Goal: Information Seeking & Learning: Learn about a topic

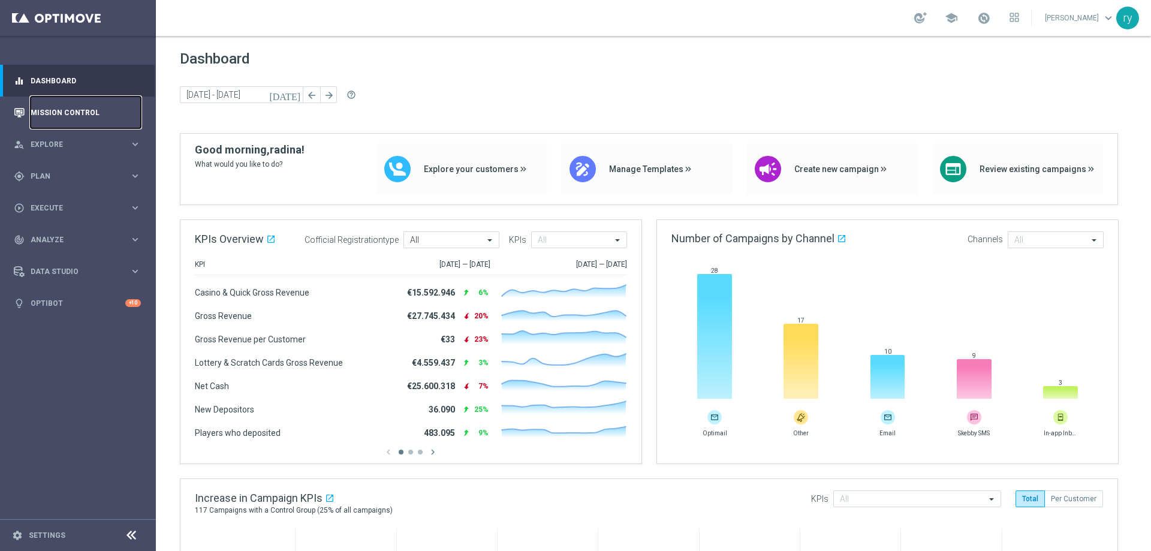
click at [108, 115] on link "Mission Control" at bounding box center [86, 113] width 110 height 32
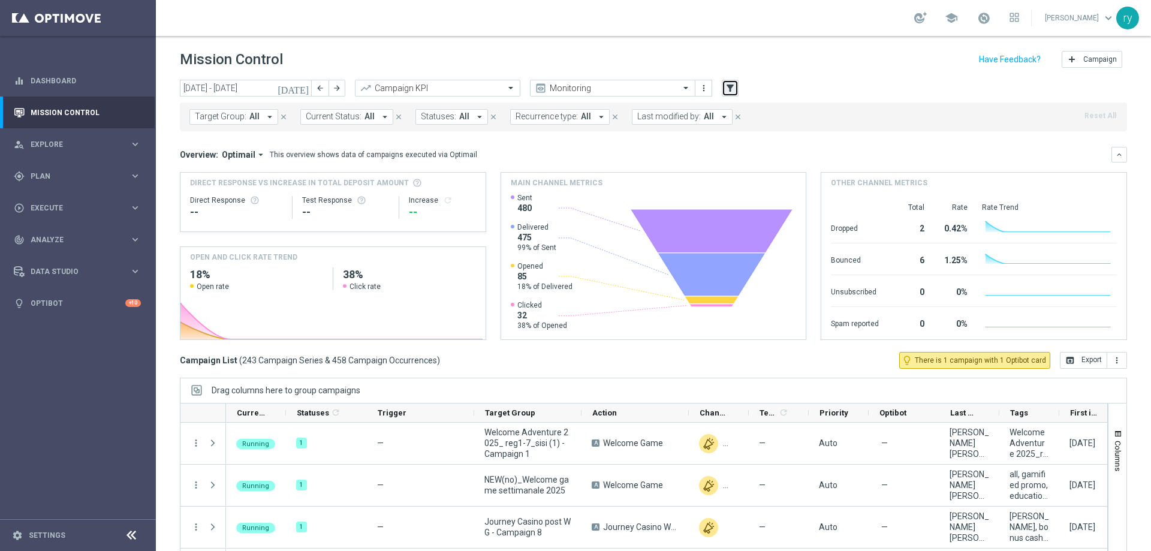
click at [727, 89] on icon "filter_alt" at bounding box center [730, 88] width 11 height 11
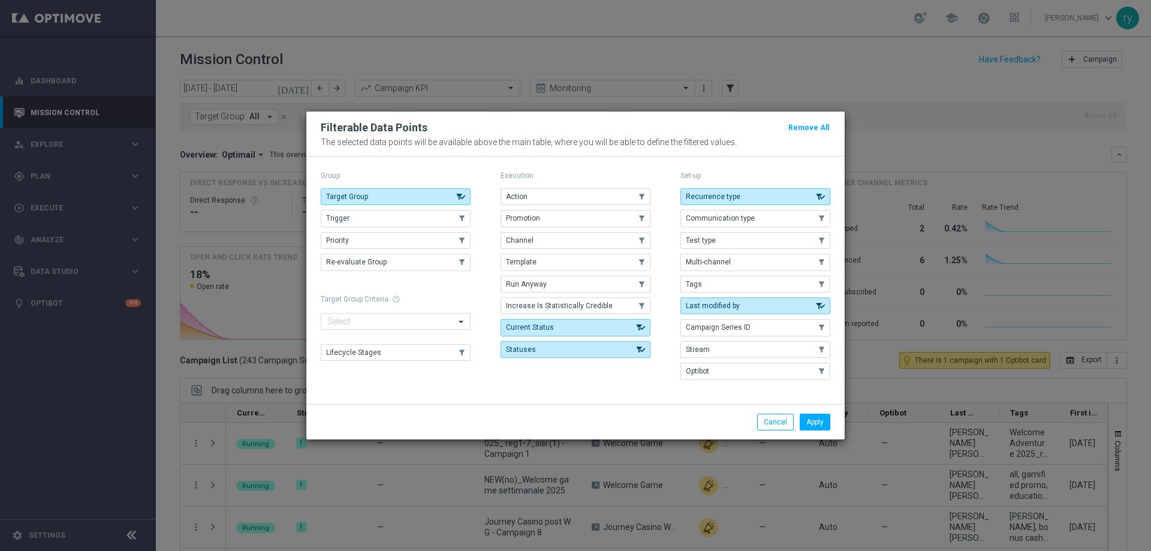
click at [575, 185] on div "Execution Action .cls-1{fill:none;} .cls-1{fill:none;} Promotion .cls-1{fill:no…" at bounding box center [576, 276] width 150 height 217
click at [572, 203] on button "Action" at bounding box center [576, 196] width 150 height 17
click at [574, 212] on button "Promotion" at bounding box center [576, 218] width 150 height 17
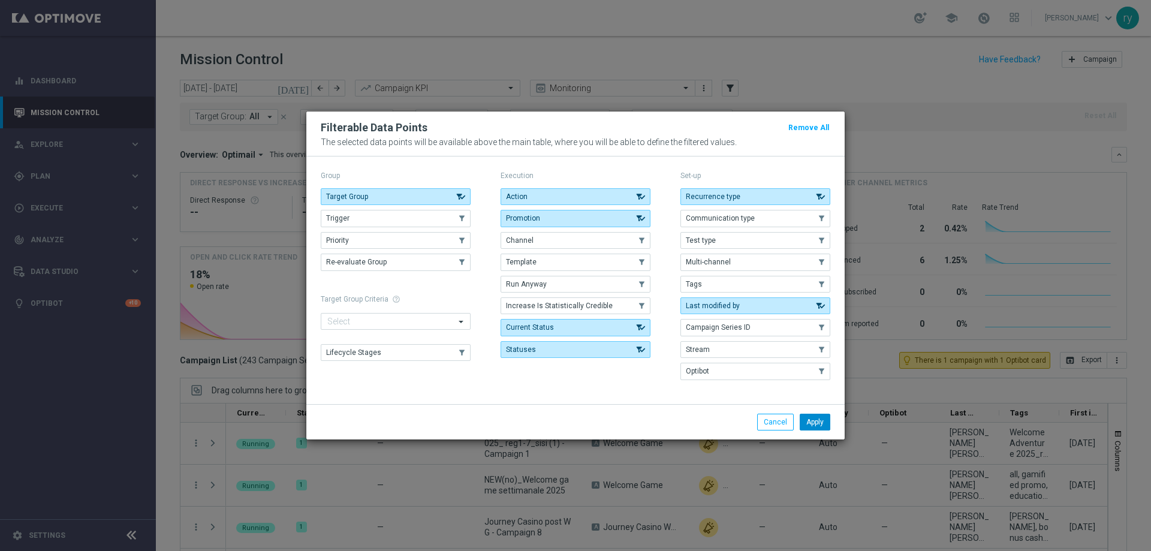
click at [806, 424] on button "Apply" at bounding box center [815, 422] width 31 height 17
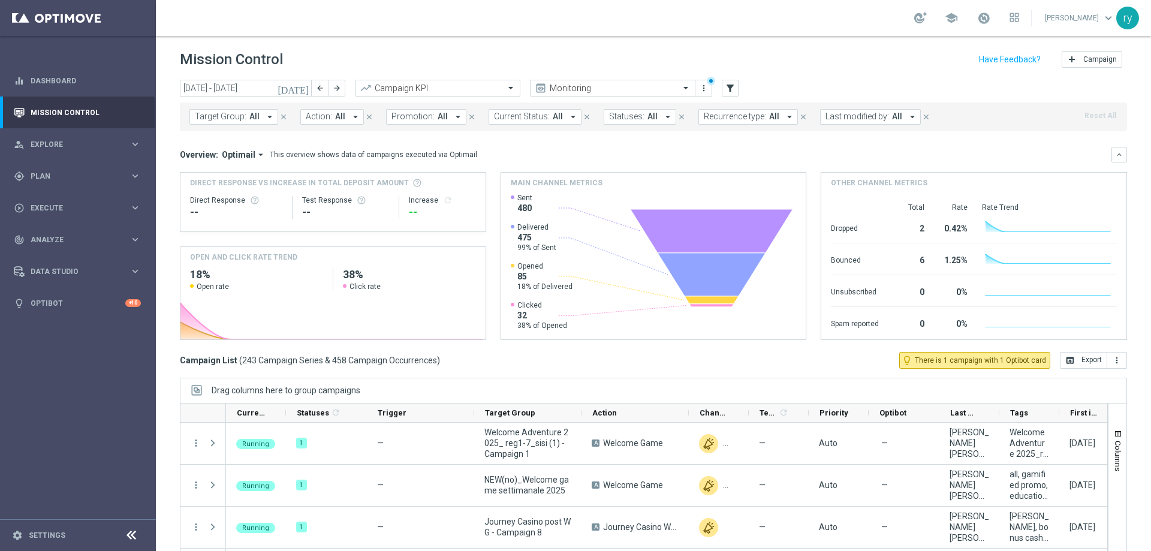
click at [454, 113] on icon "arrow_drop_down" at bounding box center [458, 116] width 11 height 11
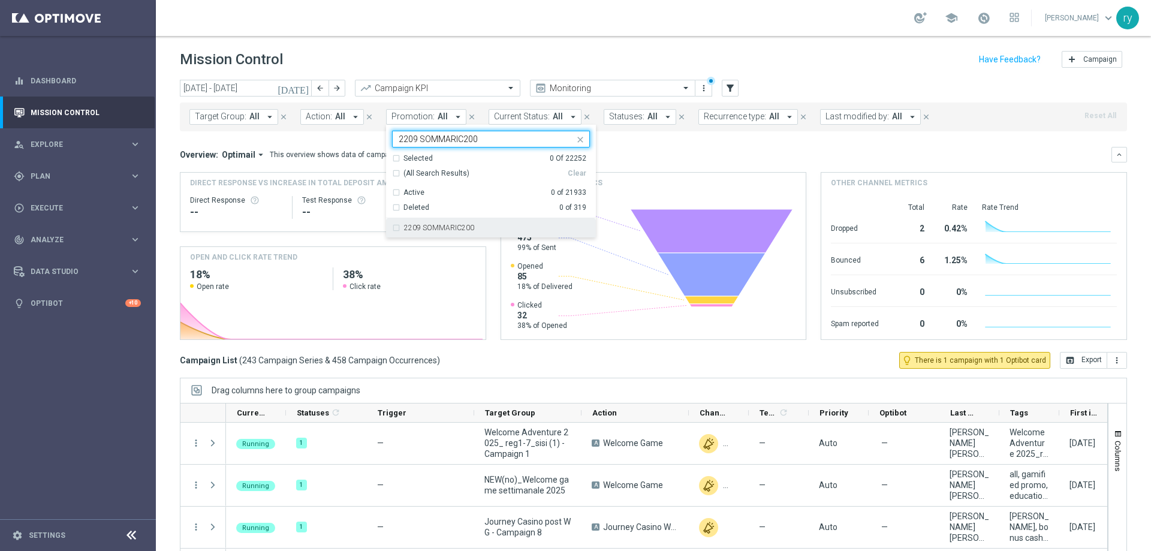
click at [466, 222] on div "2209 SOMMARIC200" at bounding box center [491, 227] width 198 height 19
type input "2209 SOMMARIC200"
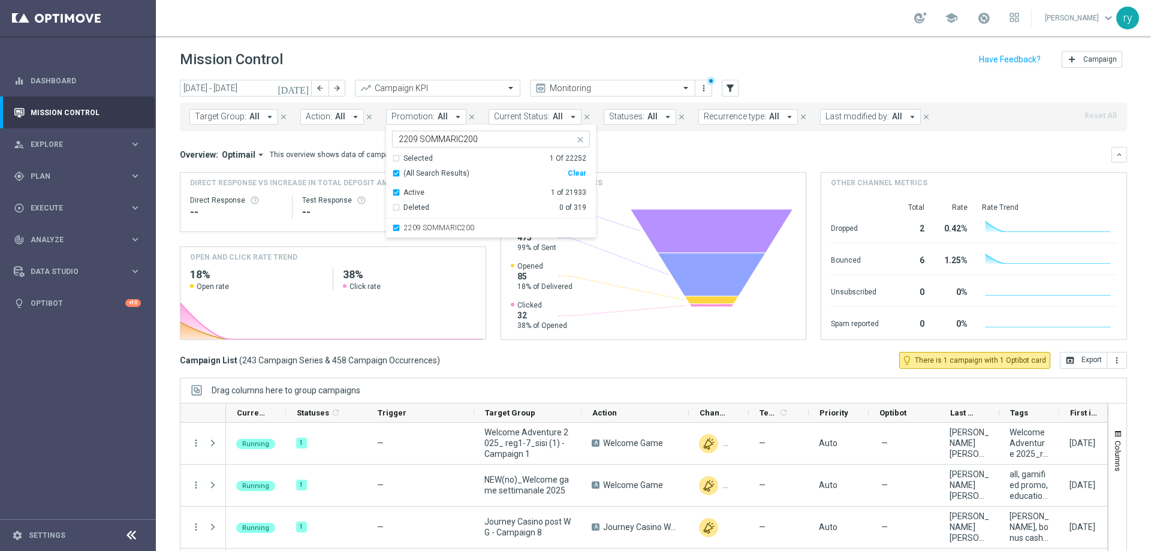
click at [631, 149] on div "Overview: Optimail arrow_drop_down This overview shows data of campaigns execut…" at bounding box center [646, 154] width 932 height 11
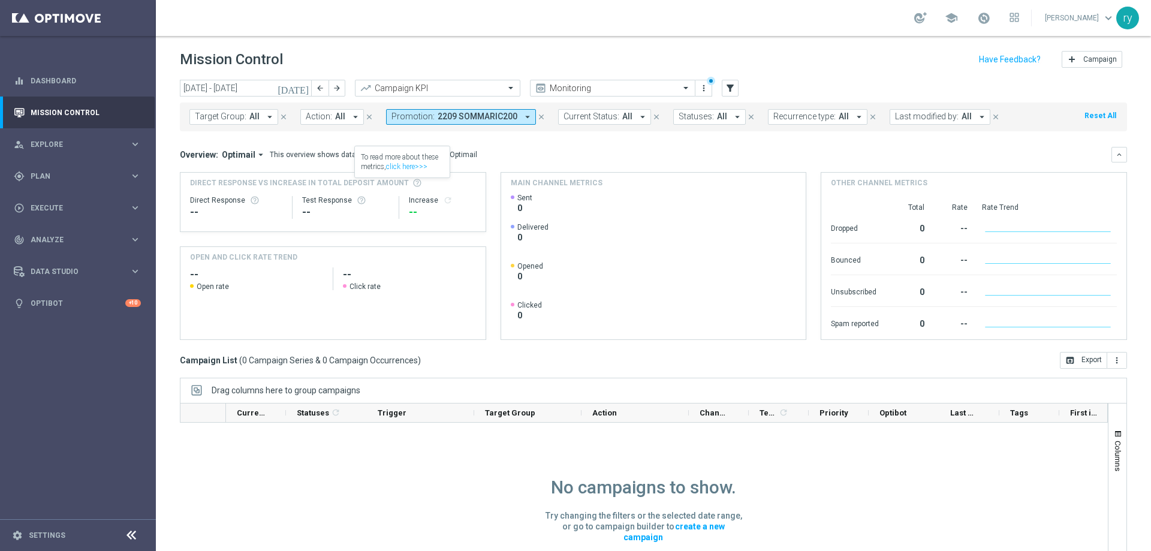
click at [302, 89] on icon "[DATE]" at bounding box center [294, 88] width 32 height 11
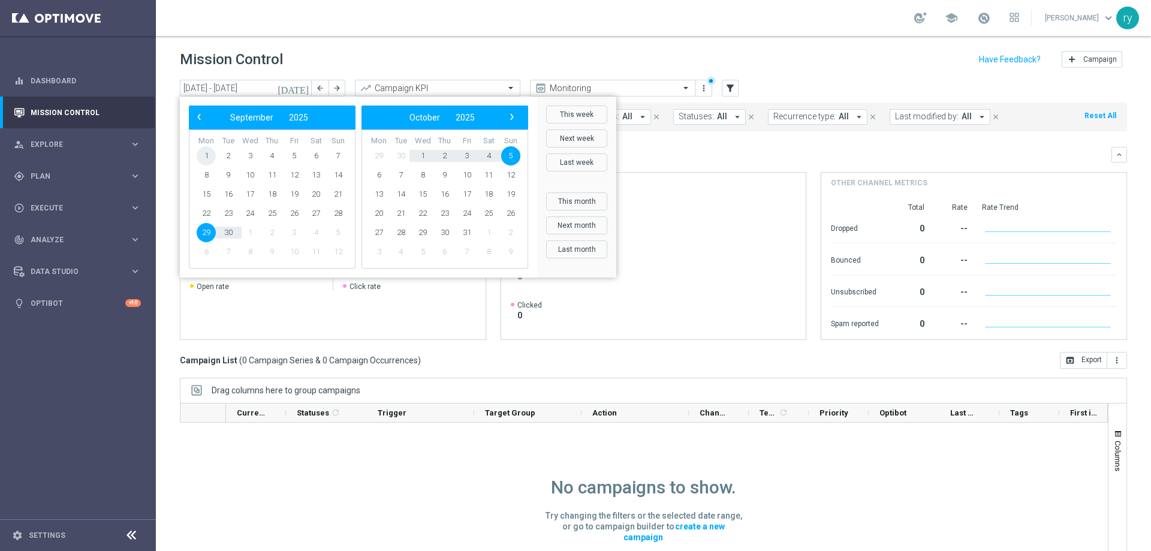
click at [209, 153] on span "1" at bounding box center [206, 155] width 19 height 19
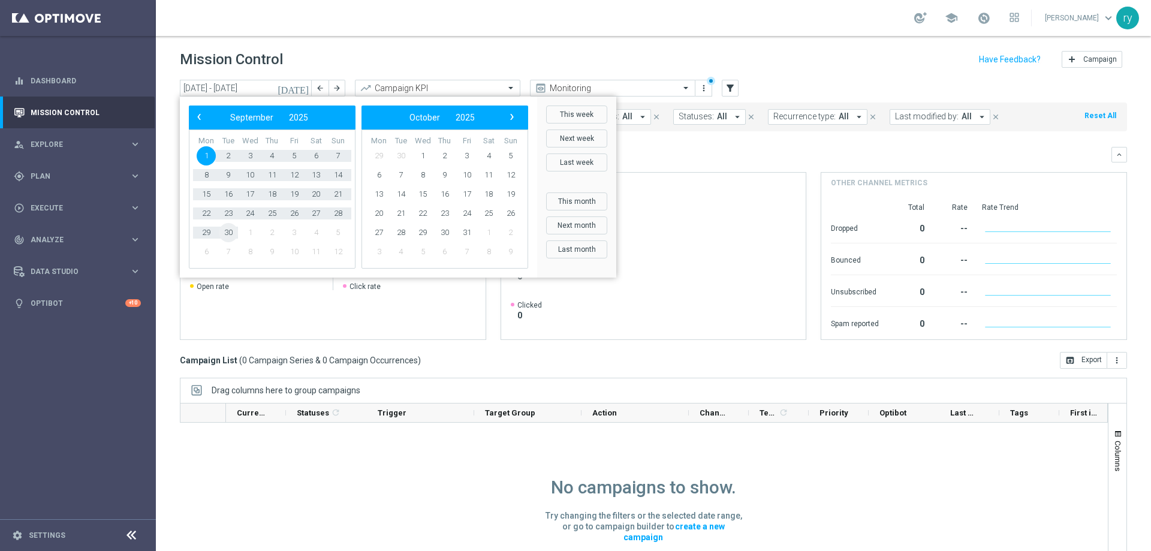
click at [234, 233] on span "30" at bounding box center [228, 232] width 19 height 19
type input "01 Sep 2025 - 30 Sep 2025"
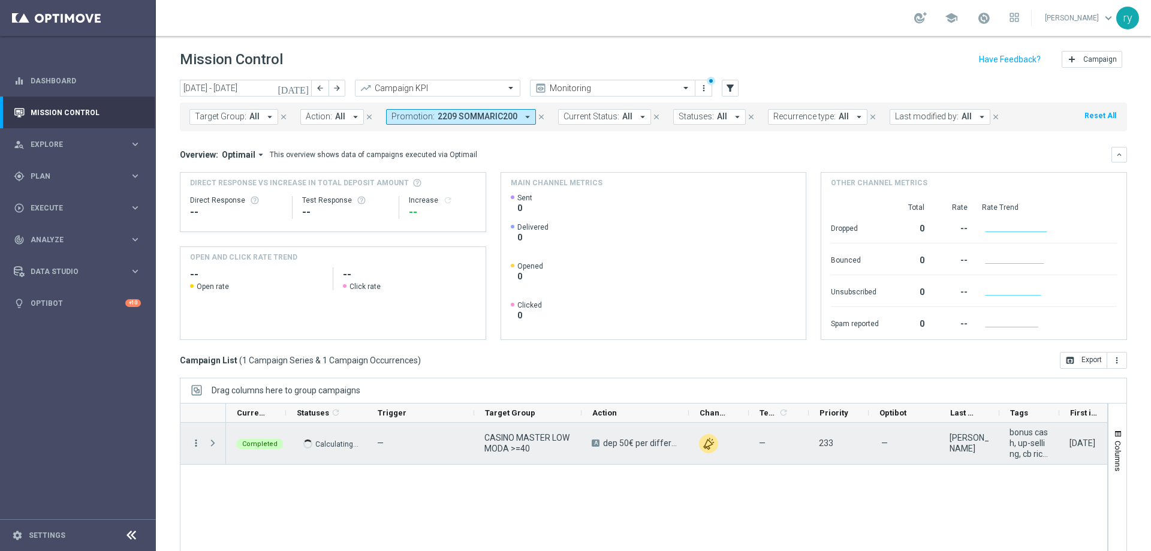
click at [194, 439] on icon "more_vert" at bounding box center [196, 443] width 11 height 11
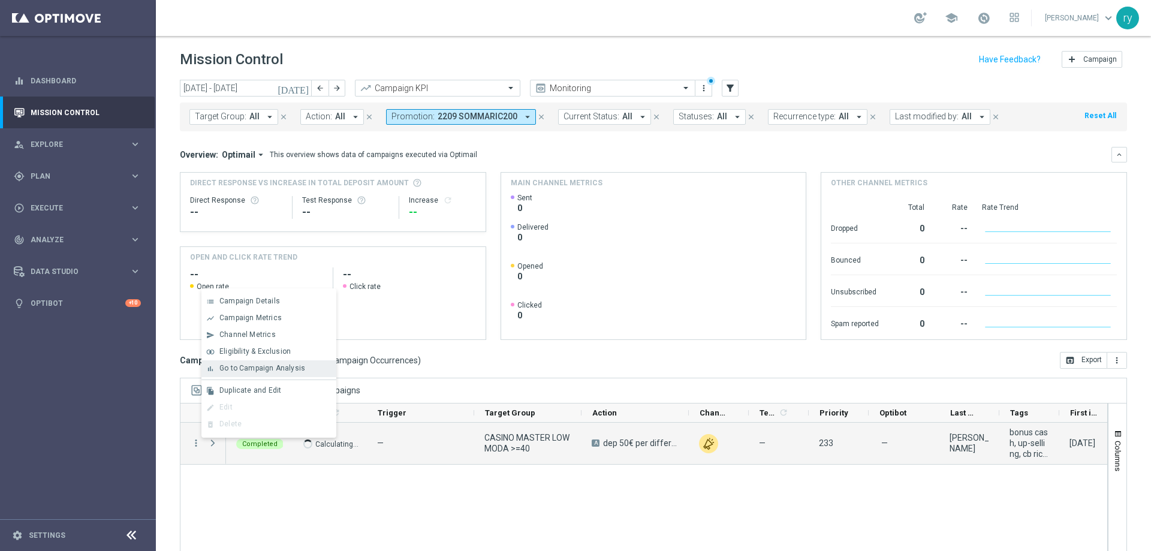
click at [225, 370] on span "Go to Campaign Analysis" at bounding box center [262, 368] width 86 height 8
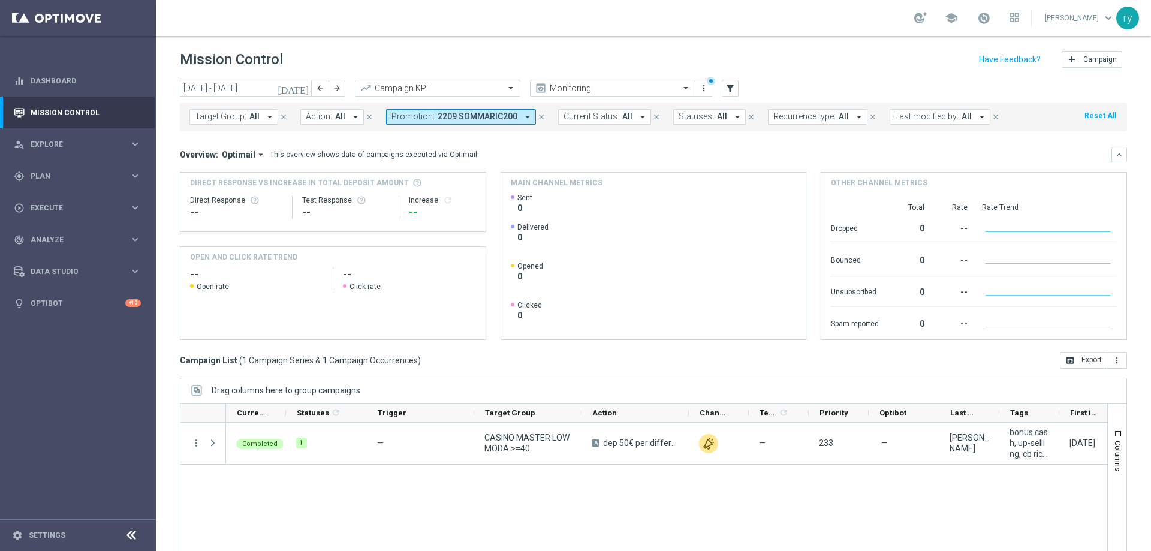
click at [522, 113] on icon "arrow_drop_down" at bounding box center [527, 116] width 11 height 11
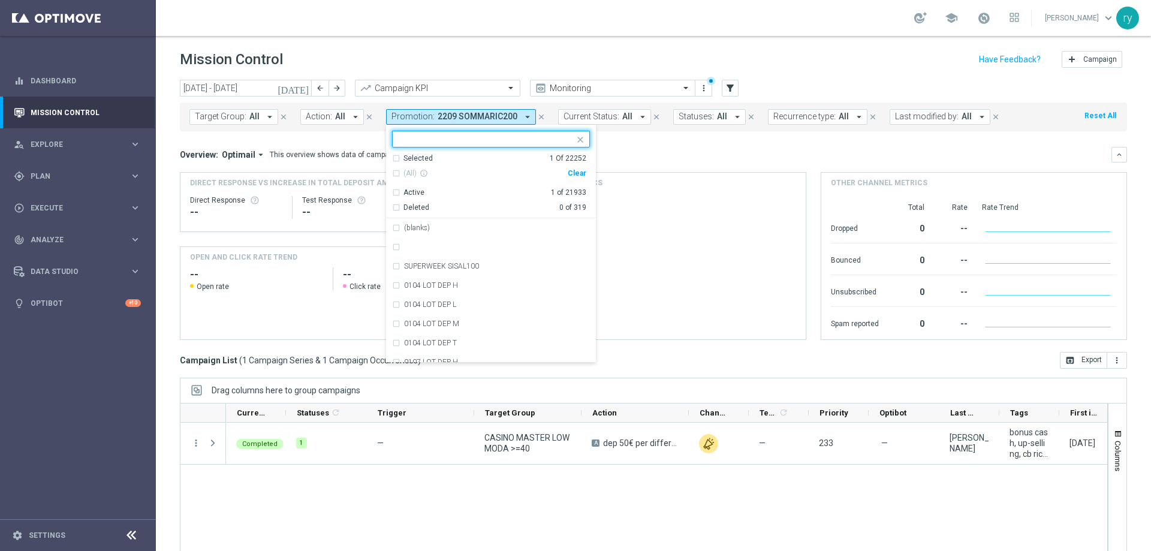
click at [0, 0] on div "Clear" at bounding box center [0, 0] width 0 height 0
click at [411, 139] on input "text" at bounding box center [487, 139] width 176 height 10
paste input "2209 DEPSLOT"
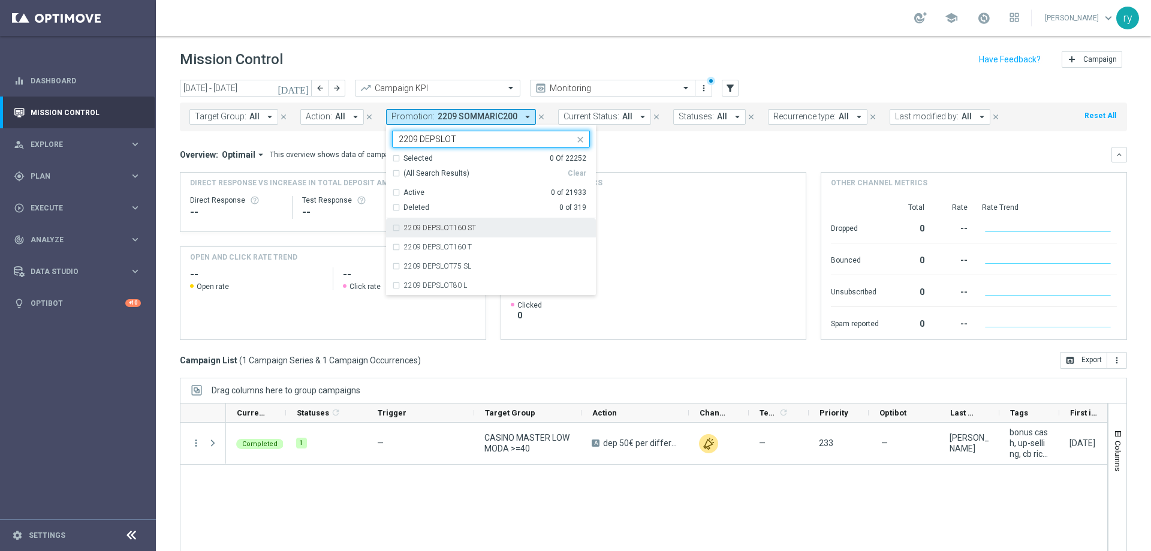
click at [393, 231] on div "2209 DEPSLOT160 ST" at bounding box center [491, 227] width 198 height 19
type input "2209 DEPSLOT"
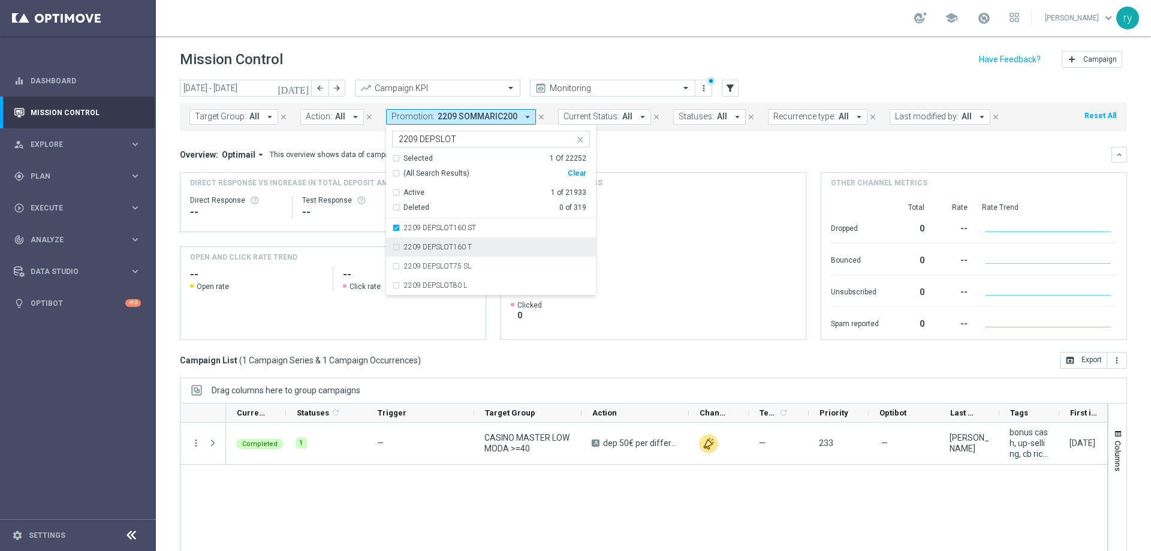
click at [393, 246] on div "2209 DEPSLOT160 T" at bounding box center [491, 246] width 198 height 19
click at [395, 266] on div "2209 DEPSLOT75 SL" at bounding box center [491, 266] width 198 height 19
click at [393, 280] on div "2209 DEPSLOT80 L" at bounding box center [491, 285] width 198 height 19
click at [635, 142] on mini-dashboard "Overview: Optimail arrow_drop_down This overview shows data of campaigns execut…" at bounding box center [653, 241] width 947 height 221
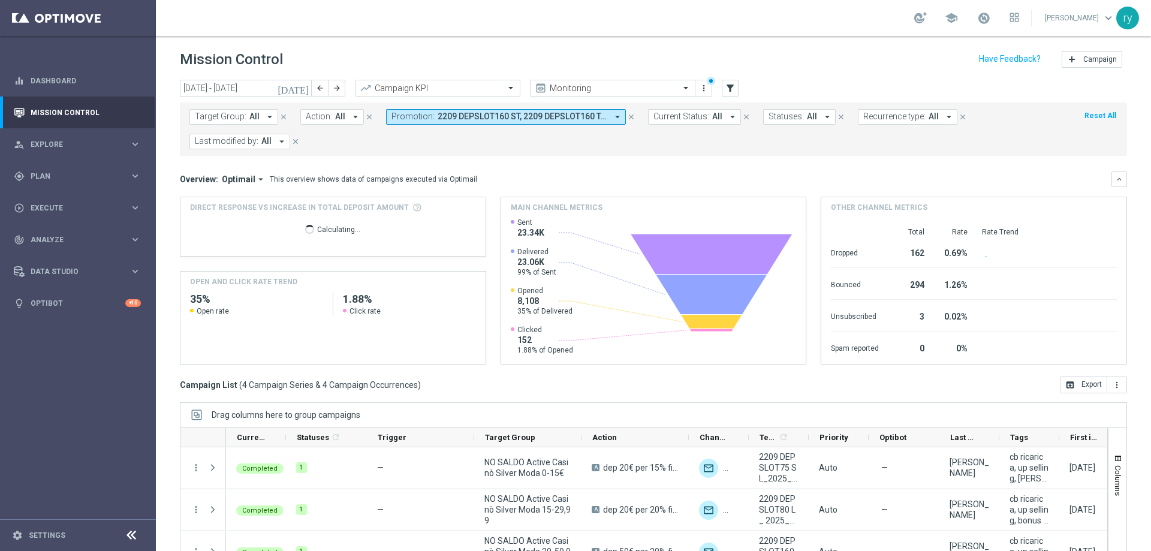
scroll to position [73, 0]
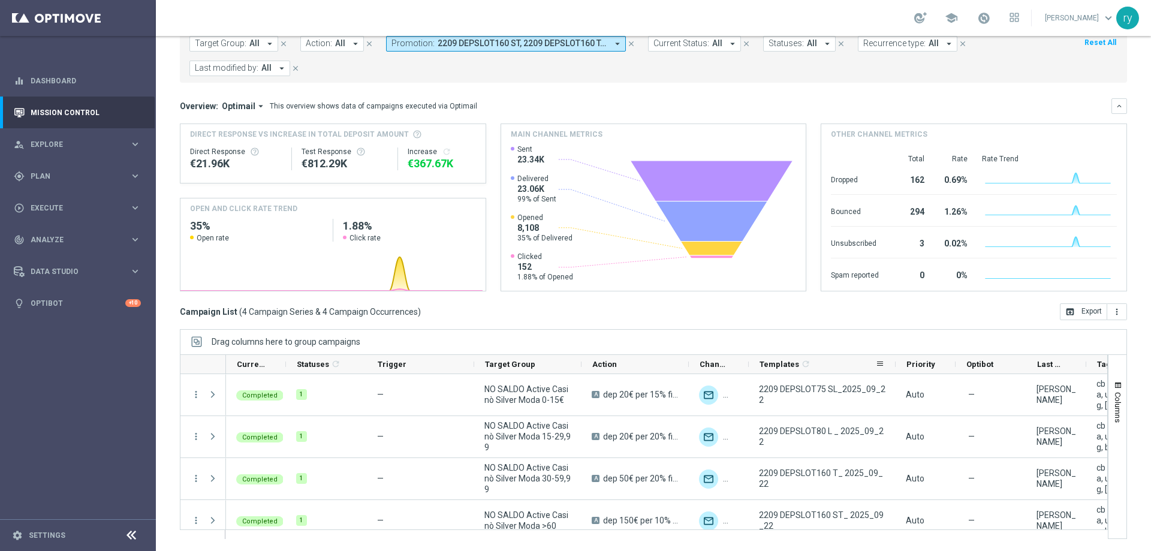
drag, startPoint x: 807, startPoint y: 363, endPoint x: 894, endPoint y: 357, distance: 87.1
click at [894, 357] on div at bounding box center [895, 364] width 5 height 19
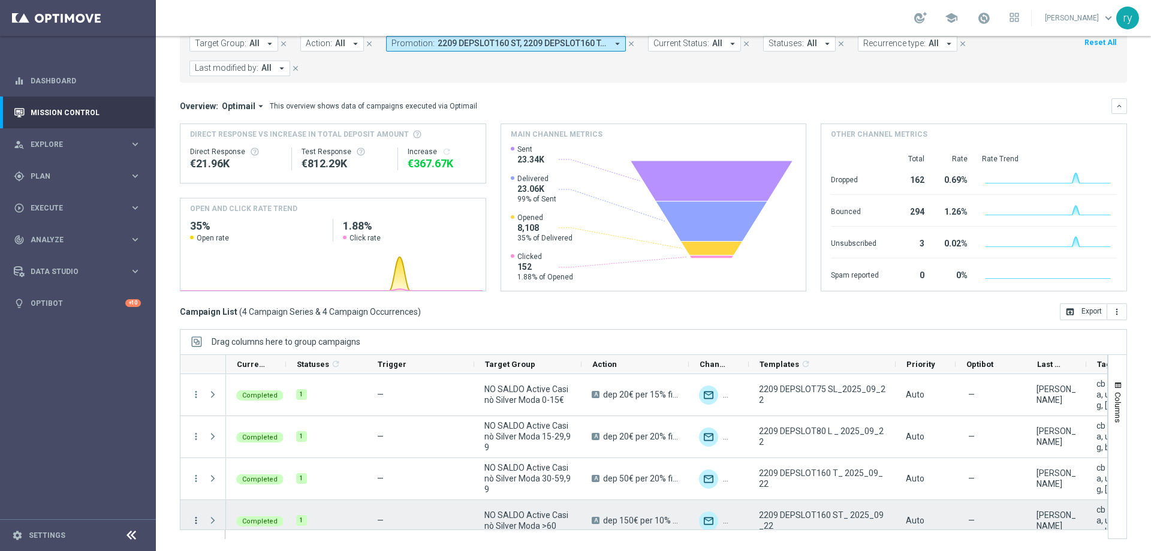
click at [194, 522] on icon "more_vert" at bounding box center [196, 520] width 11 height 11
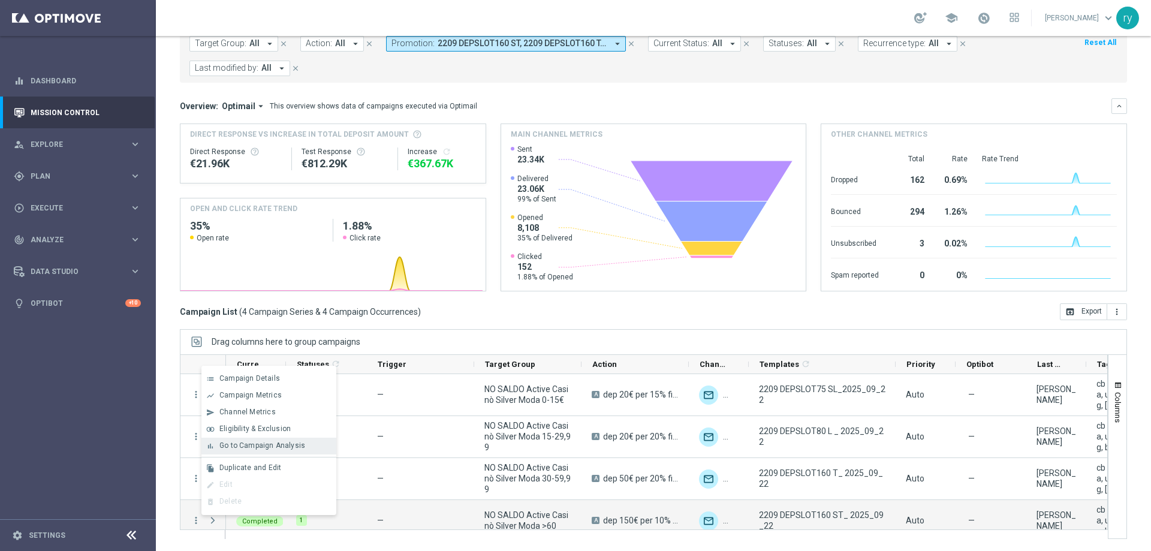
click at [236, 443] on span "Go to Campaign Analysis" at bounding box center [262, 445] width 86 height 8
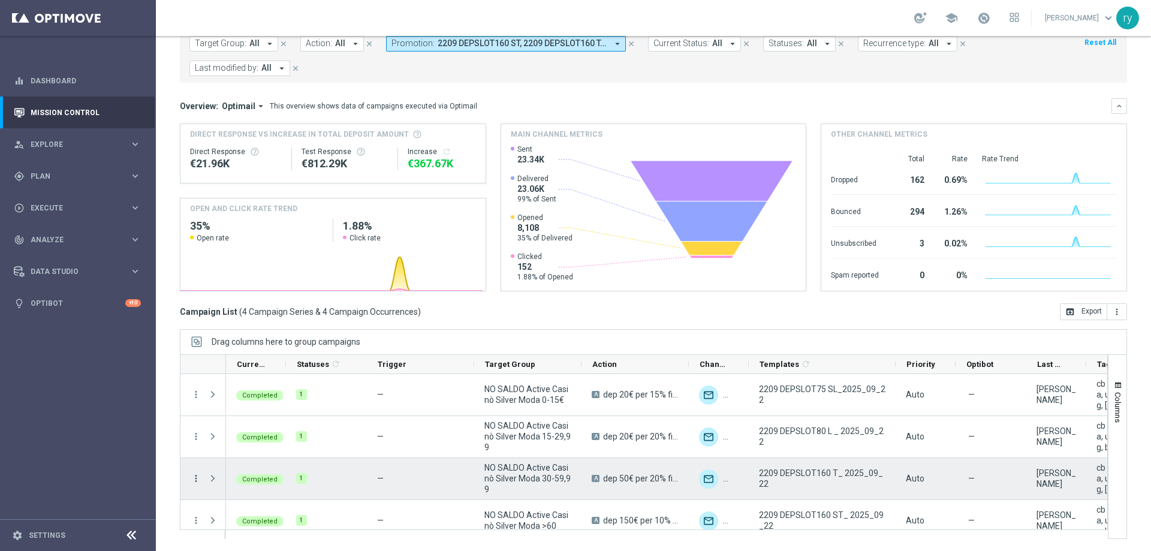
click at [192, 477] on icon "more_vert" at bounding box center [196, 478] width 11 height 11
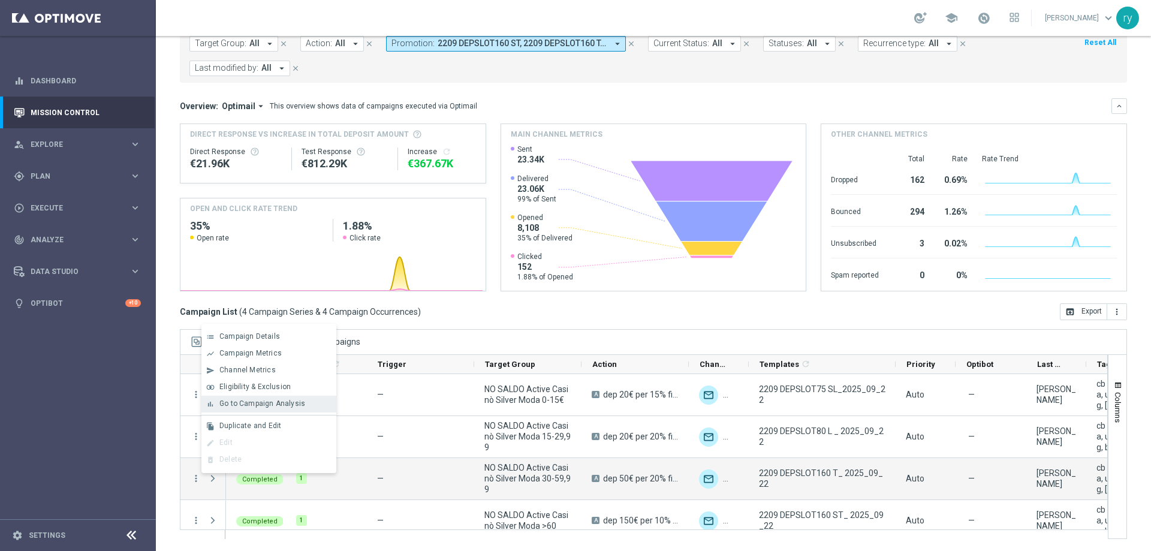
click at [216, 405] on div "bar_chart" at bounding box center [210, 404] width 18 height 8
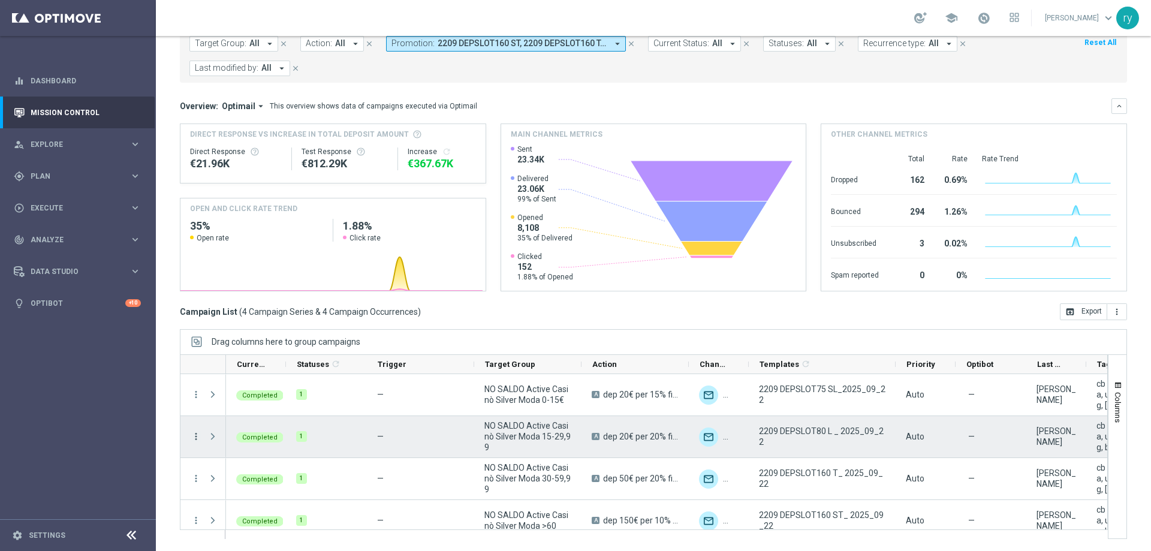
click at [197, 435] on icon "more_vert" at bounding box center [196, 436] width 11 height 11
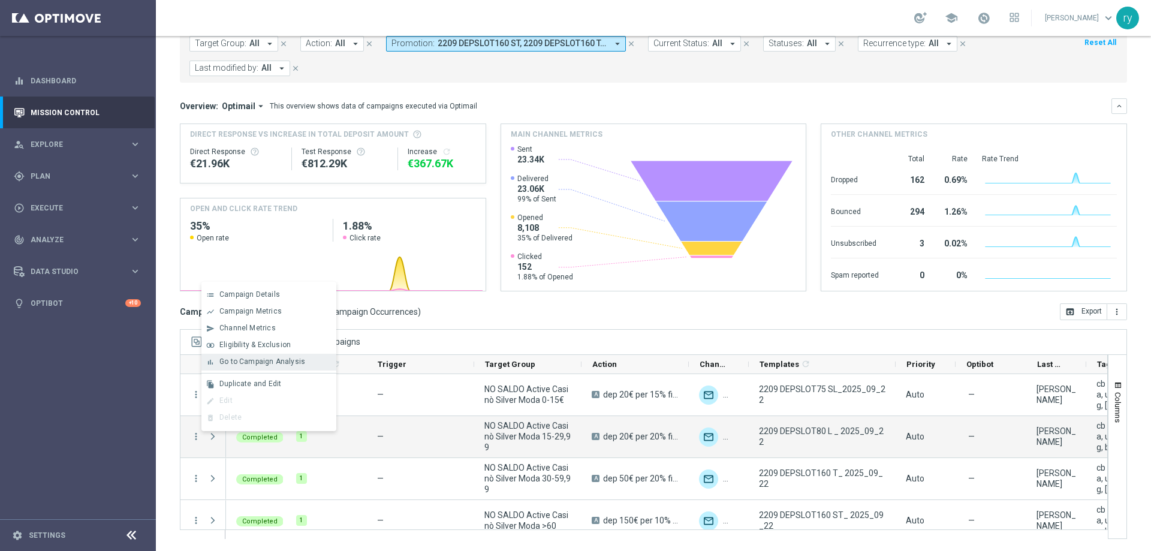
click at [257, 360] on span "Go to Campaign Analysis" at bounding box center [262, 361] width 86 height 8
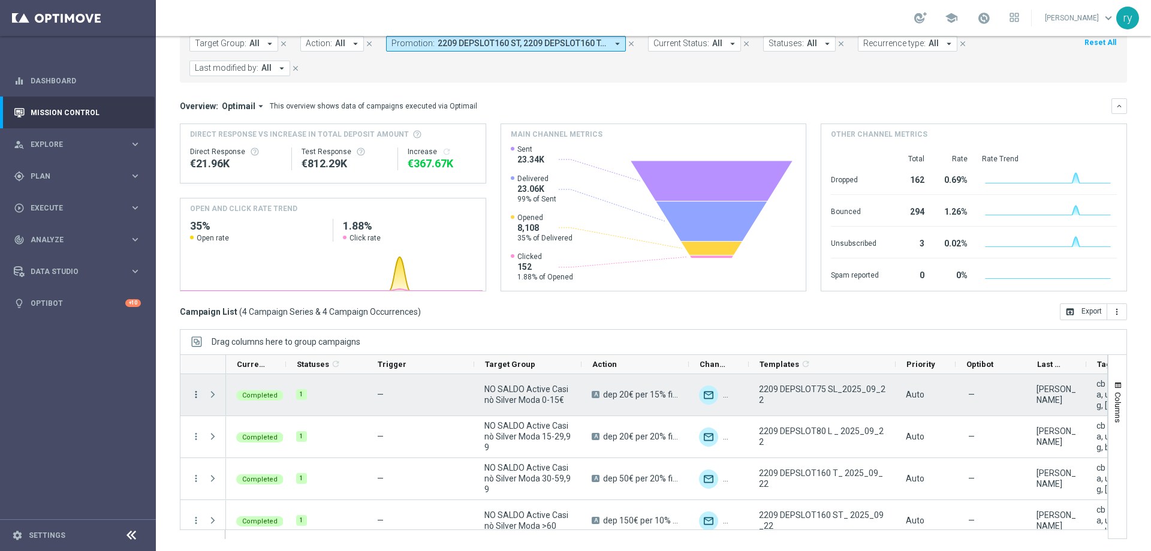
click at [196, 396] on icon "more_vert" at bounding box center [196, 394] width 11 height 11
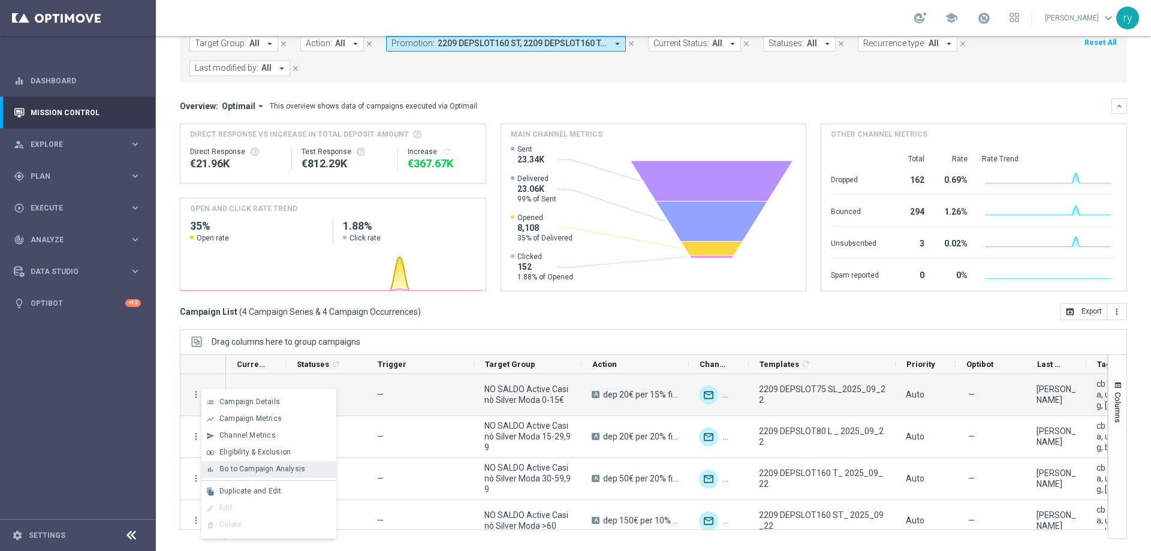
click at [262, 463] on div "bar_chart Go to Campaign Analysis" at bounding box center [268, 469] width 135 height 17
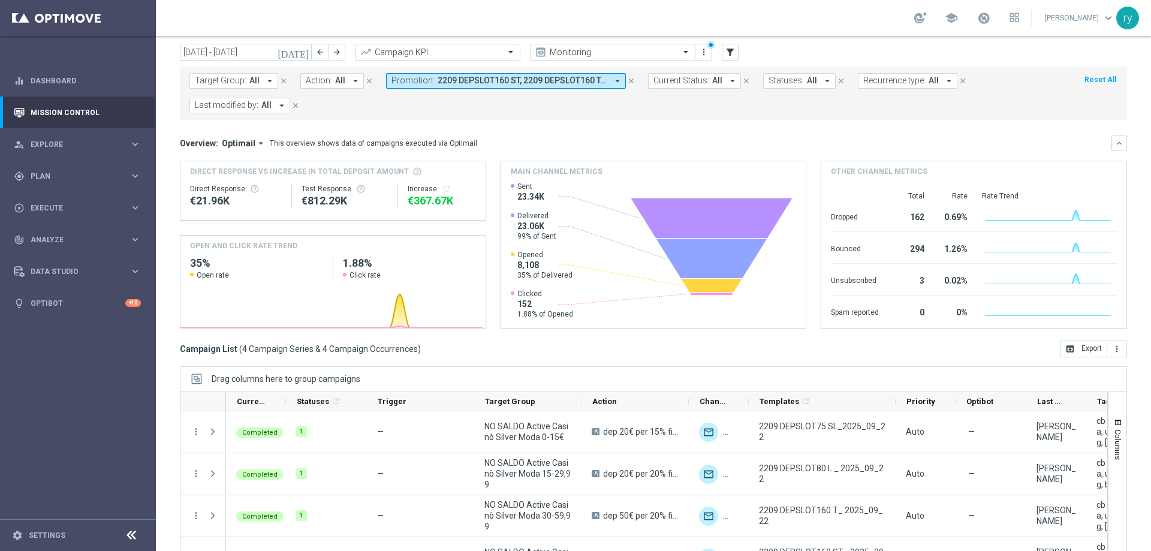
scroll to position [0, 0]
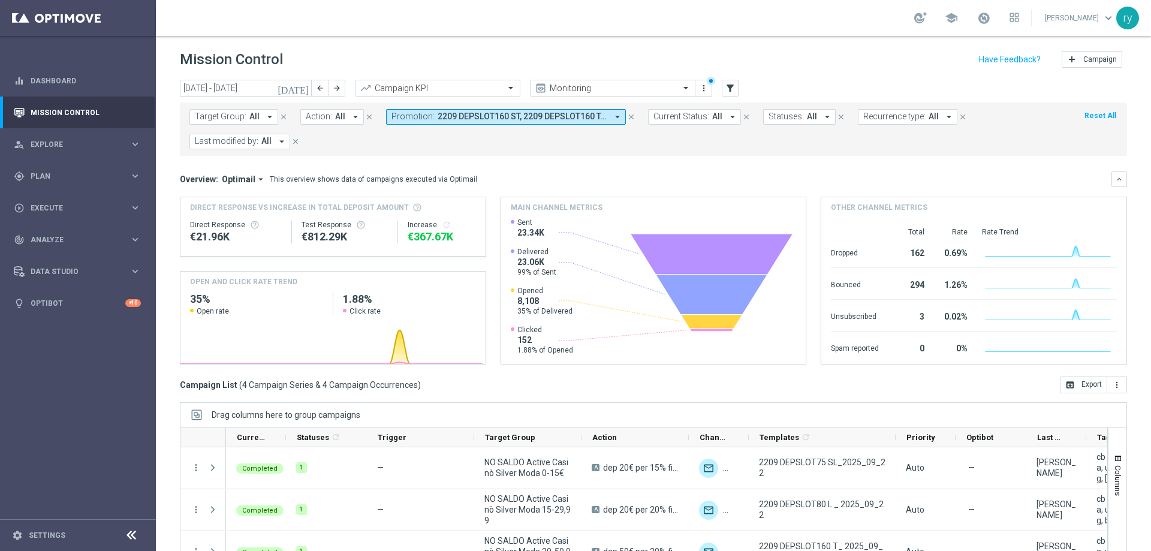
click at [612, 114] on icon "arrow_drop_down" at bounding box center [617, 116] width 11 height 11
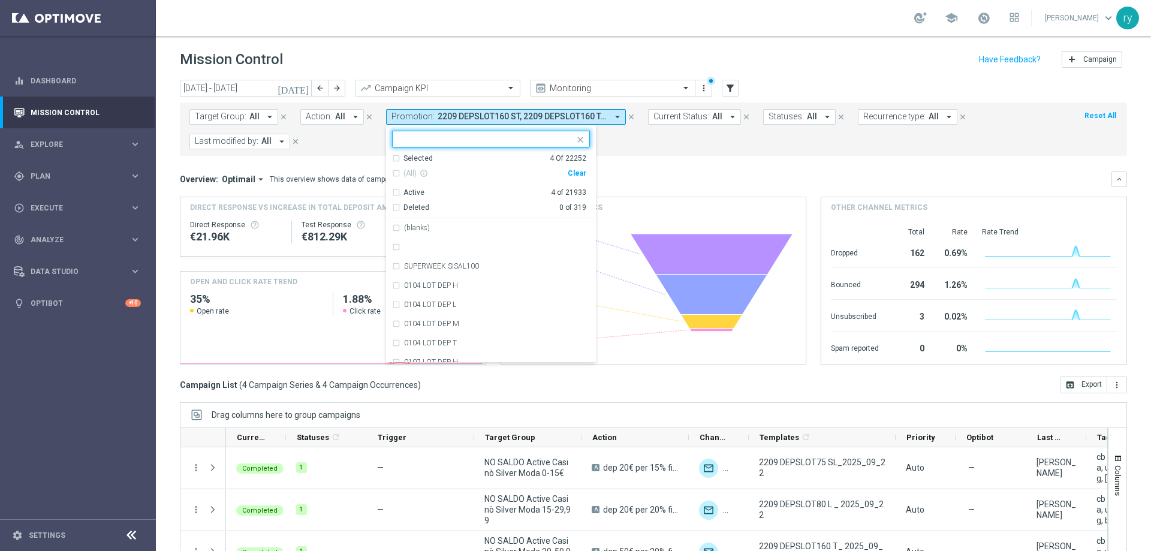
click at [0, 0] on div "Clear" at bounding box center [0, 0] width 0 height 0
click at [415, 142] on input "text" at bounding box center [487, 139] width 176 height 10
paste input "2209 RICSLOT180"
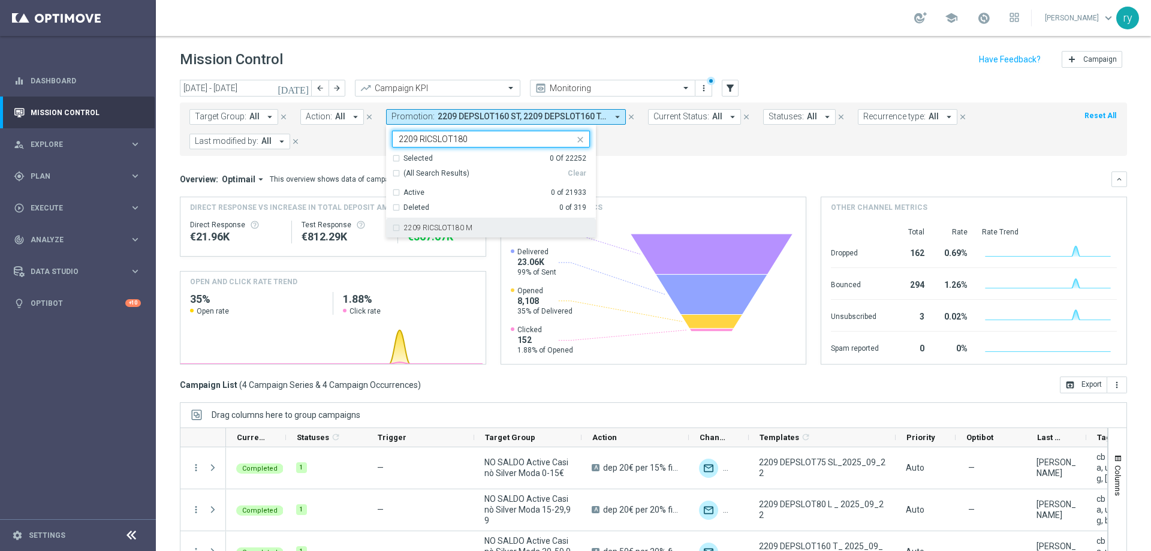
click at [447, 233] on div "2209 RICSLOT180 M" at bounding box center [491, 227] width 198 height 19
type input "2209 RICSLOT180"
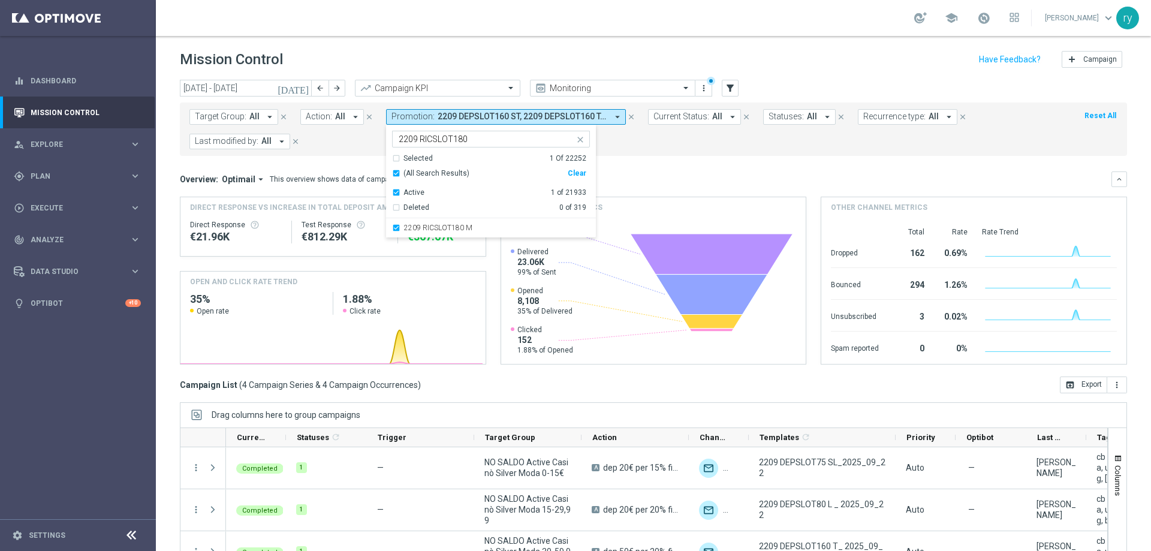
click at [674, 165] on mini-dashboard "Overview: Optimail arrow_drop_down This overview shows data of campaigns execut…" at bounding box center [653, 266] width 947 height 221
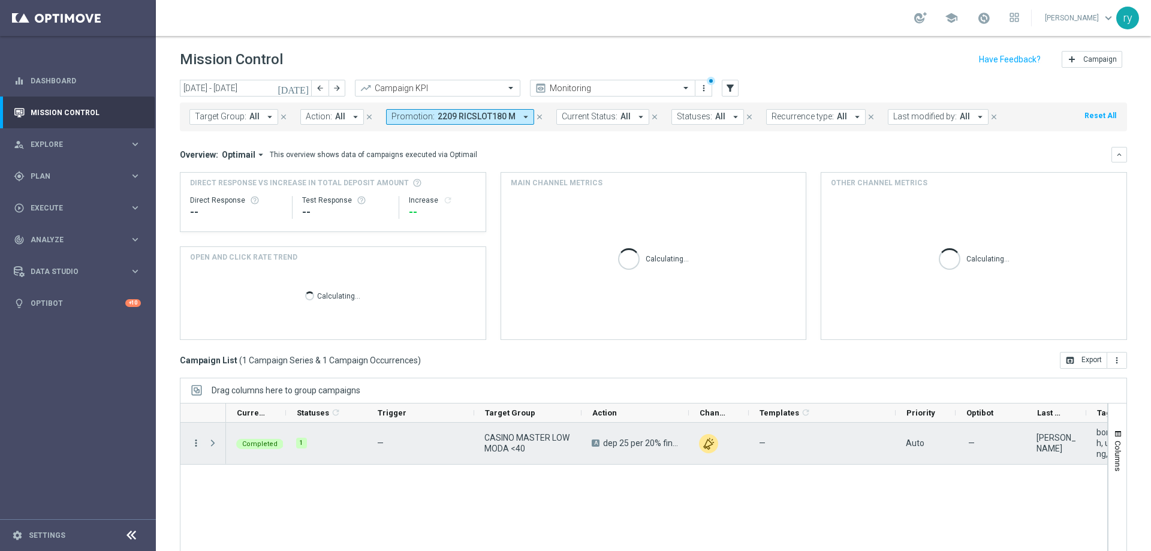
click at [194, 440] on icon "more_vert" at bounding box center [196, 443] width 11 height 11
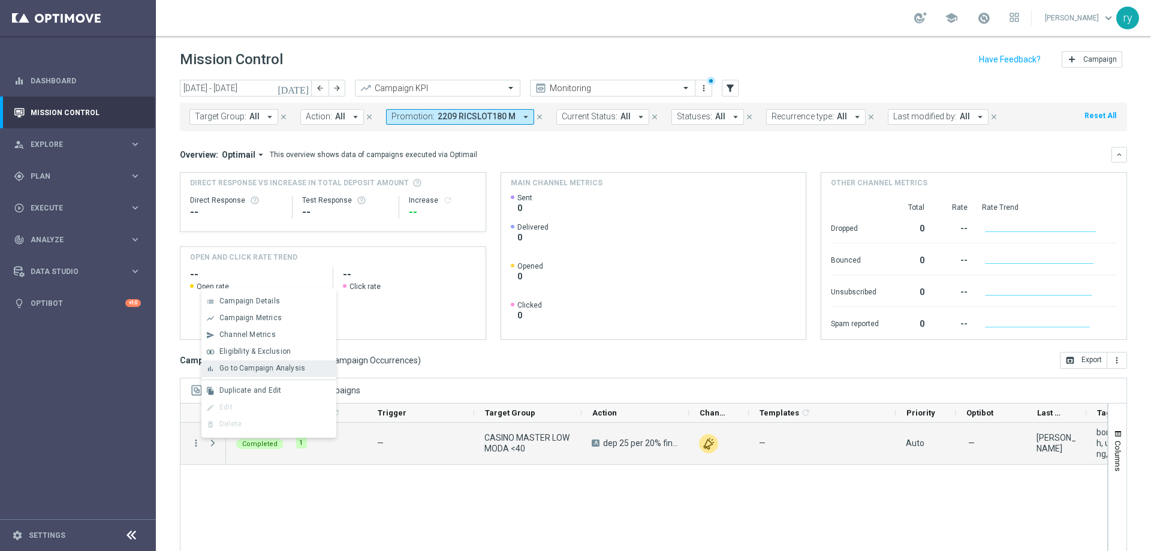
click at [236, 373] on div "bar_chart Go to Campaign Analysis" at bounding box center [268, 368] width 135 height 17
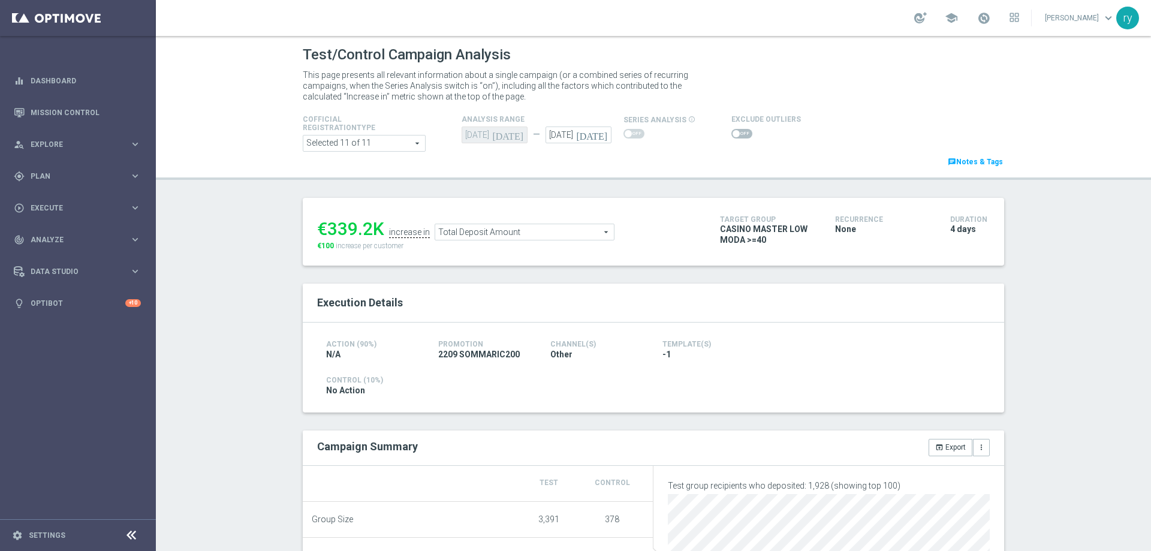
click at [733, 134] on span at bounding box center [736, 133] width 7 height 7
click at [731, 134] on input "checkbox" at bounding box center [741, 134] width 21 height 10
click at [731, 134] on span at bounding box center [741, 134] width 21 height 10
click at [731, 134] on input "checkbox" at bounding box center [741, 134] width 21 height 10
click at [733, 134] on span at bounding box center [736, 133] width 7 height 7
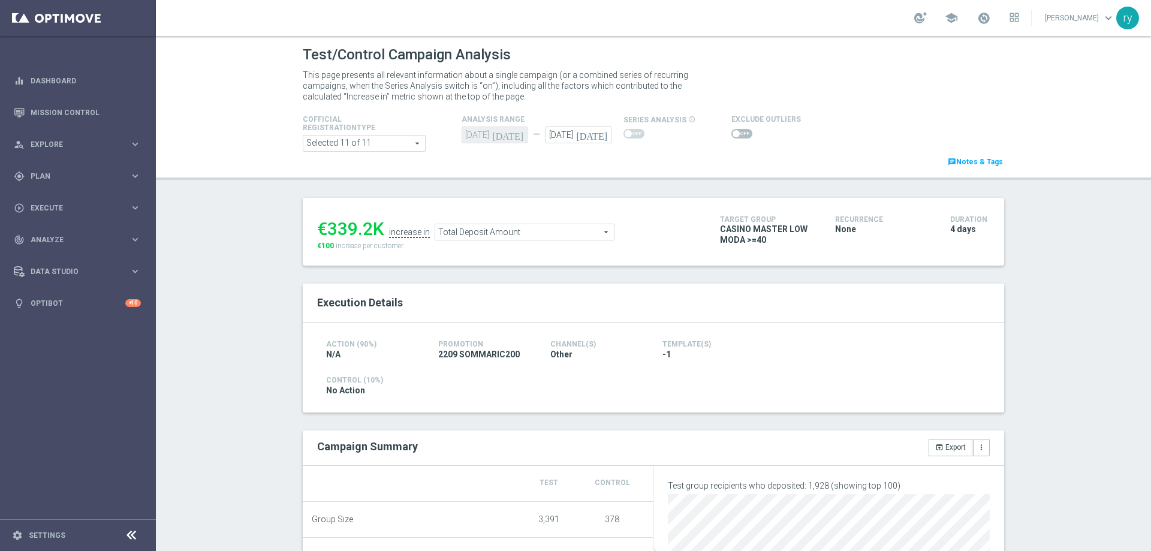
click at [731, 134] on input "checkbox" at bounding box center [741, 134] width 21 height 10
click at [731, 131] on span at bounding box center [741, 134] width 21 height 10
click at [731, 131] on input "checkbox" at bounding box center [741, 134] width 21 height 10
checkbox input "false"
drag, startPoint x: 370, startPoint y: 226, endPoint x: 327, endPoint y: 225, distance: 43.8
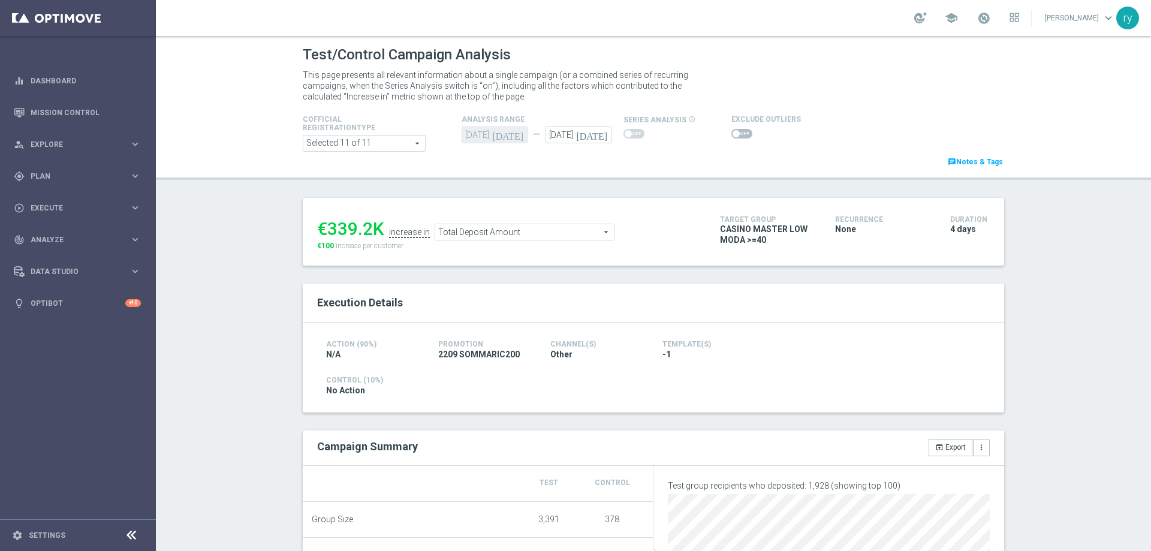
click at [327, 225] on div "€339.2K" at bounding box center [350, 229] width 67 height 22
copy div "339.2"
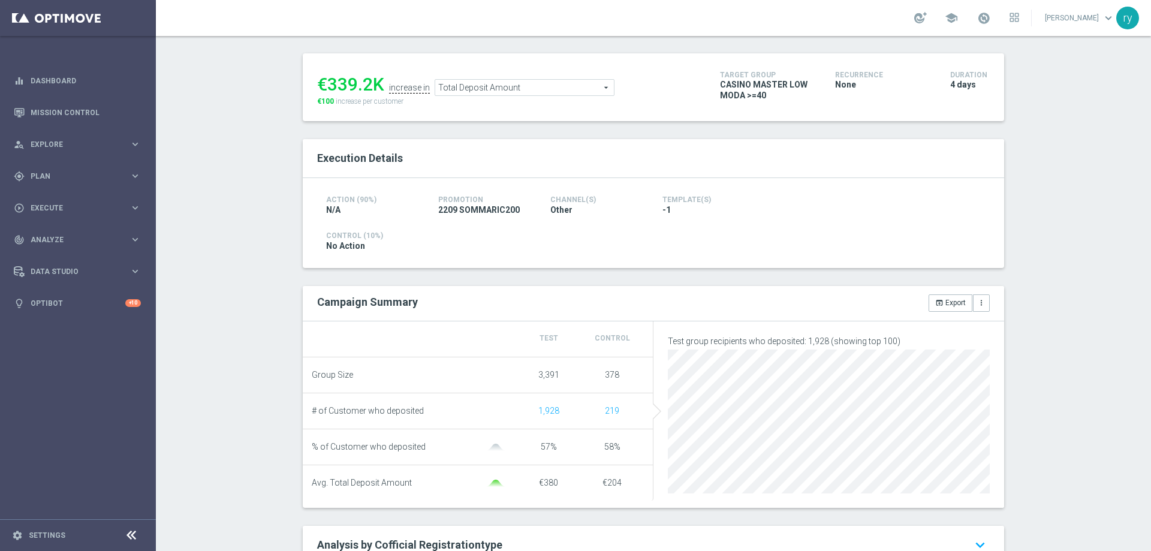
scroll to position [180, 0]
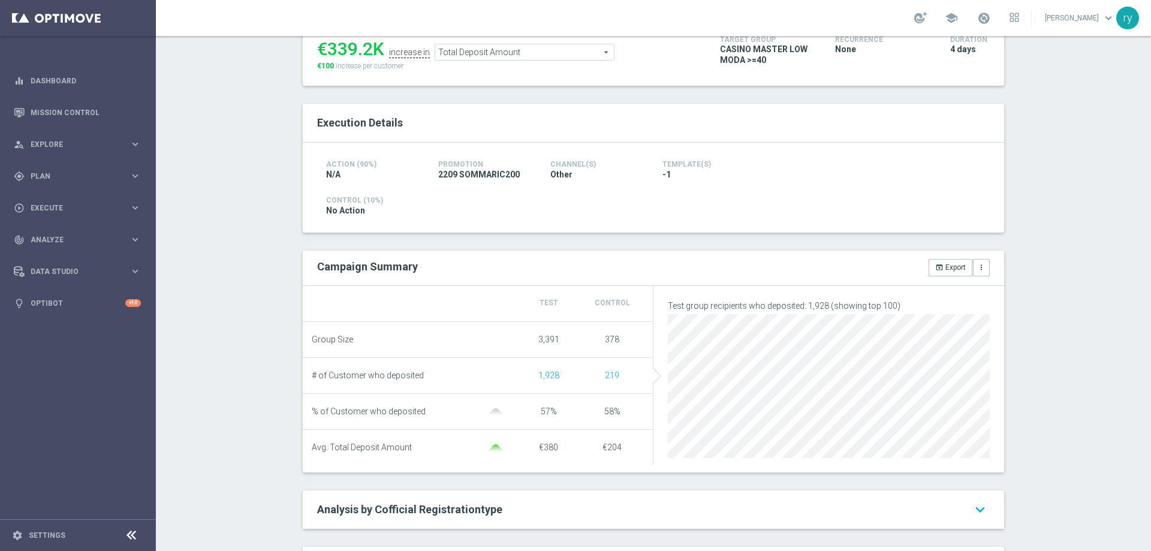
click at [483, 56] on span "Total Deposit Amount" at bounding box center [524, 52] width 179 height 16
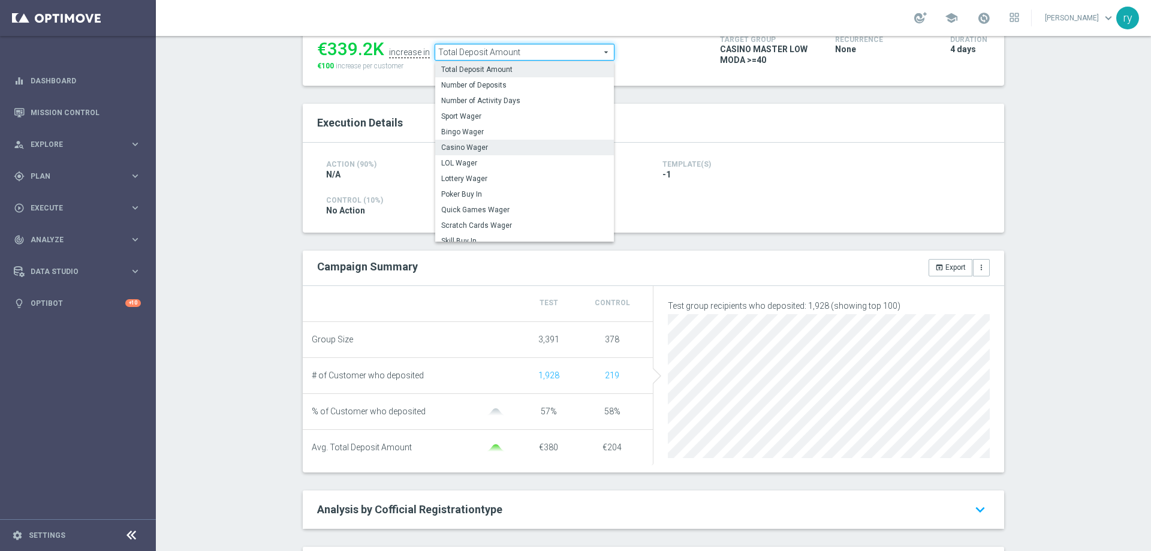
click at [486, 144] on span "Casino Wager" at bounding box center [524, 148] width 167 height 10
type input "Casino Wager"
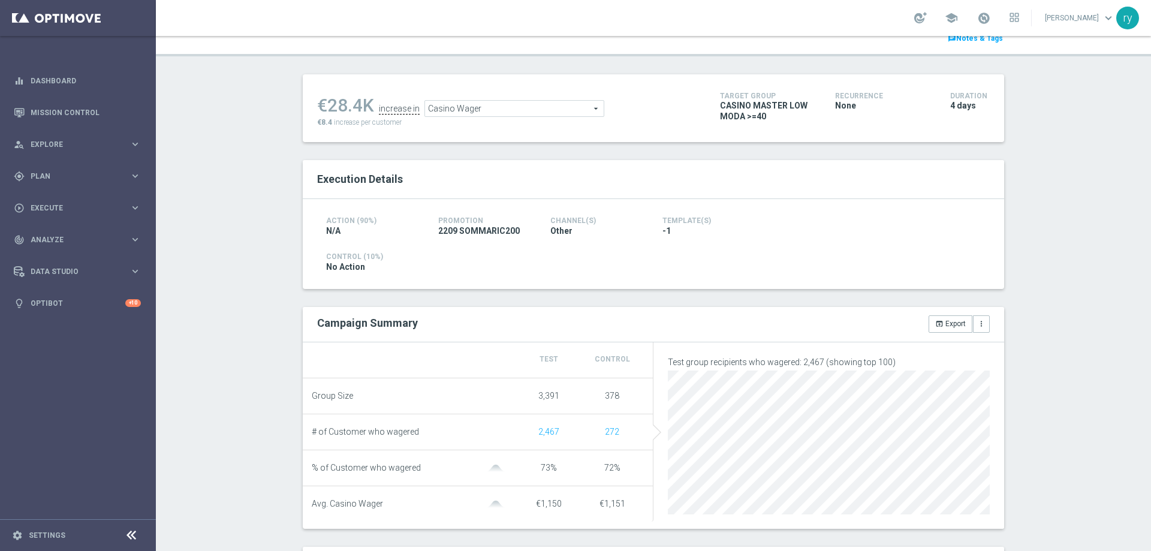
scroll to position [4, 0]
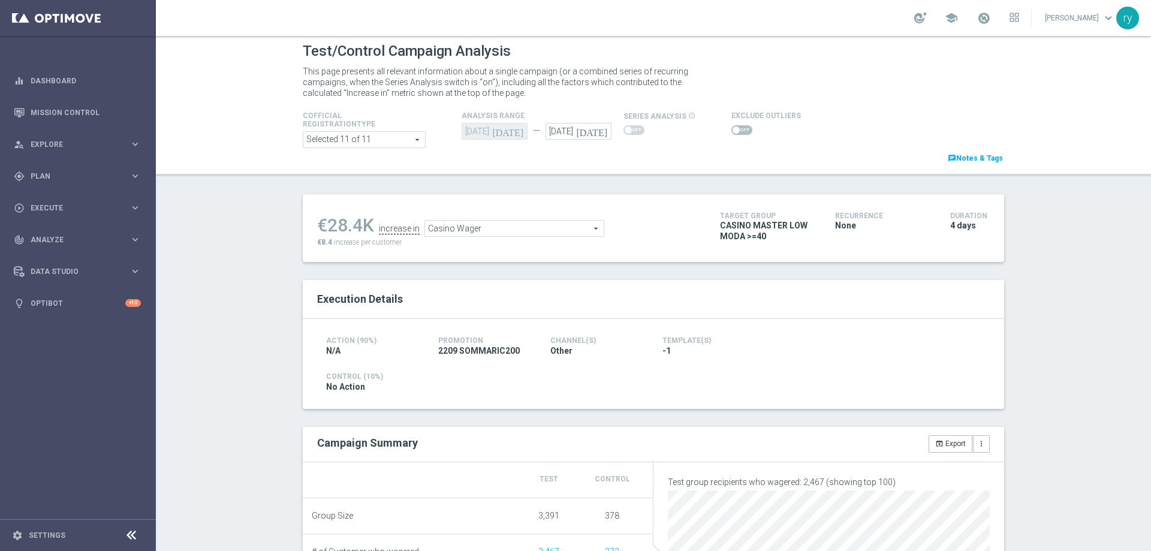
click at [733, 129] on span at bounding box center [736, 129] width 7 height 7
click at [731, 129] on input "checkbox" at bounding box center [741, 130] width 21 height 10
checkbox input "true"
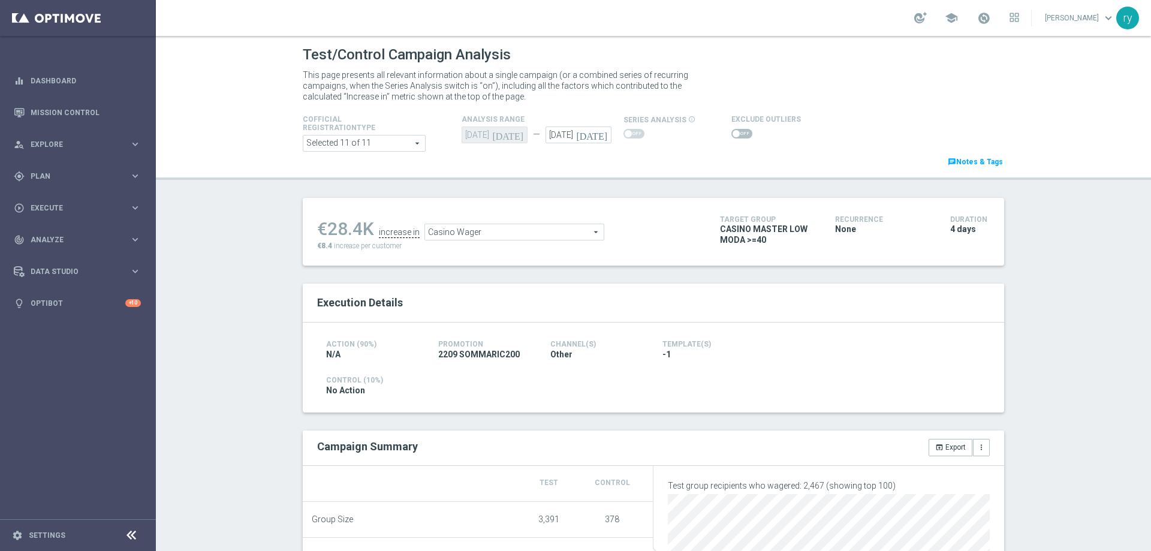
click at [582, 230] on span "Casino Wager" at bounding box center [514, 232] width 179 height 16
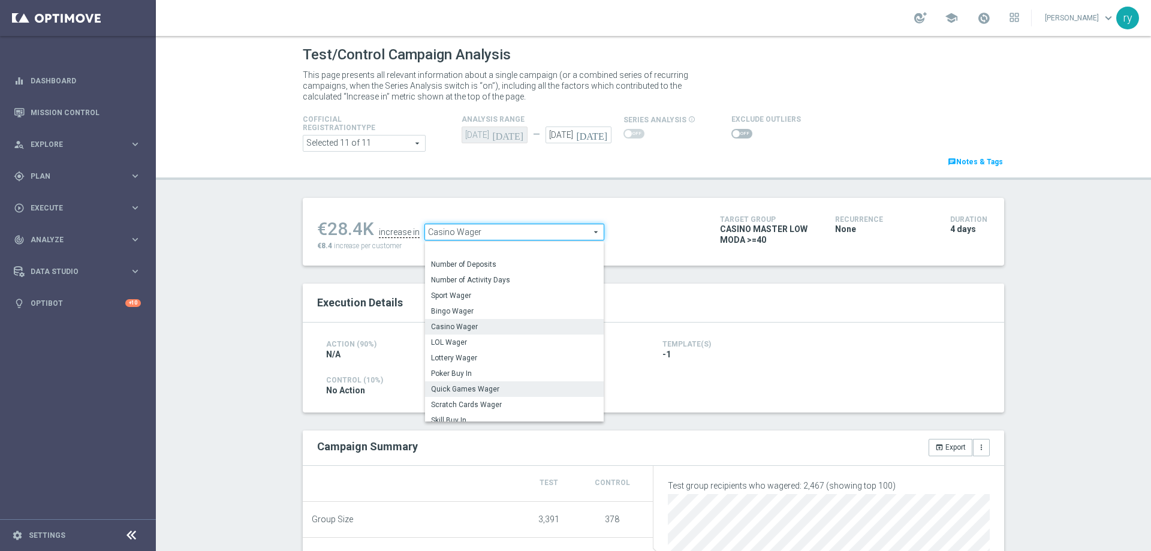
scroll to position [181, 0]
click at [551, 331] on span "Total Gross Gaming Revenue Minus Bonus Wagared" at bounding box center [514, 326] width 167 height 10
type input "Total Gross Gaming Revenue Minus Bonus Wagared"
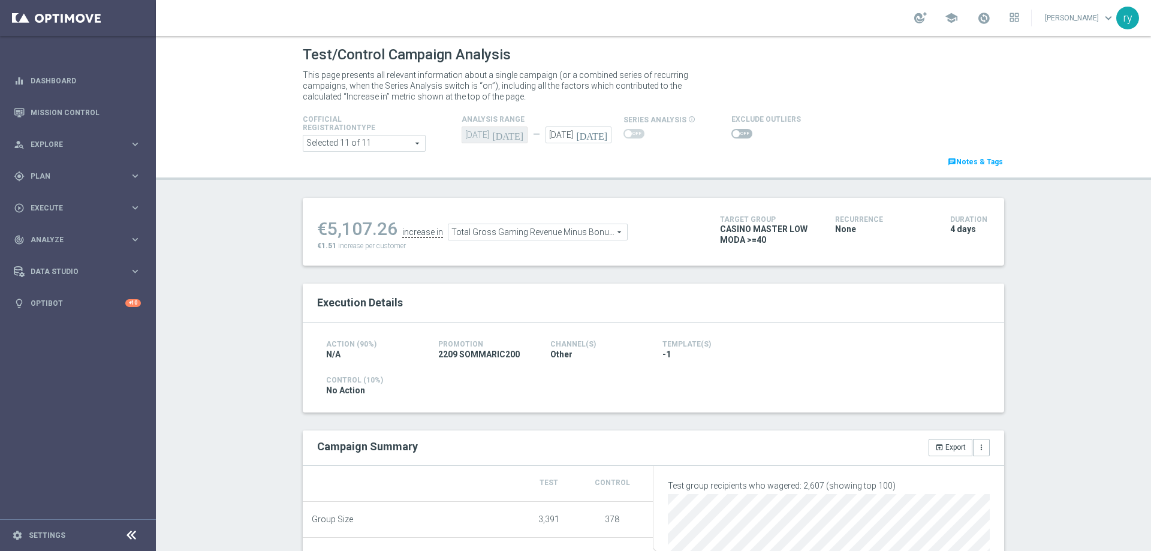
click at [733, 132] on span at bounding box center [736, 133] width 7 height 7
click at [731, 132] on input "checkbox" at bounding box center [741, 134] width 21 height 10
click at [731, 134] on span at bounding box center [741, 134] width 21 height 10
click at [731, 134] on input "checkbox" at bounding box center [741, 134] width 21 height 10
checkbox input "false"
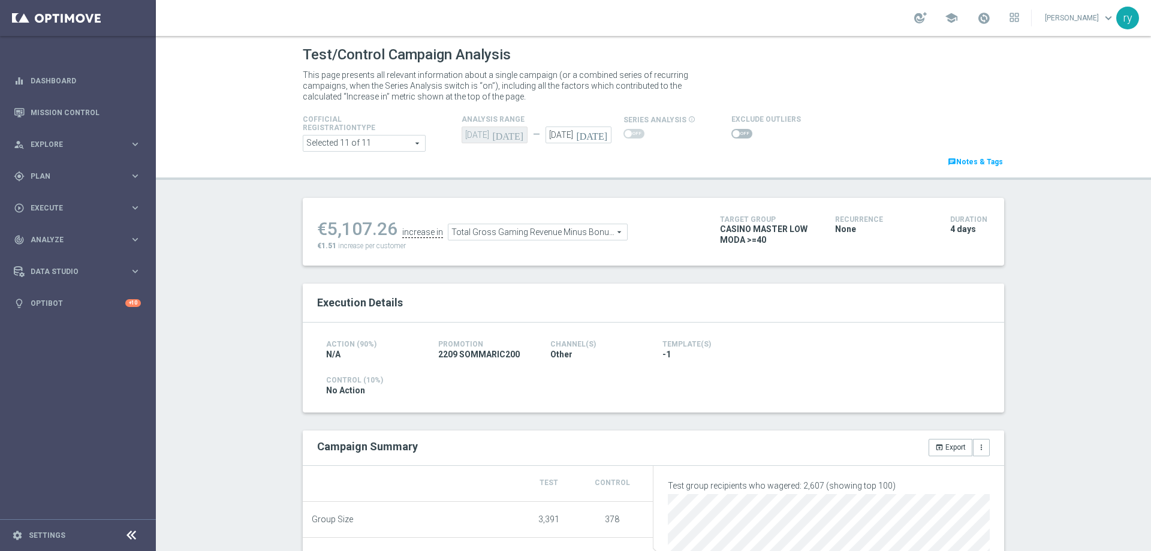
drag, startPoint x: 391, startPoint y: 226, endPoint x: 327, endPoint y: 228, distance: 64.2
click at [327, 228] on div "€5,107.26" at bounding box center [357, 229] width 80 height 22
copy div "5,107.26"
click at [550, 224] on div "Total Gross Gaming Revenue Minus Bonus Wagared Total Gross Gaming Revenue Minus…" at bounding box center [538, 232] width 180 height 17
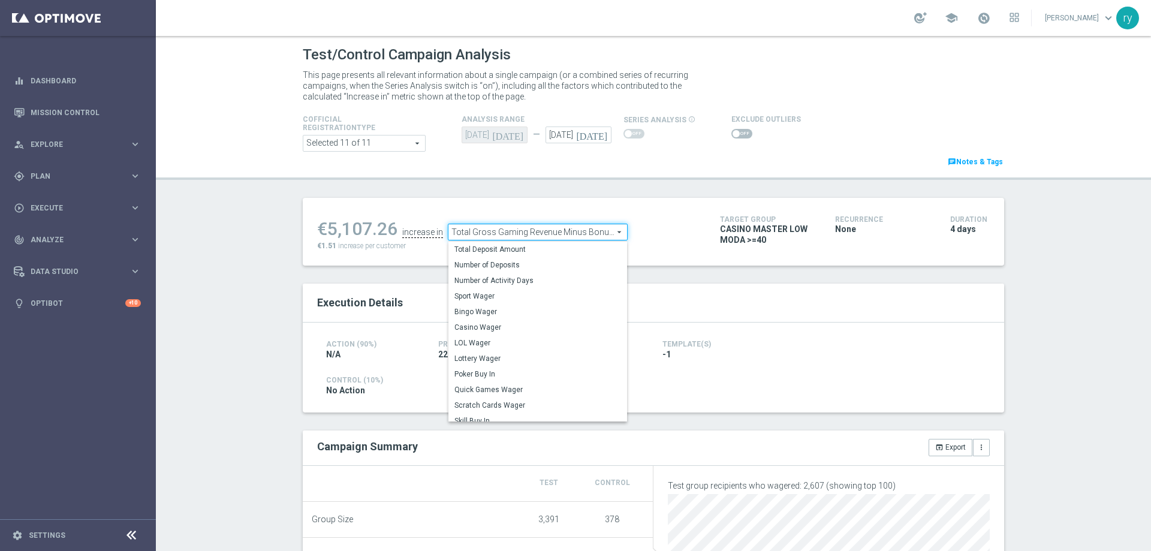
click at [550, 231] on span "Total Gross Gaming Revenue Minus Bonus Wagared" at bounding box center [537, 232] width 179 height 16
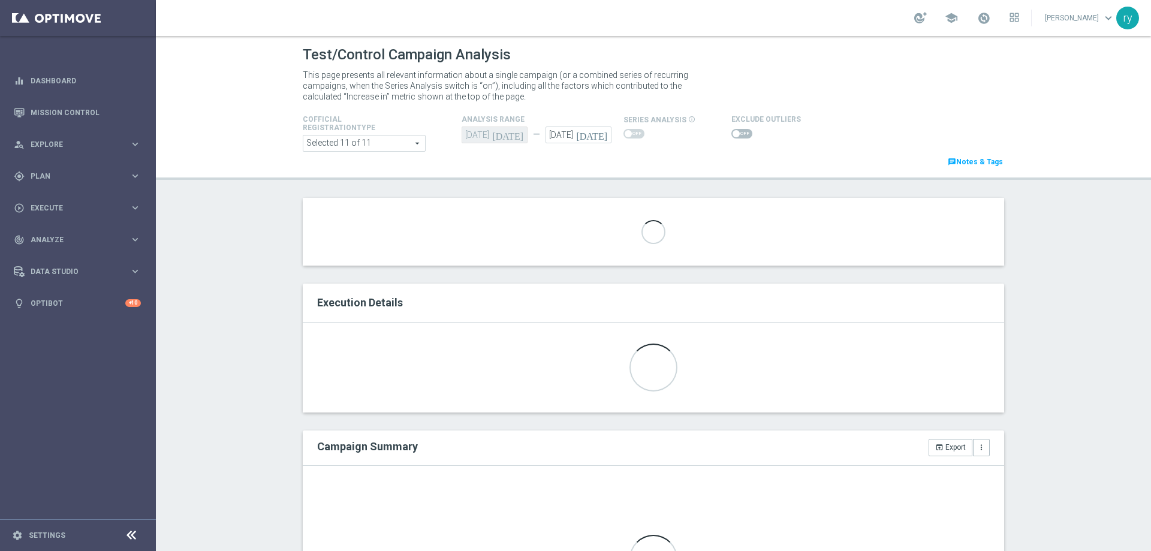
click at [550, 233] on div "Loading..." at bounding box center [653, 232] width 701 height 68
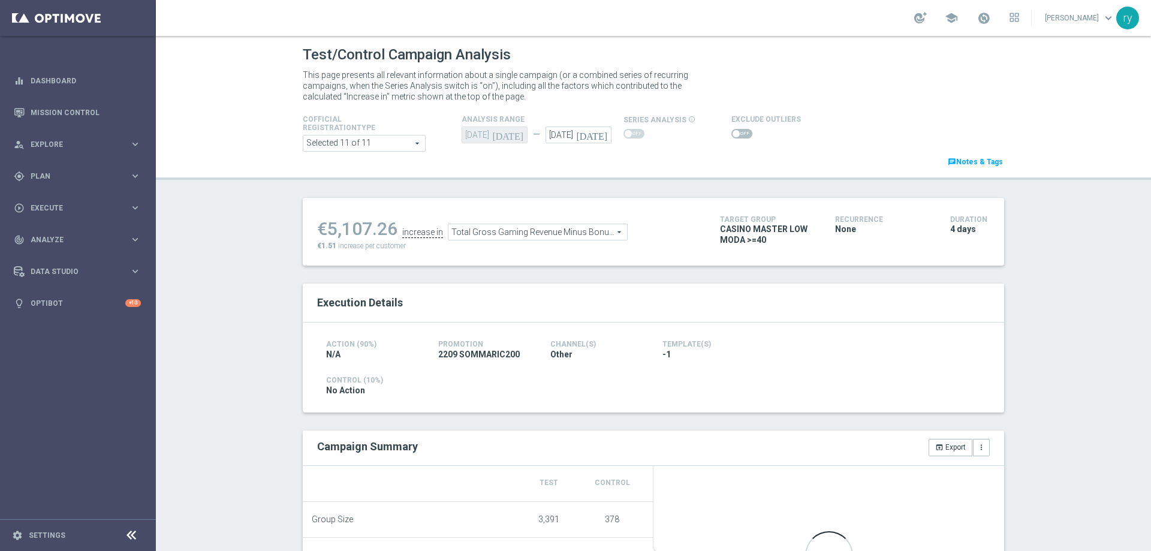
click at [550, 233] on span "Total Gross Gaming Revenue Minus Bonus Wagared" at bounding box center [537, 232] width 179 height 16
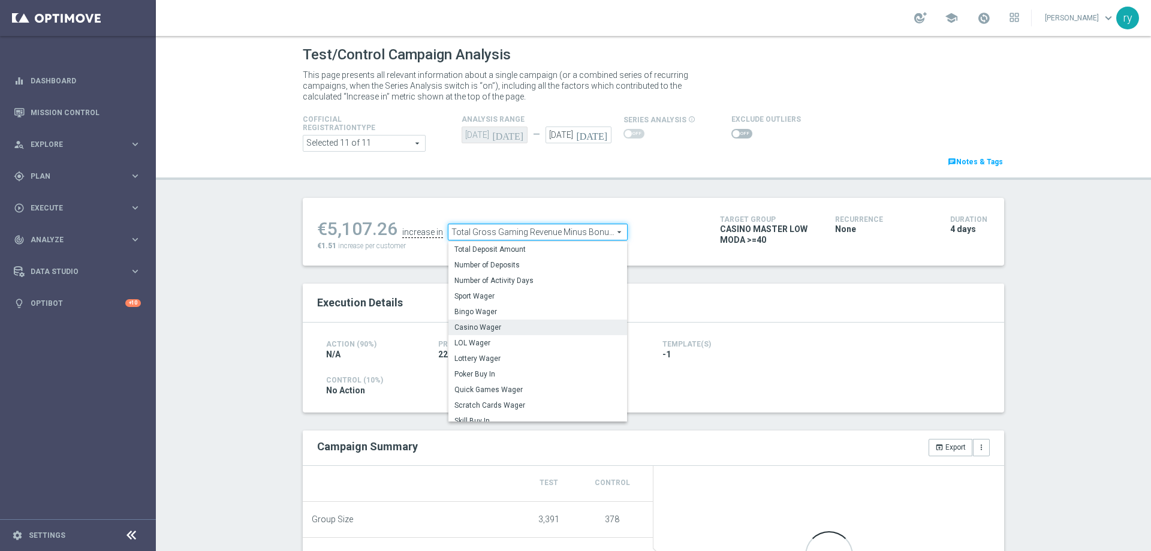
click at [538, 327] on span "Casino Wager" at bounding box center [537, 327] width 167 height 10
type input "Casino Wager"
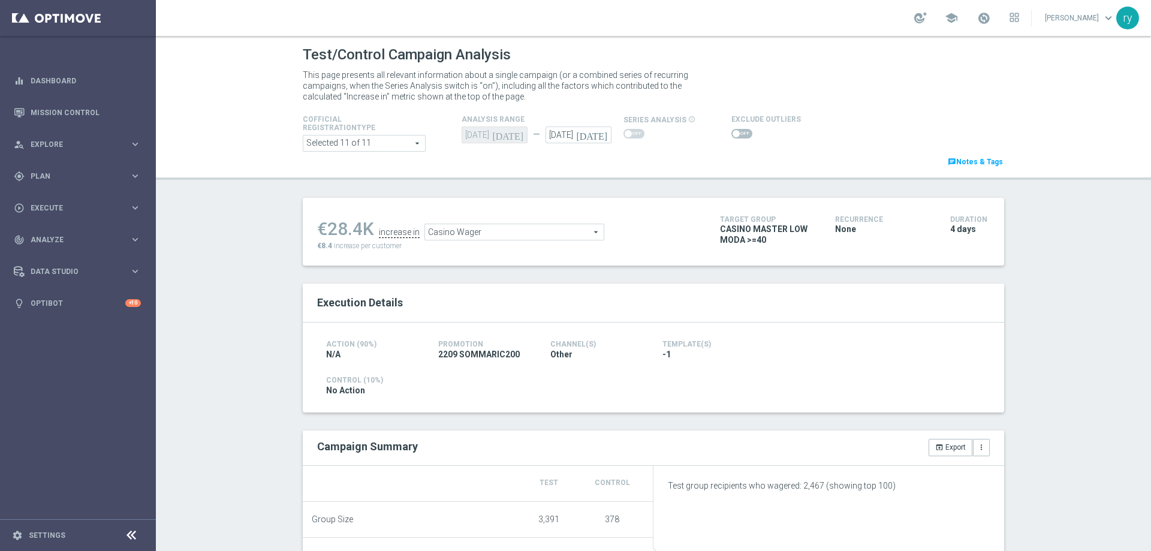
click at [733, 135] on span at bounding box center [736, 133] width 7 height 7
click at [731, 135] on input "checkbox" at bounding box center [741, 134] width 21 height 10
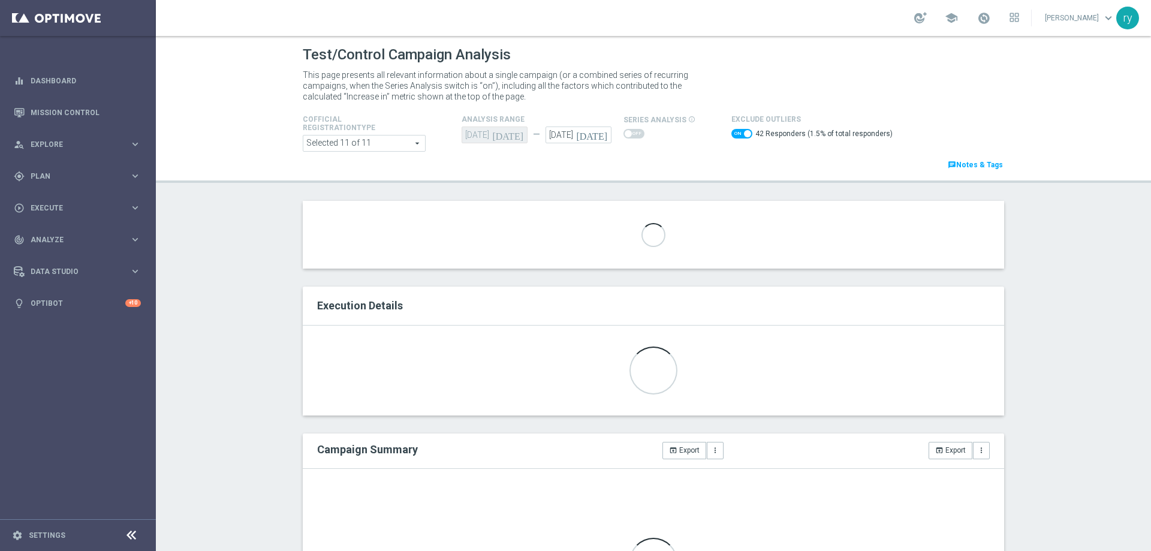
click at [731, 135] on span at bounding box center [741, 134] width 21 height 10
click at [731, 135] on input "checkbox" at bounding box center [741, 134] width 21 height 10
checkbox input "false"
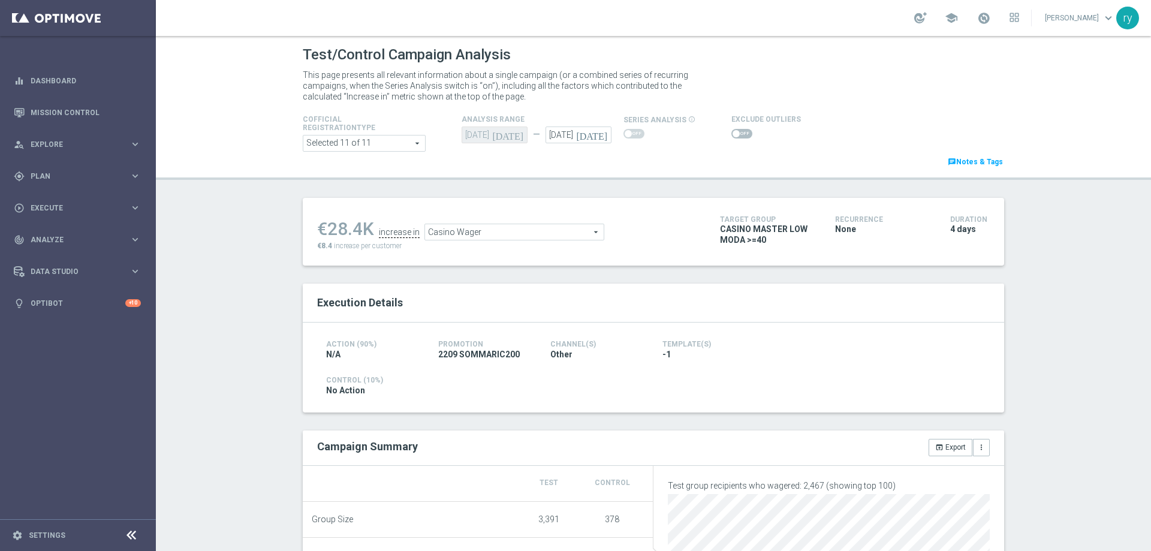
drag, startPoint x: 355, startPoint y: 228, endPoint x: 327, endPoint y: 231, distance: 28.3
click at [327, 231] on div "€28.4K" at bounding box center [345, 229] width 57 height 22
copy div "28.4"
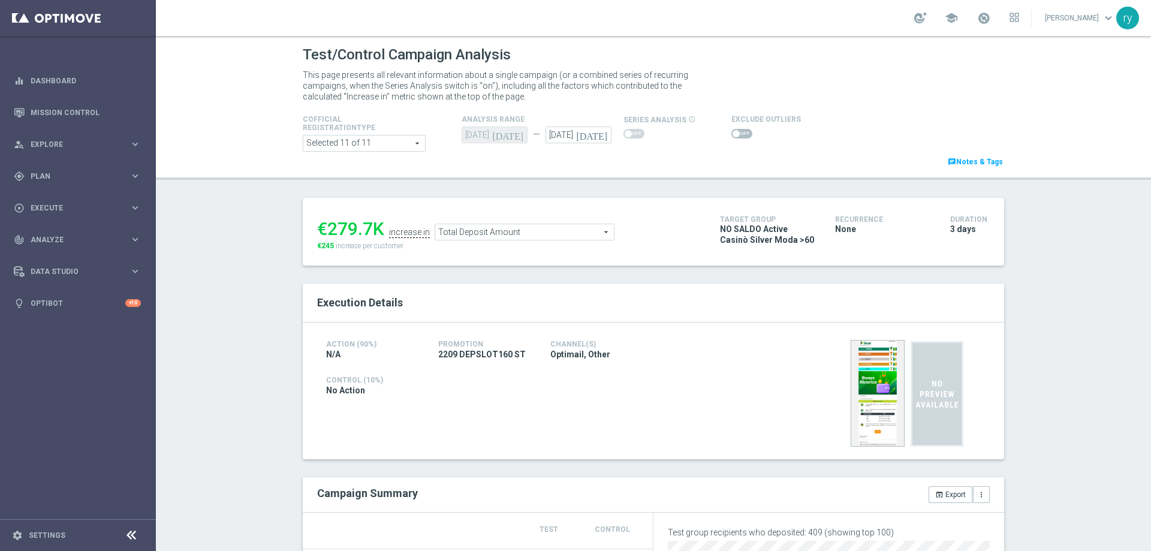
drag, startPoint x: 357, startPoint y: 228, endPoint x: 325, endPoint y: 225, distance: 31.3
click at [325, 225] on div "€279.7K" at bounding box center [350, 229] width 67 height 22
copy div "279.7"
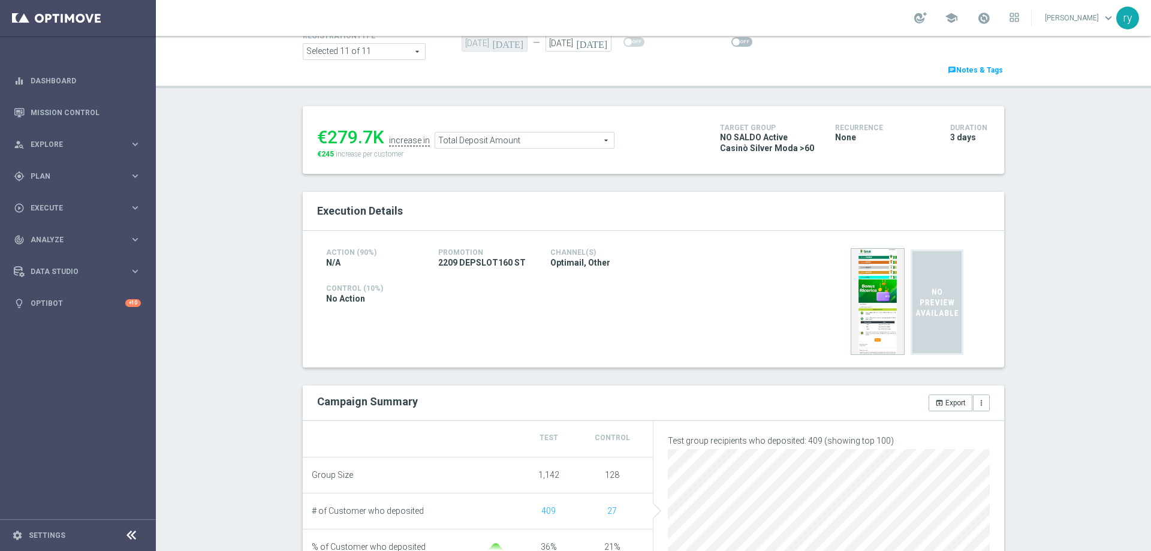
scroll to position [180, 0]
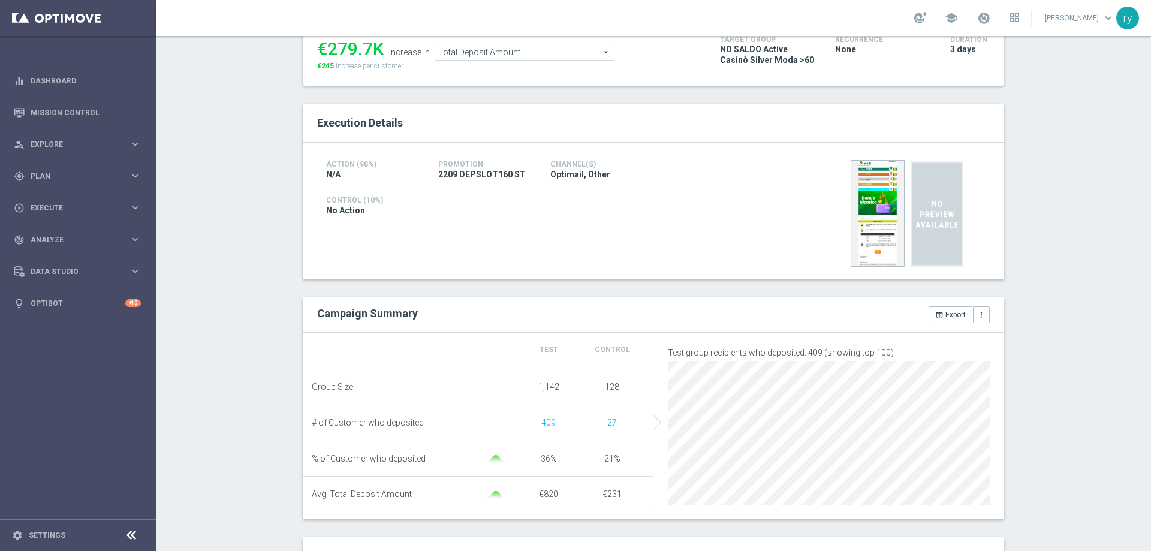
click at [484, 48] on span "Total Deposit Amount" at bounding box center [524, 52] width 179 height 16
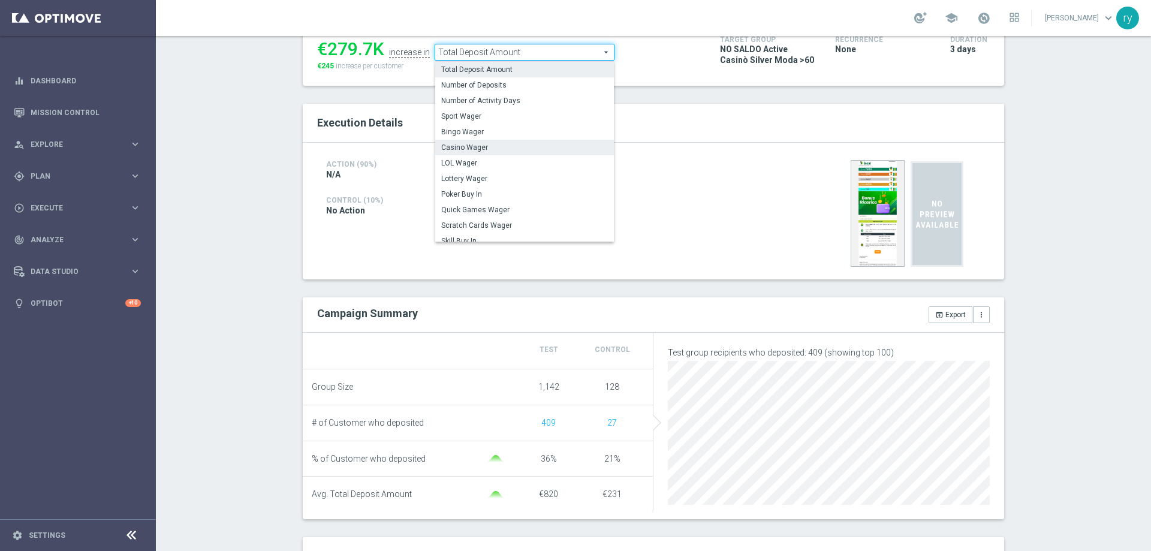
click at [511, 149] on span "Casino Wager" at bounding box center [524, 148] width 167 height 10
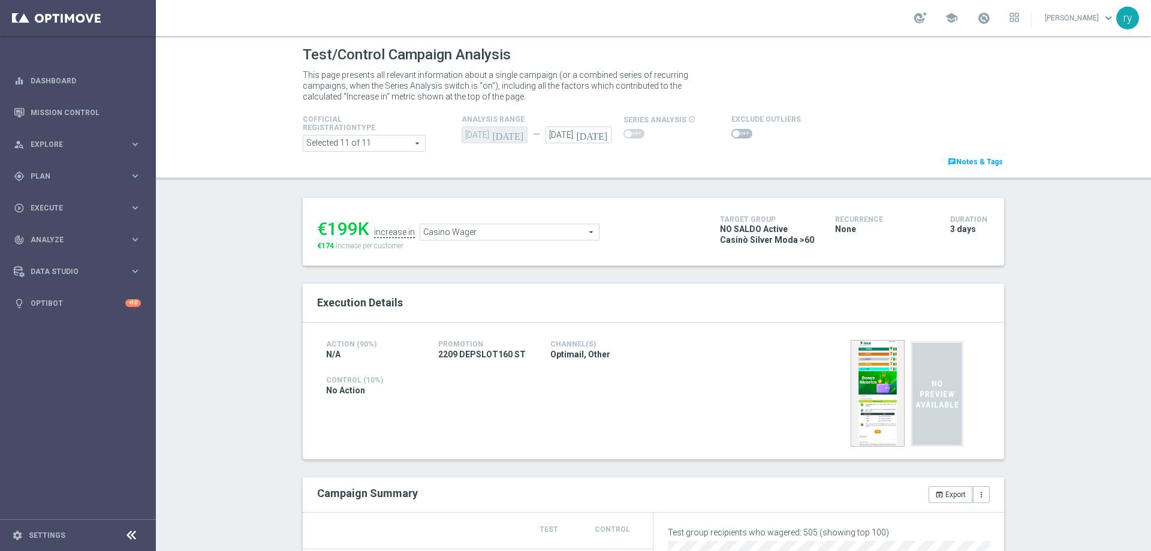
drag, startPoint x: 354, startPoint y: 229, endPoint x: 323, endPoint y: 226, distance: 31.3
click at [323, 226] on div "€199K" at bounding box center [343, 229] width 52 height 22
copy div "199"
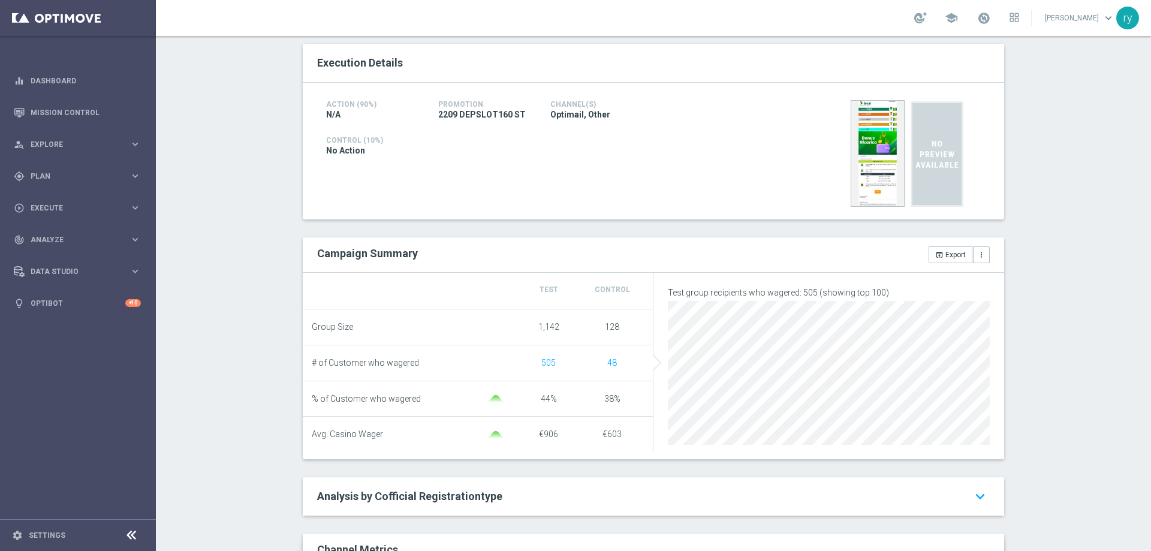
scroll to position [60, 0]
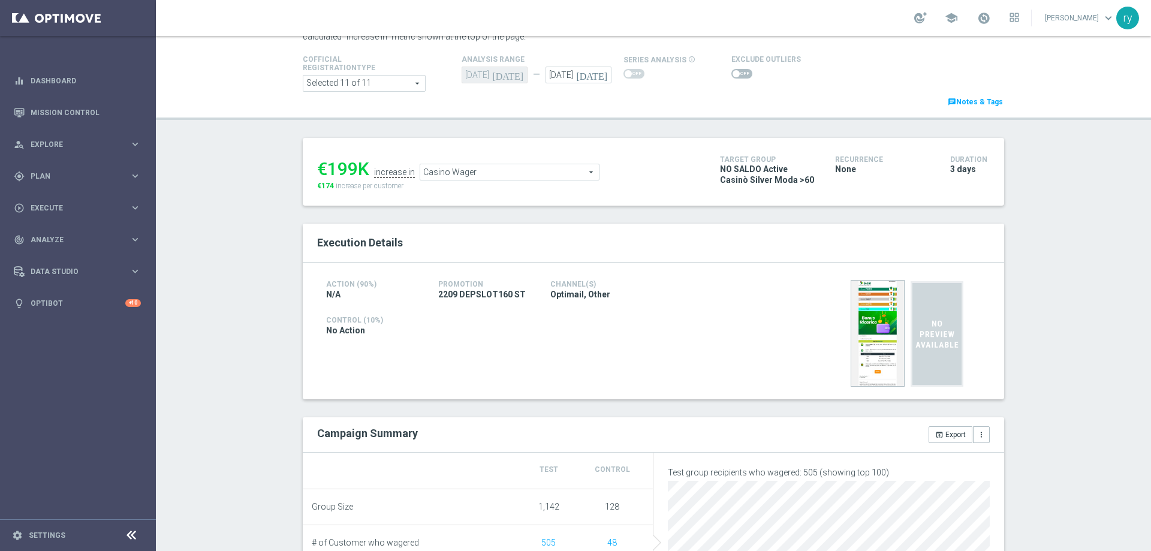
click at [510, 174] on span "Casino Wager" at bounding box center [509, 172] width 179 height 16
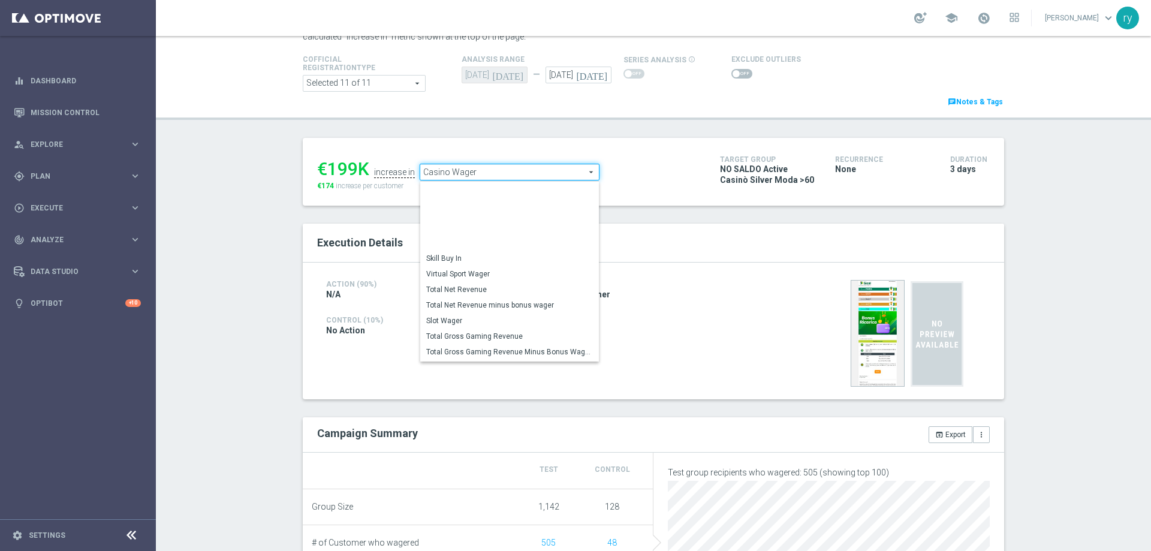
scroll to position [173, 0]
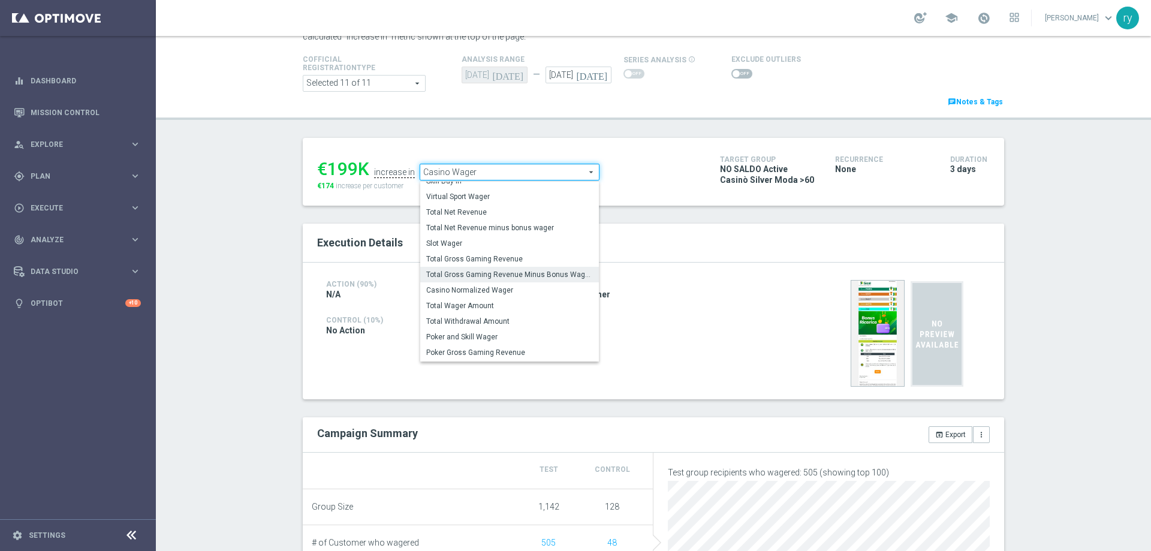
click at [522, 274] on span "Total Gross Gaming Revenue Minus Bonus Wagared" at bounding box center [509, 275] width 167 height 10
type input "Total Gross Gaming Revenue Minus Bonus Wagared"
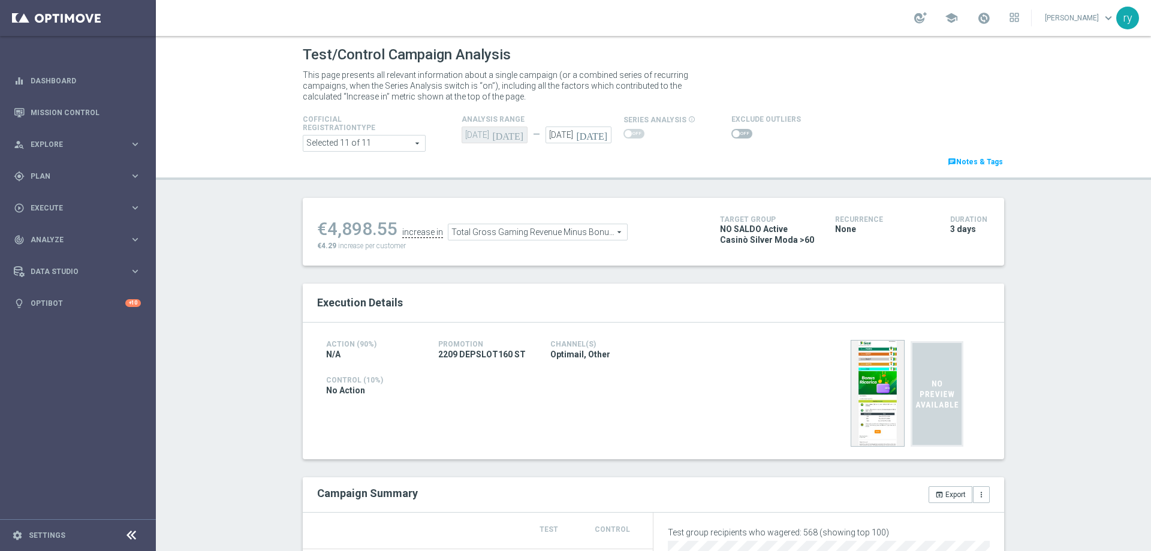
click at [736, 133] on span at bounding box center [741, 134] width 21 height 10
click at [736, 133] on input "checkbox" at bounding box center [741, 134] width 21 height 10
checkbox input "true"
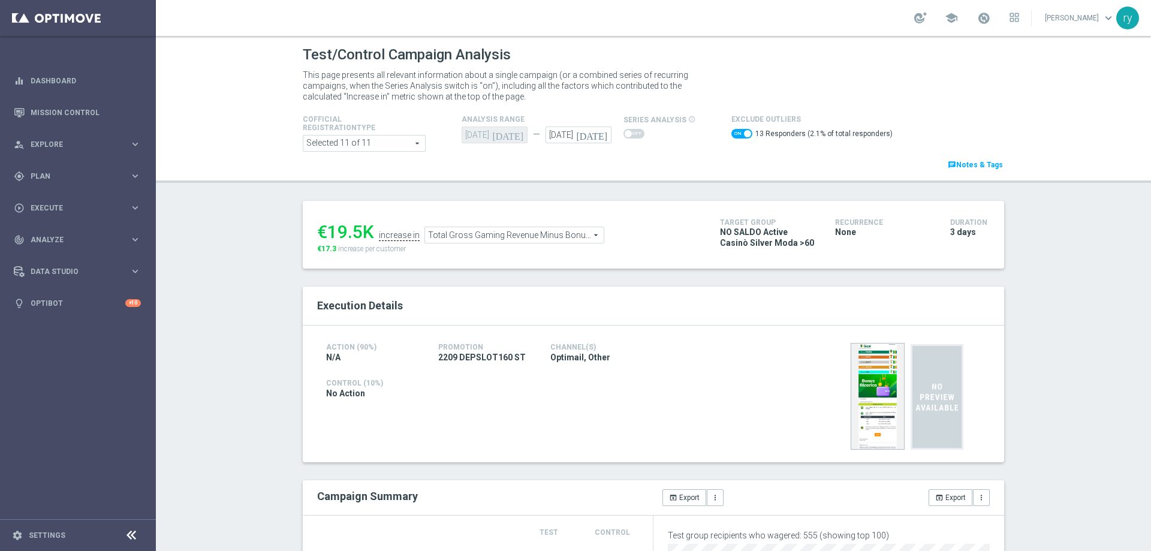
drag, startPoint x: 356, startPoint y: 232, endPoint x: 322, endPoint y: 232, distance: 33.6
click at [322, 232] on div "€19.5K" at bounding box center [345, 232] width 57 height 22
copy div "19.5"
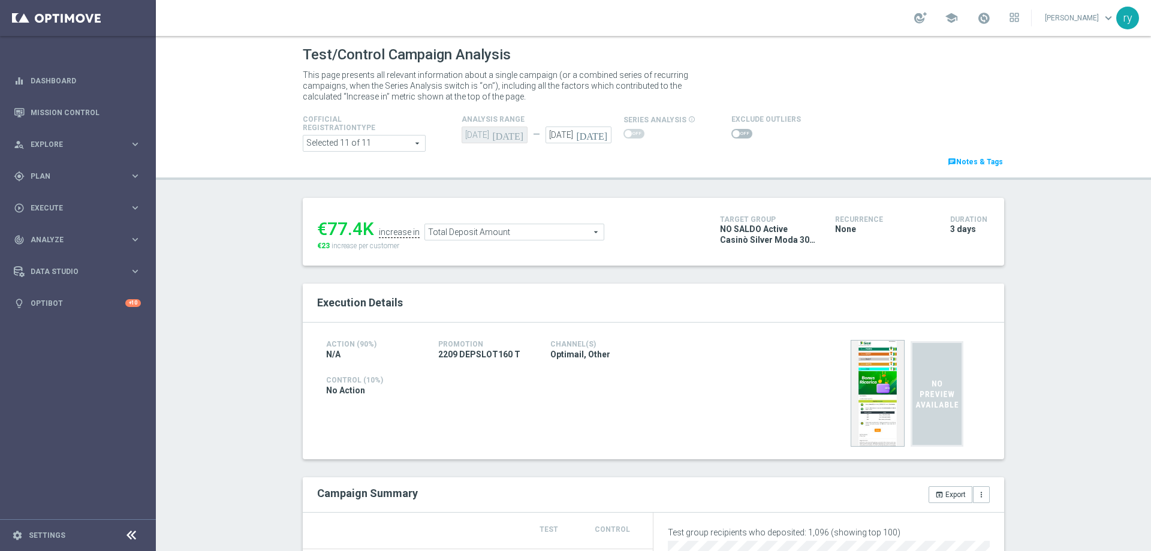
scroll to position [120, 0]
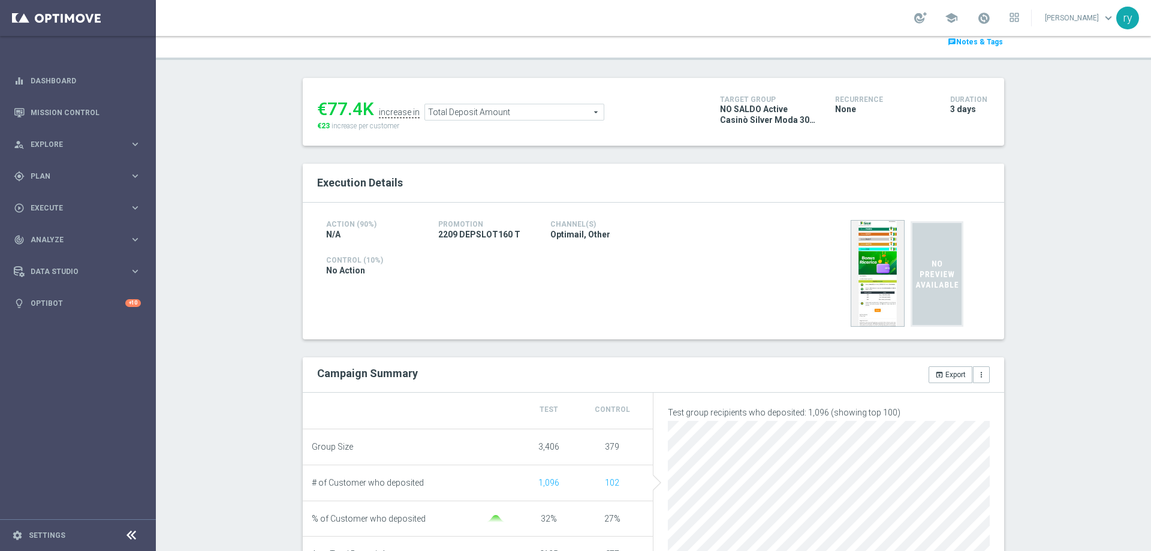
drag, startPoint x: 356, startPoint y: 108, endPoint x: 327, endPoint y: 108, distance: 29.4
click at [327, 108] on div "€77.4K" at bounding box center [345, 109] width 57 height 22
copy div "77.4"
click at [487, 102] on ul "€77.4K increase in Total Deposit Amount Total Deposit Amount arrow_drop_down se…" at bounding box center [509, 106] width 391 height 28
click at [488, 106] on span "Total Deposit Amount" at bounding box center [514, 112] width 179 height 16
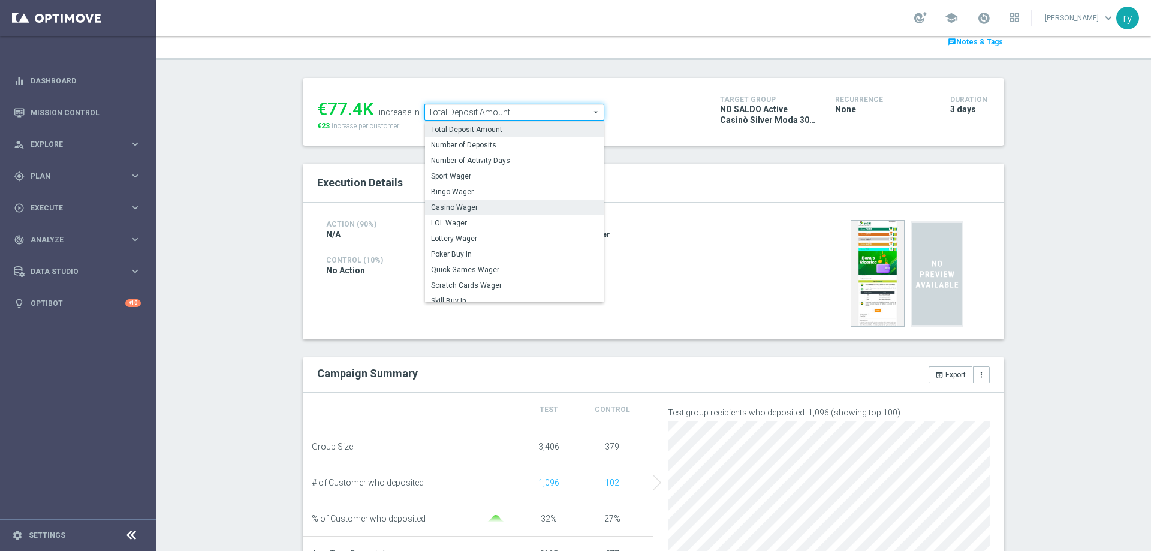
click at [494, 203] on label "Casino Wager" at bounding box center [514, 208] width 179 height 16
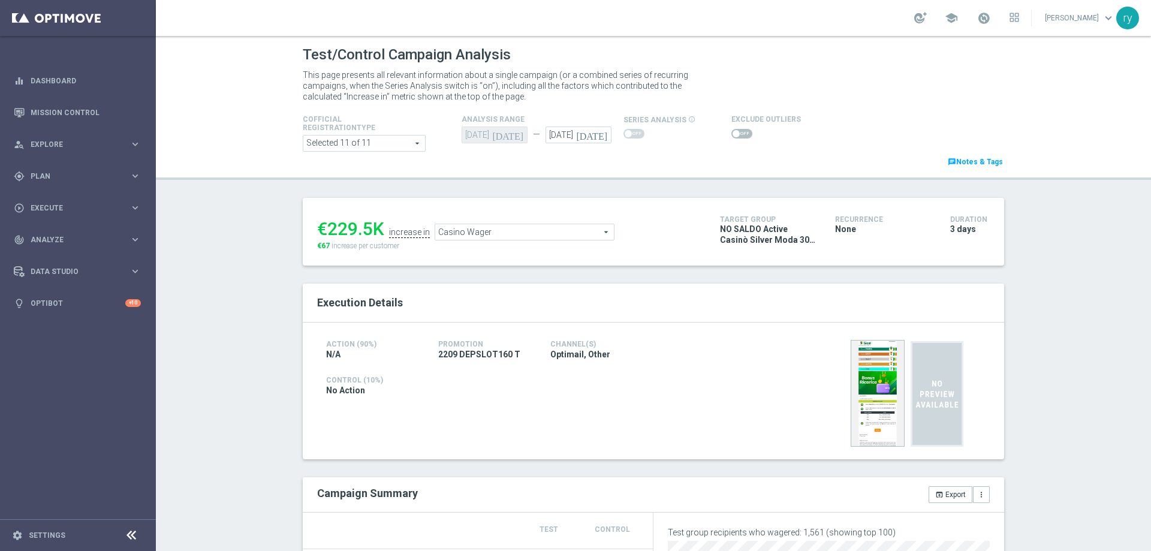
drag, startPoint x: 368, startPoint y: 226, endPoint x: 322, endPoint y: 230, distance: 45.7
click at [322, 230] on div "€229.5K" at bounding box center [350, 229] width 67 height 22
copy div "229.5"
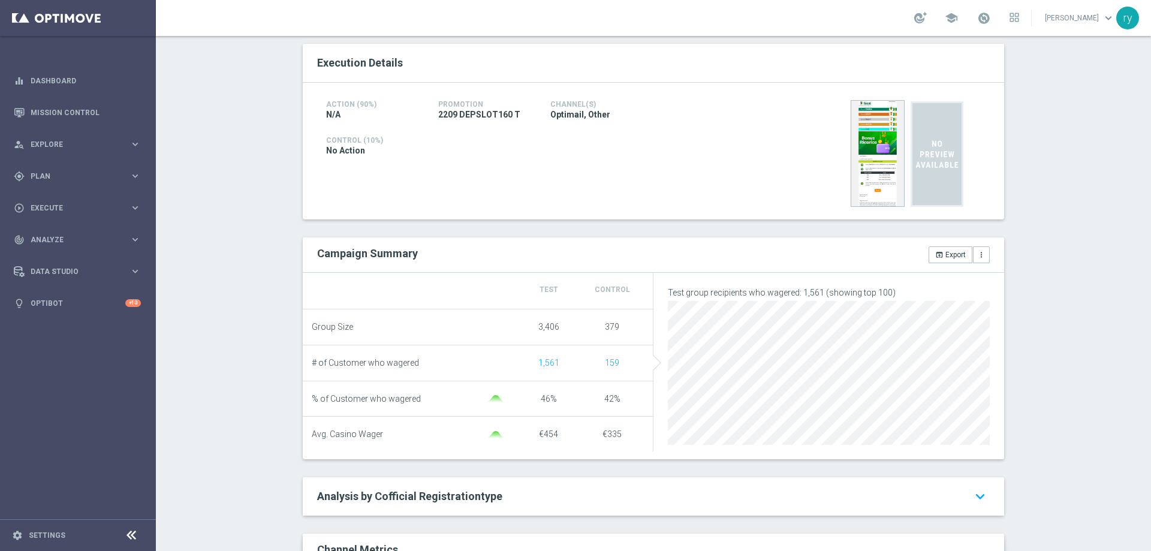
scroll to position [60, 0]
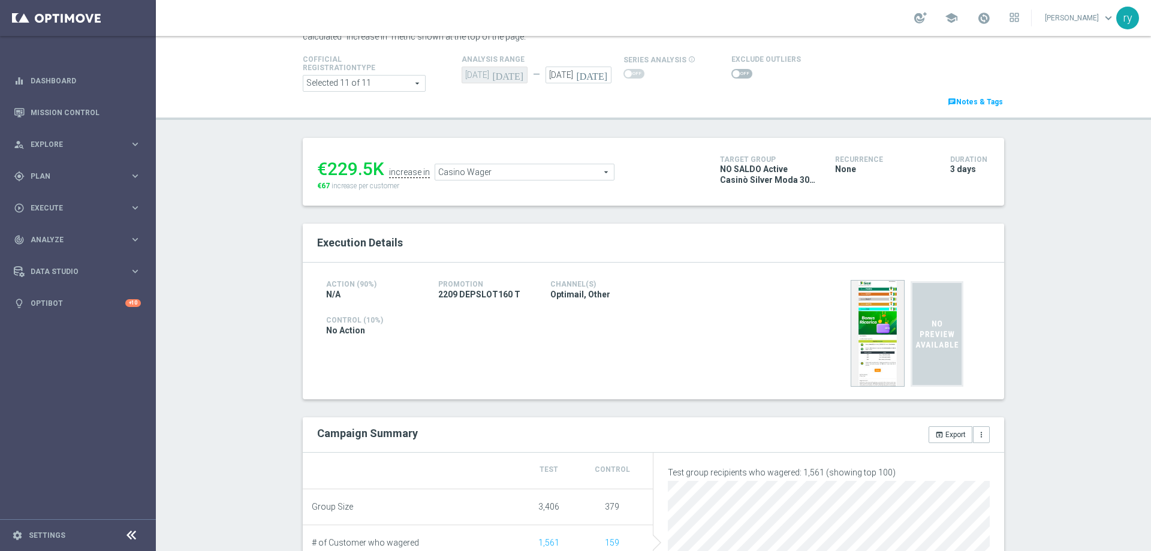
click at [480, 166] on span "Casino Wager" at bounding box center [524, 172] width 179 height 16
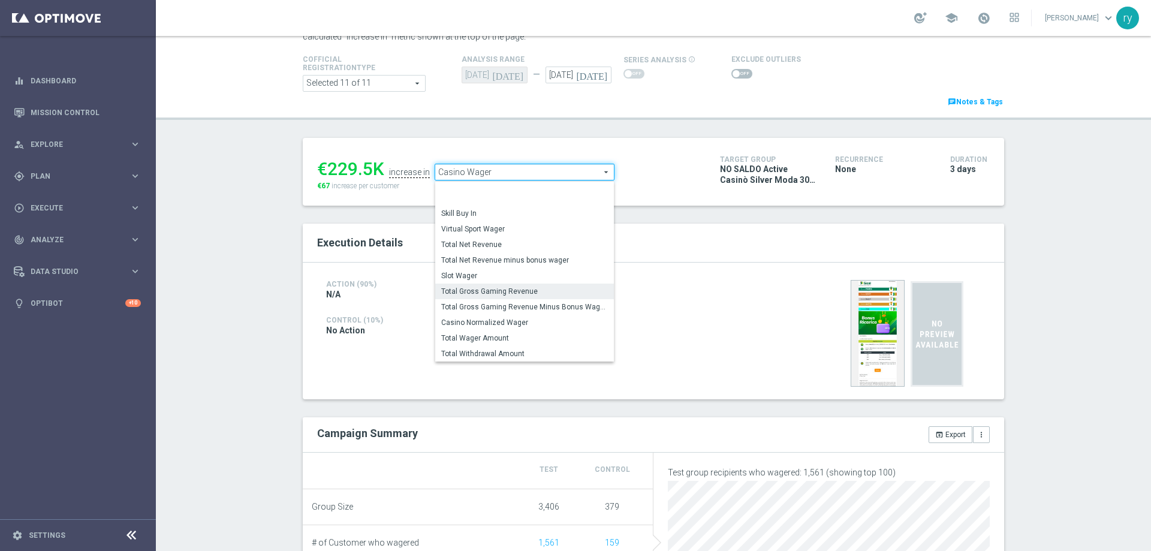
scroll to position [174, 0]
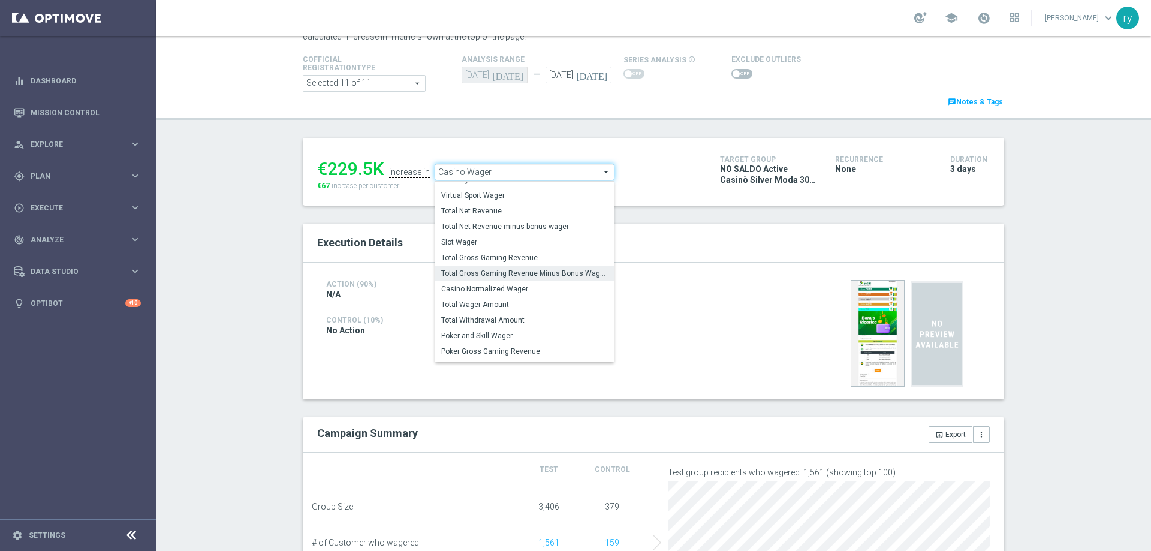
click at [501, 271] on span "Total Gross Gaming Revenue Minus Bonus Wagared" at bounding box center [524, 274] width 167 height 10
type input "Total Gross Gaming Revenue Minus Bonus Wagared"
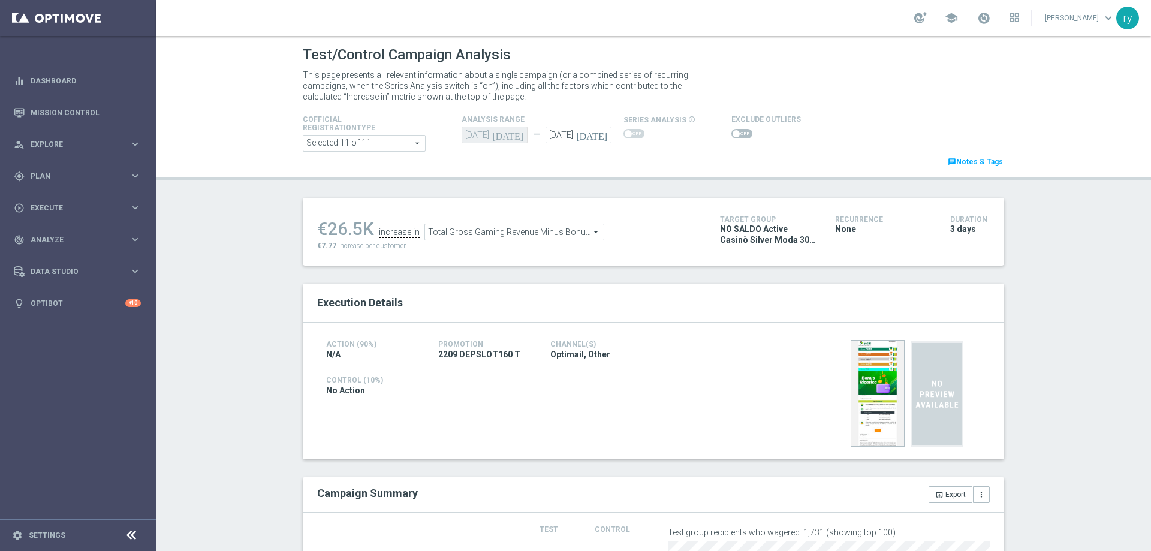
click at [731, 135] on label at bounding box center [741, 134] width 21 height 10
click at [734, 130] on span at bounding box center [741, 134] width 21 height 10
click at [734, 130] on input "checkbox" at bounding box center [741, 134] width 21 height 10
checkbox input "true"
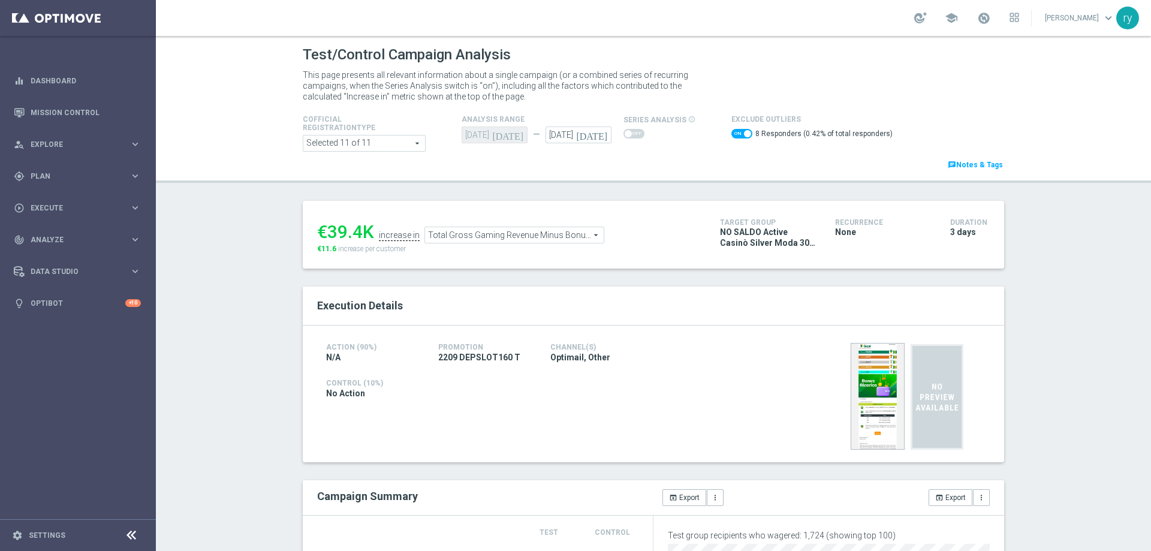
drag, startPoint x: 357, startPoint y: 237, endPoint x: 322, endPoint y: 235, distance: 34.2
click at [322, 235] on div "€39.4K" at bounding box center [345, 232] width 57 height 22
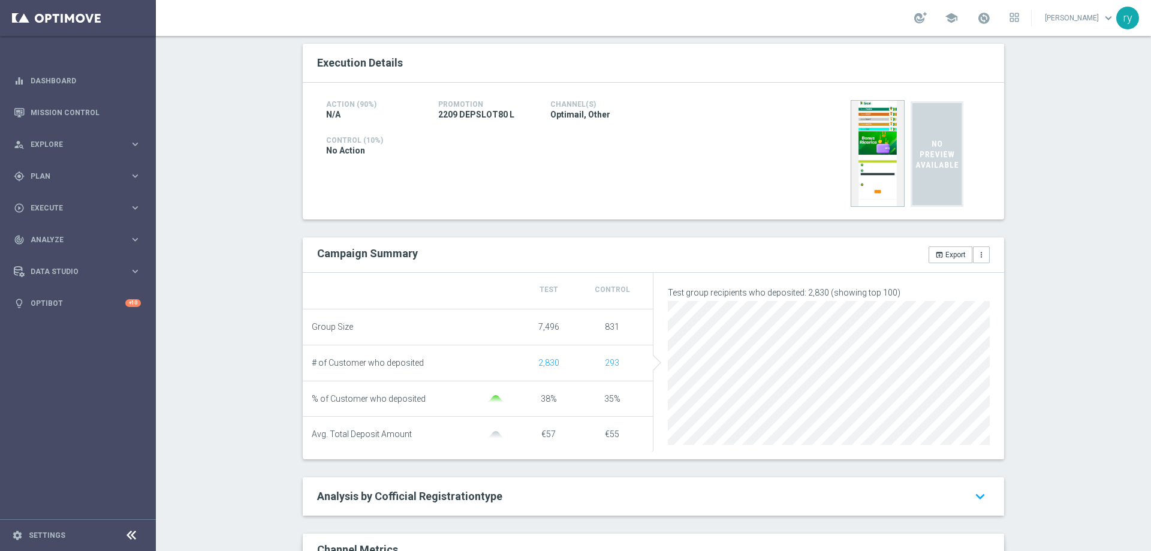
scroll to position [60, 0]
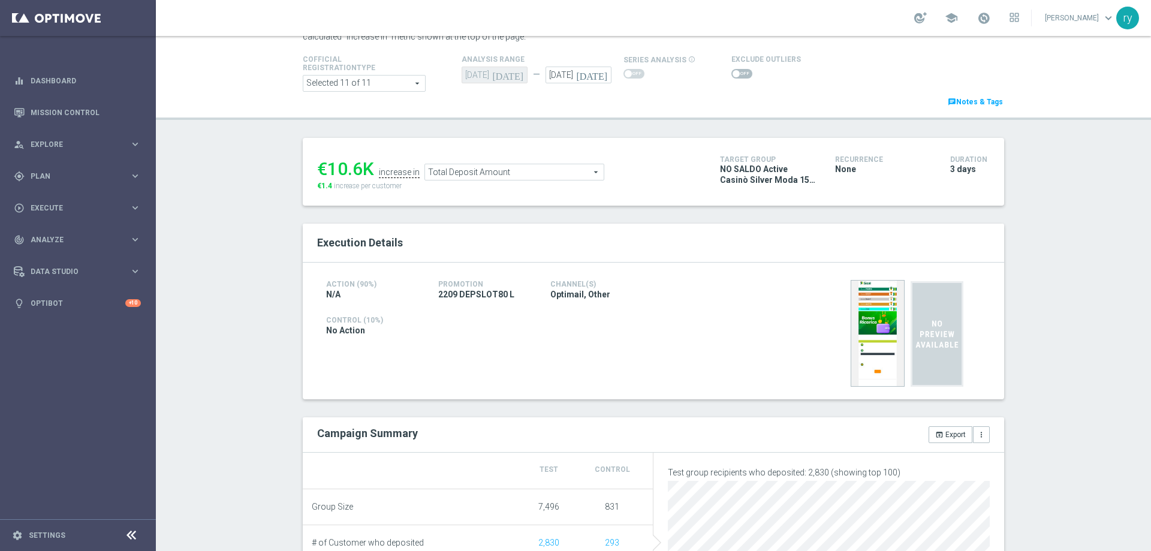
click at [740, 76] on span at bounding box center [741, 74] width 21 height 10
click at [740, 76] on input "checkbox" at bounding box center [741, 74] width 21 height 10
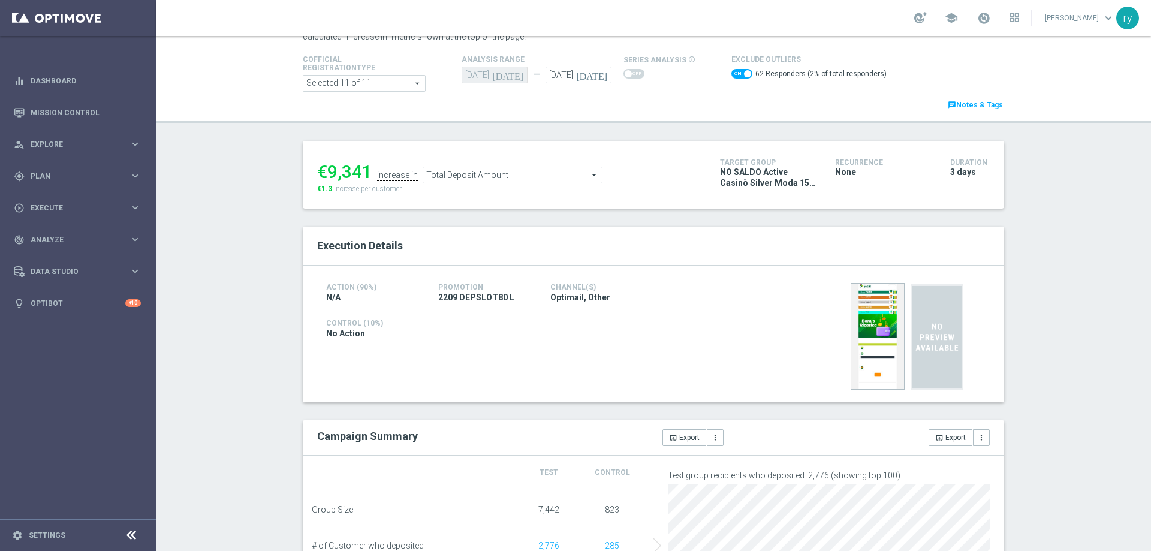
click at [737, 70] on span at bounding box center [741, 74] width 21 height 10
click at [737, 70] on input "checkbox" at bounding box center [741, 74] width 21 height 10
checkbox input "false"
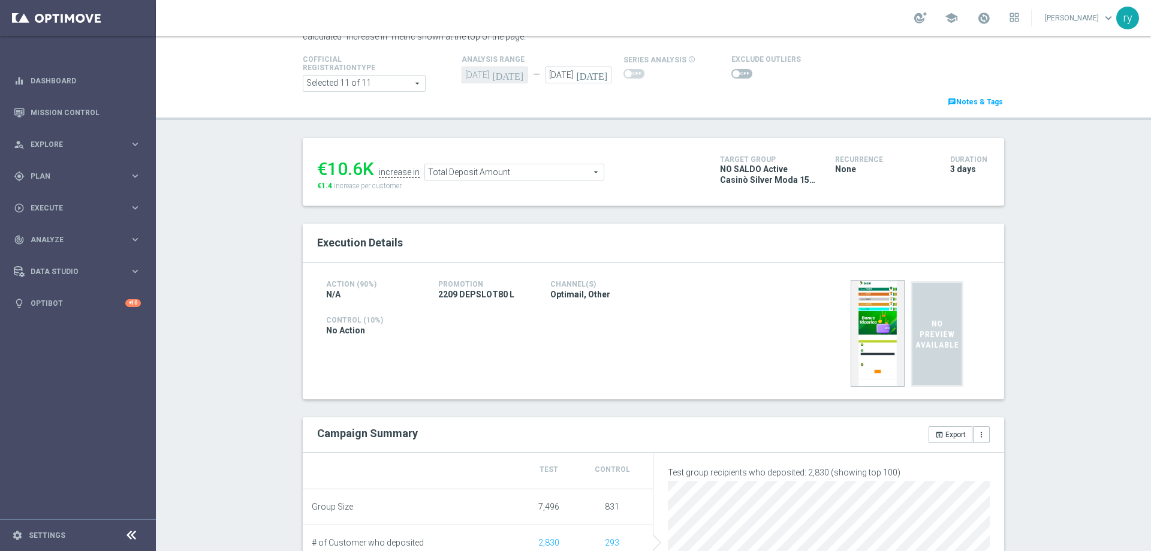
drag, startPoint x: 356, startPoint y: 174, endPoint x: 327, endPoint y: 170, distance: 29.7
click at [327, 170] on div "€10.6K" at bounding box center [345, 169] width 57 height 22
copy div "10.6"
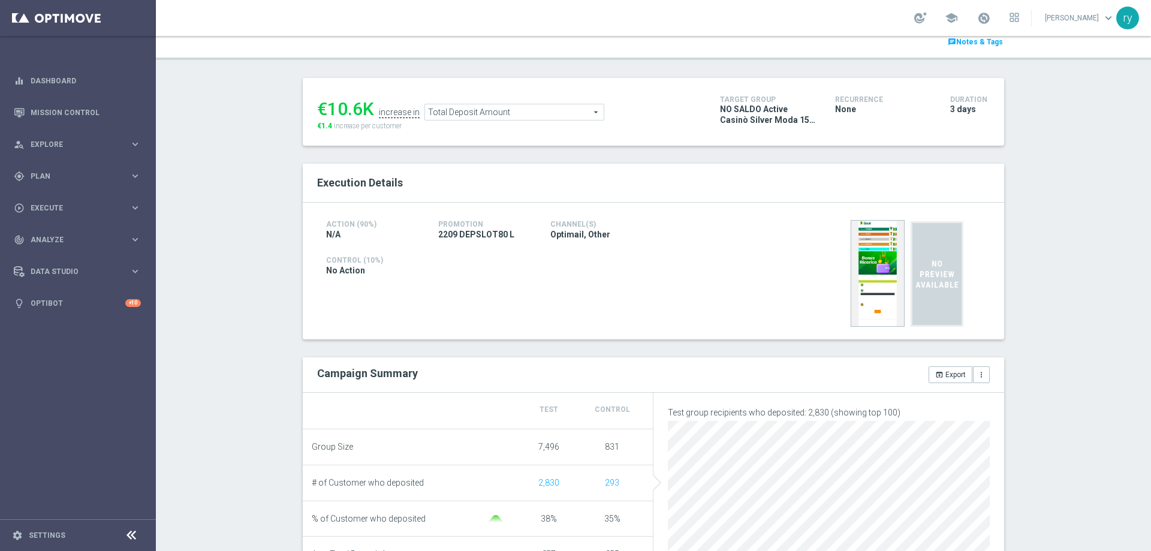
click at [488, 114] on span "Total Deposit Amount" at bounding box center [514, 112] width 179 height 16
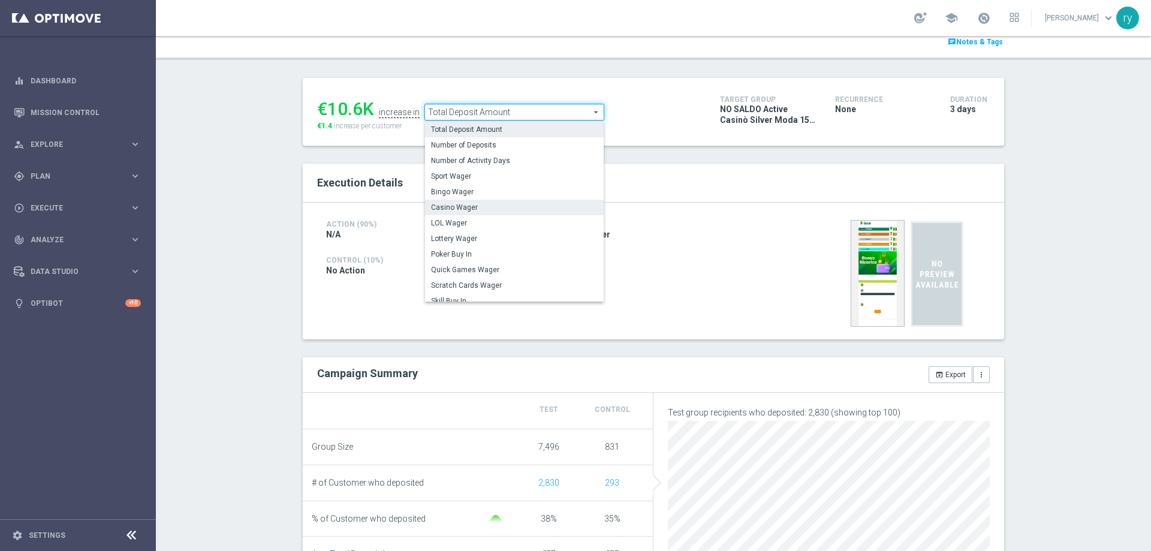
click at [503, 204] on span "Casino Wager" at bounding box center [514, 208] width 167 height 10
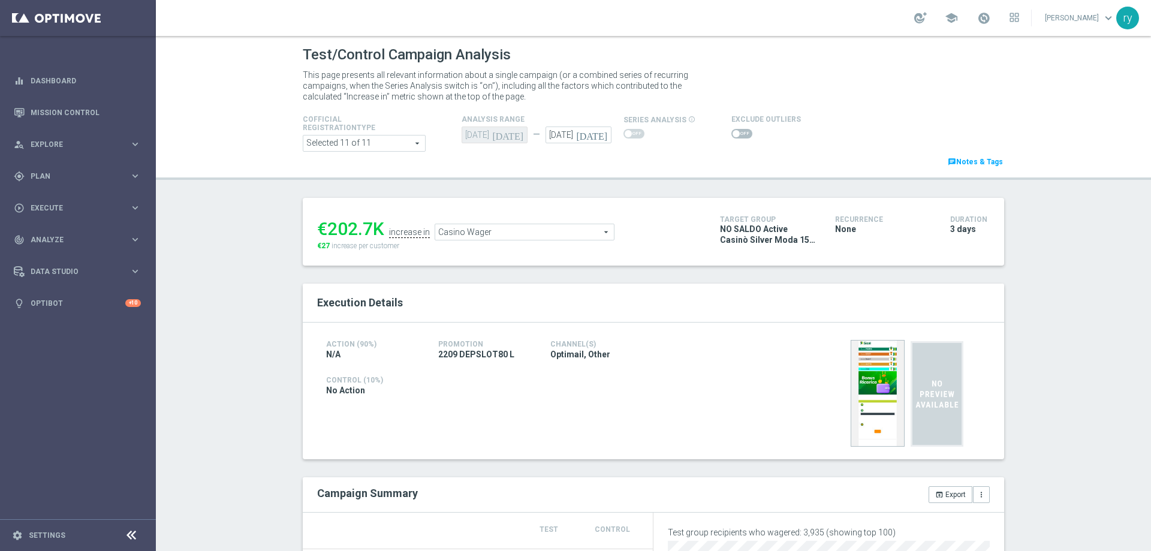
drag, startPoint x: 366, startPoint y: 228, endPoint x: 321, endPoint y: 225, distance: 45.1
click at [321, 225] on div "€202.7K" at bounding box center [350, 229] width 67 height 22
copy div "202.7"
click at [524, 232] on span "Casino Wager" at bounding box center [524, 232] width 179 height 16
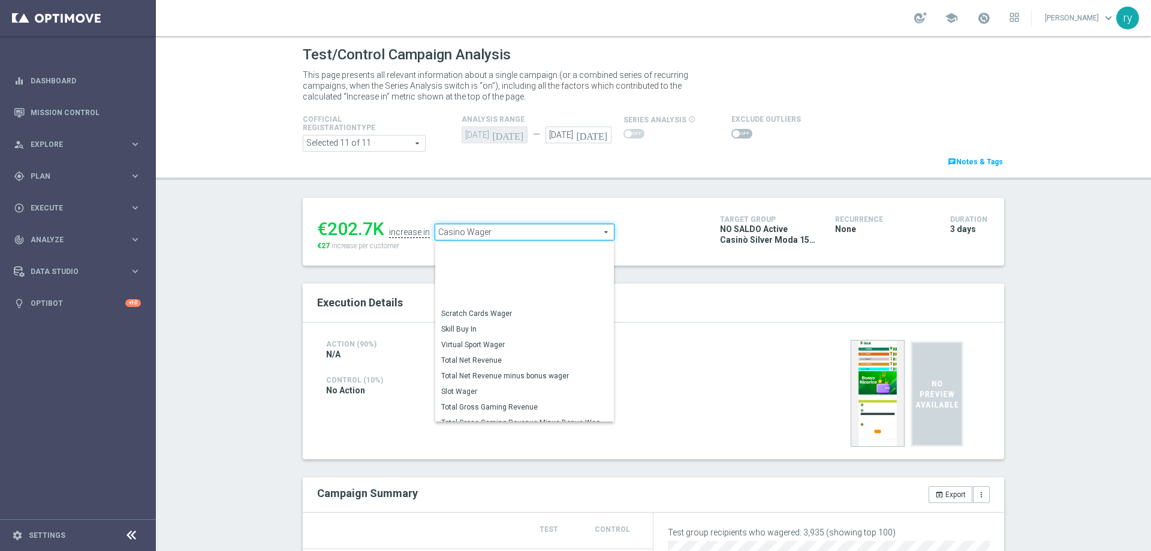
scroll to position [181, 0]
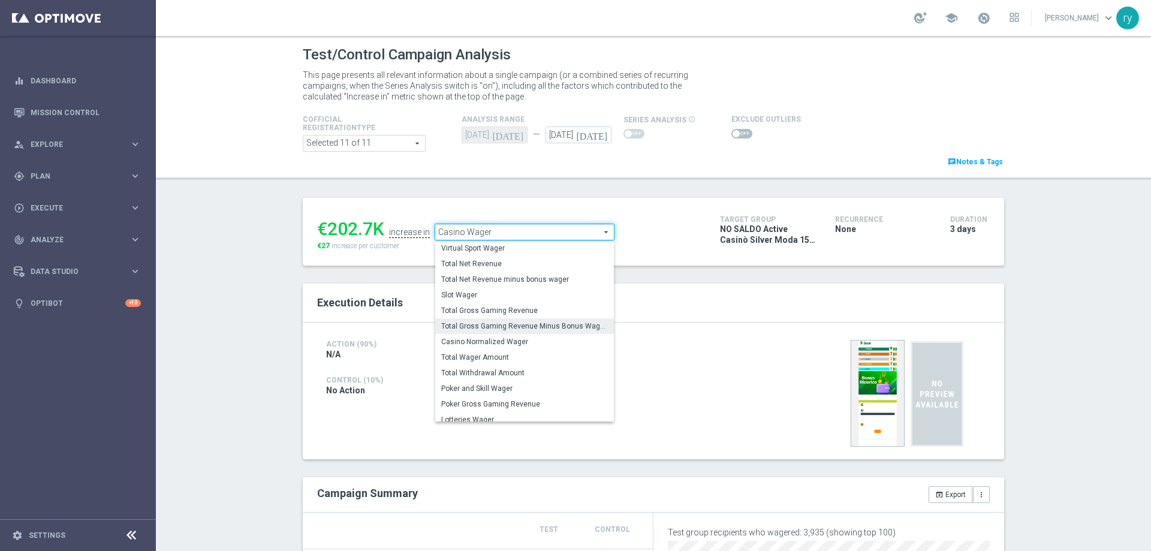
click at [516, 328] on span "Total Gross Gaming Revenue Minus Bonus Wagared" at bounding box center [524, 326] width 167 height 10
type input "Total Gross Gaming Revenue Minus Bonus Wagared"
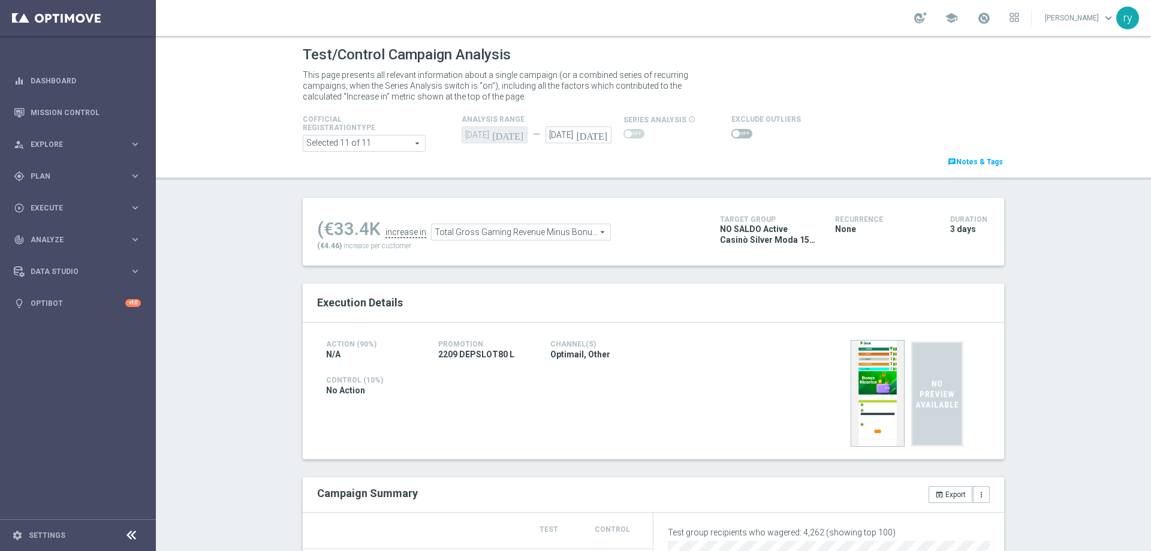
click at [739, 134] on span at bounding box center [741, 134] width 21 height 10
click at [739, 134] on input "checkbox" at bounding box center [741, 134] width 21 height 10
checkbox input "true"
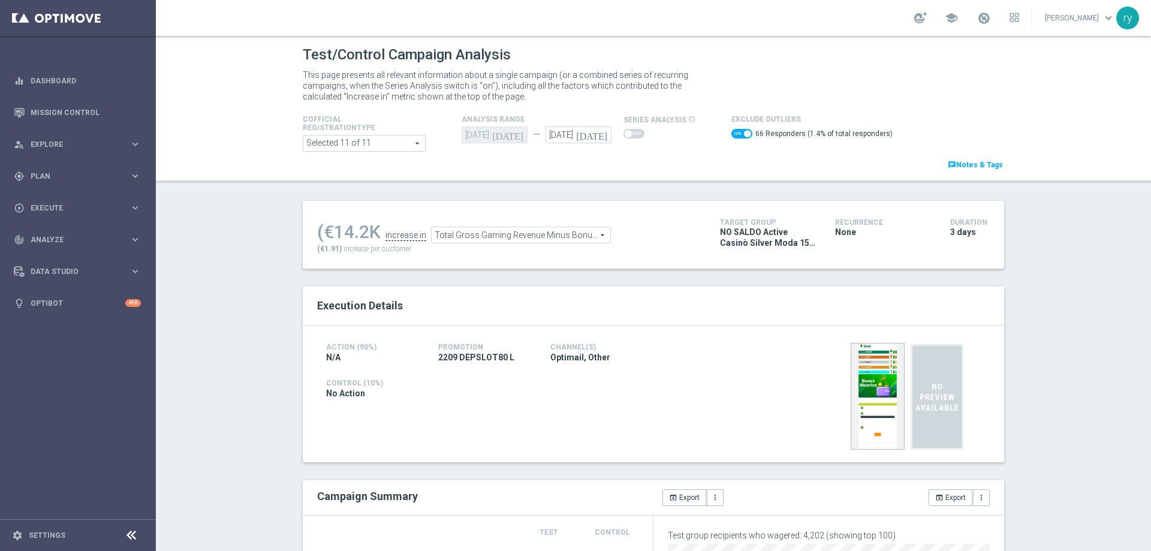
drag, startPoint x: 363, startPoint y: 229, endPoint x: 333, endPoint y: 229, distance: 29.4
click at [333, 229] on div "(€14.2K" at bounding box center [349, 232] width 64 height 22
copy div "14.2"
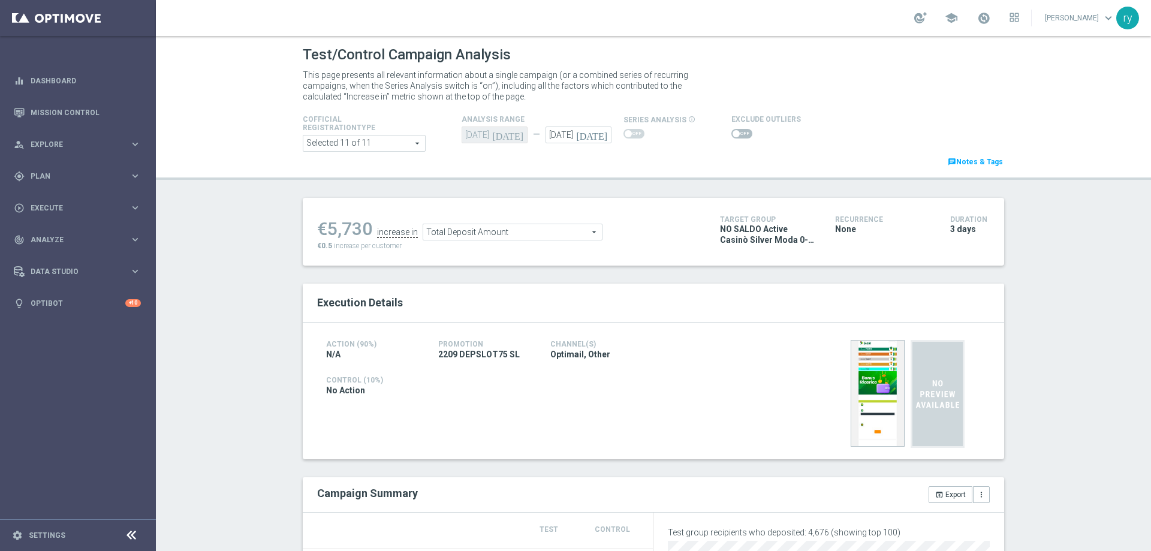
click at [731, 133] on span at bounding box center [741, 134] width 21 height 10
click at [731, 133] on input "checkbox" at bounding box center [741, 134] width 21 height 10
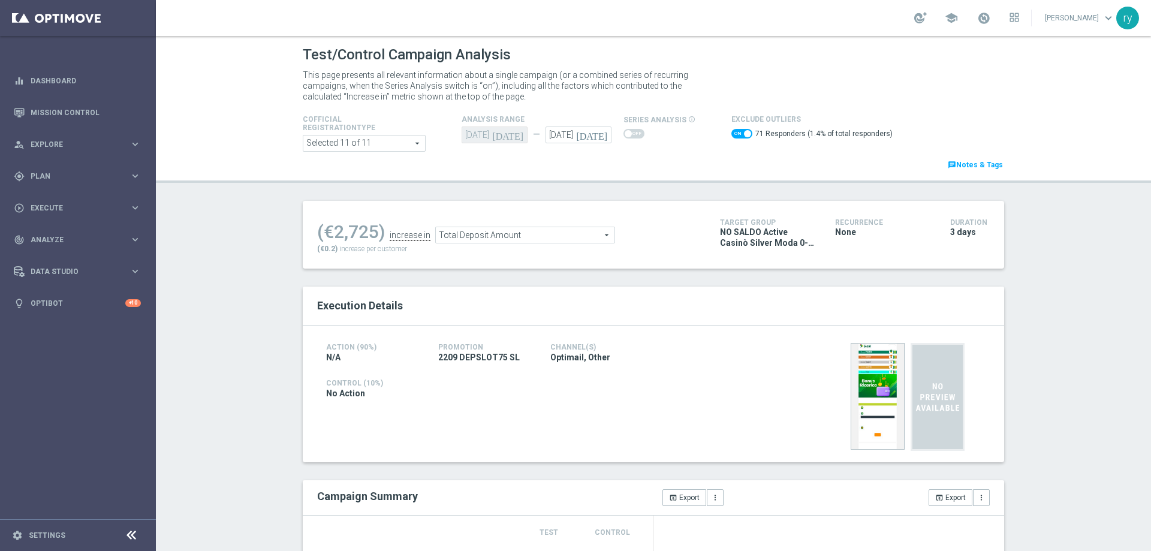
click at [731, 137] on span at bounding box center [741, 134] width 21 height 10
click at [731, 137] on input "checkbox" at bounding box center [741, 134] width 21 height 10
checkbox input "false"
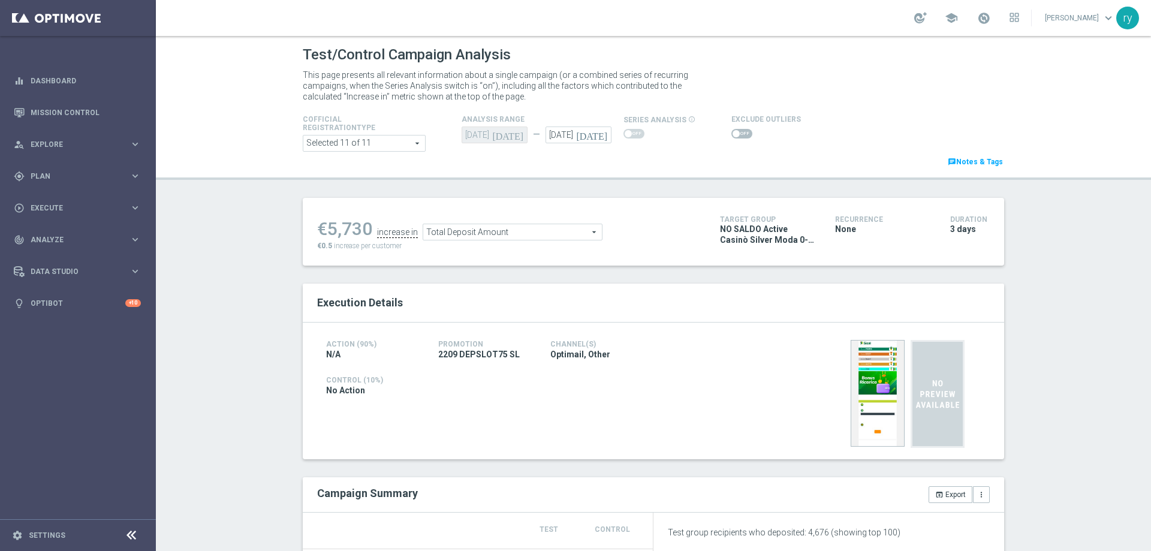
drag, startPoint x: 358, startPoint y: 228, endPoint x: 327, endPoint y: 232, distance: 32.0
click at [327, 232] on div "€5,730" at bounding box center [344, 229] width 55 height 22
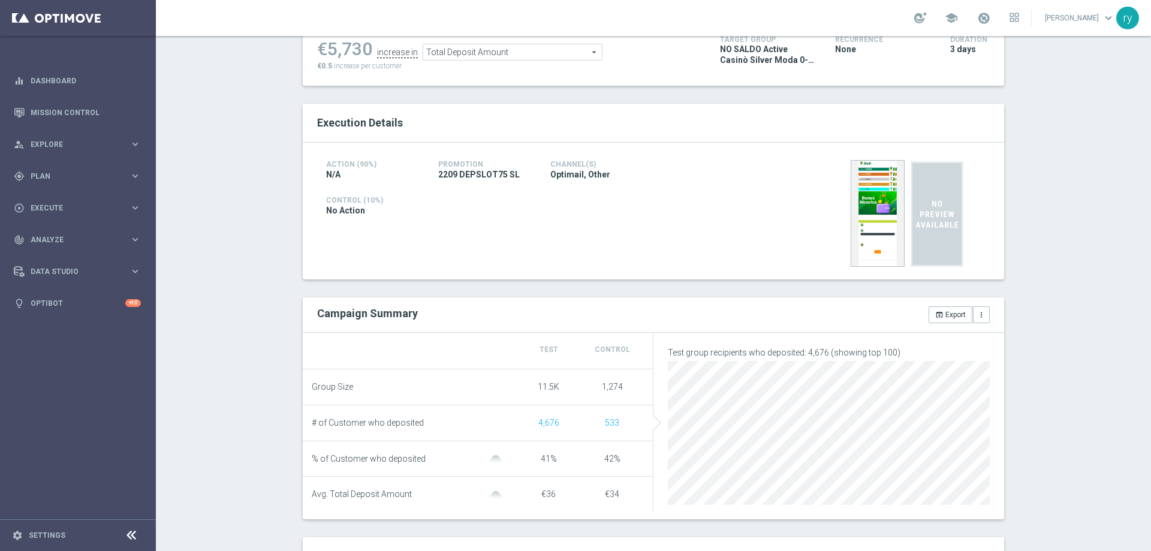
click at [470, 59] on span "Total Deposit Amount" at bounding box center [512, 52] width 179 height 16
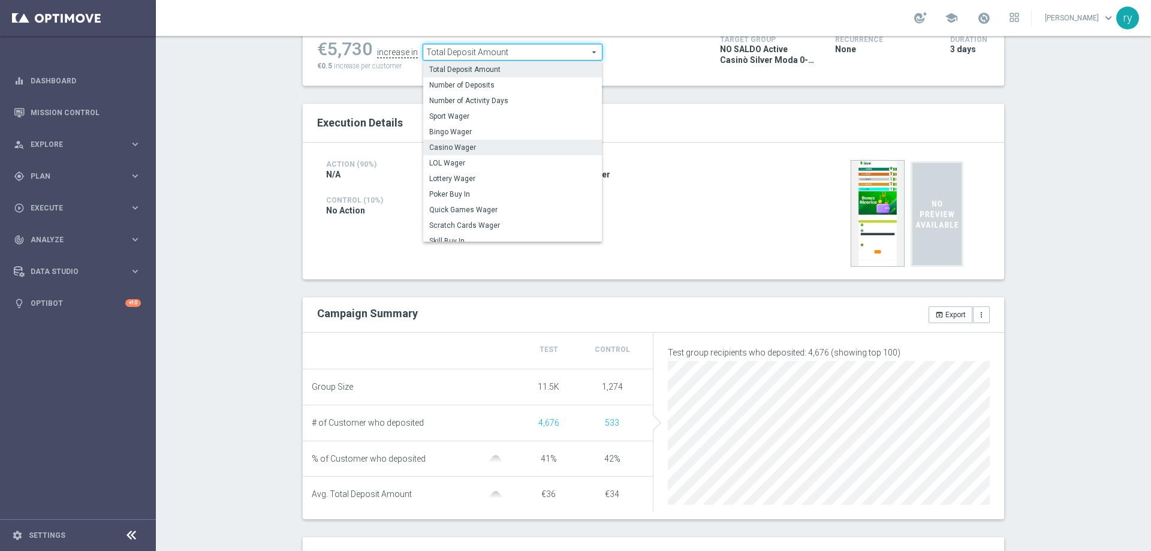
click at [479, 145] on span "Casino Wager" at bounding box center [512, 148] width 167 height 10
type input "Casino Wager"
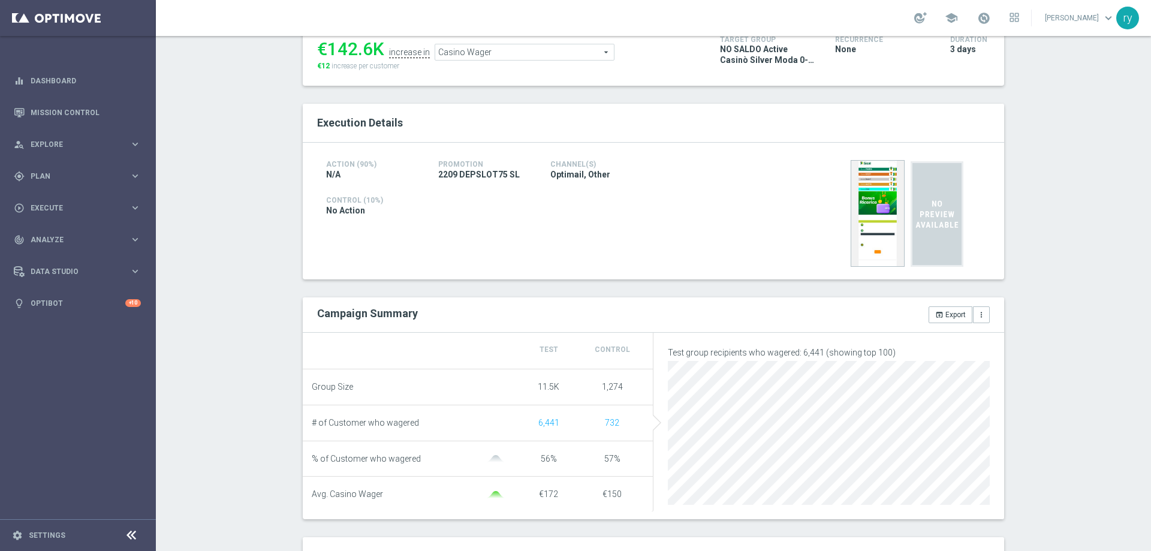
scroll to position [60, 0]
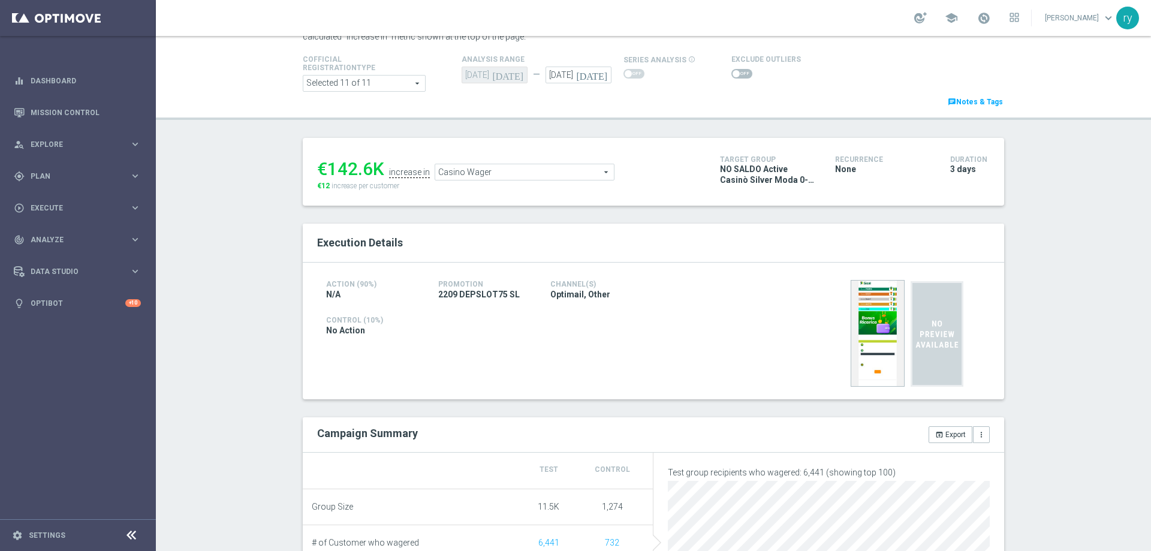
click at [733, 69] on span at bounding box center [741, 74] width 21 height 10
click at [733, 69] on input "checkbox" at bounding box center [741, 74] width 21 height 10
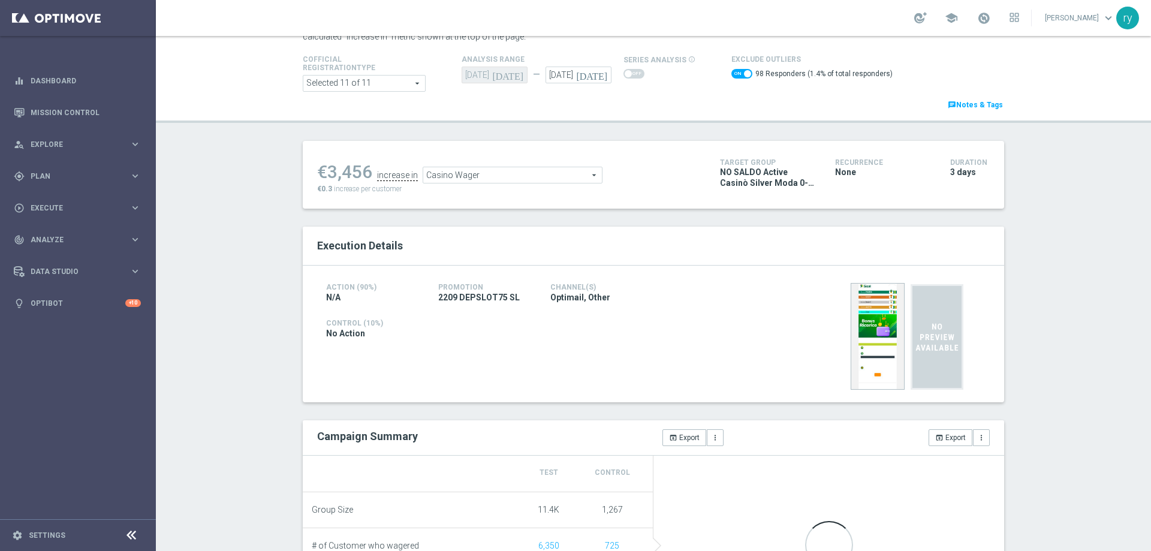
click at [733, 68] on div "98 Responders (1.4% of total responders)" at bounding box center [811, 75] width 161 height 17
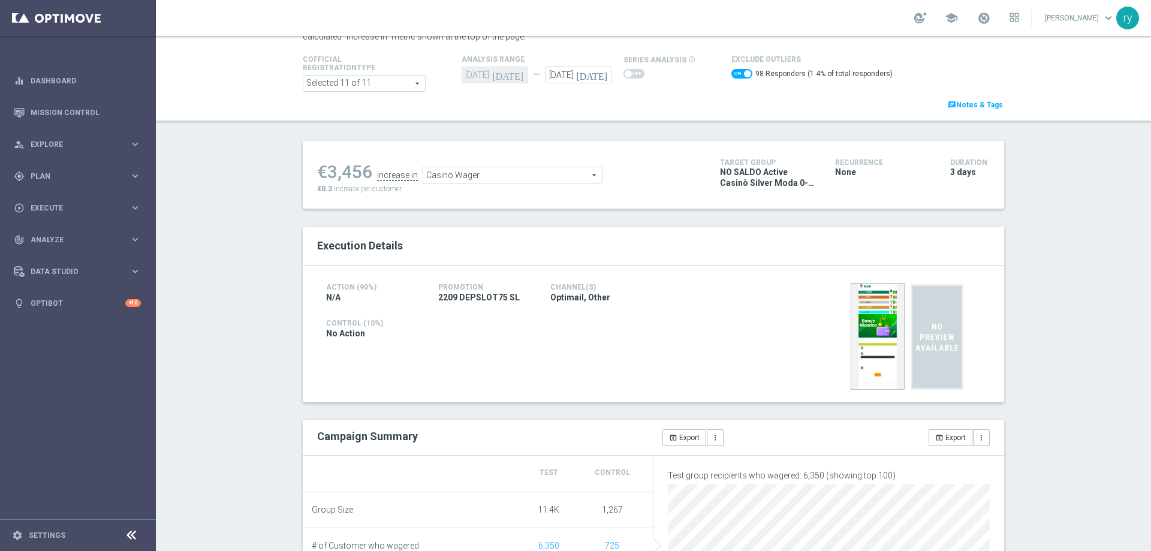
click at [731, 76] on span at bounding box center [741, 74] width 21 height 10
click at [731, 76] on input "checkbox" at bounding box center [741, 74] width 21 height 10
checkbox input "false"
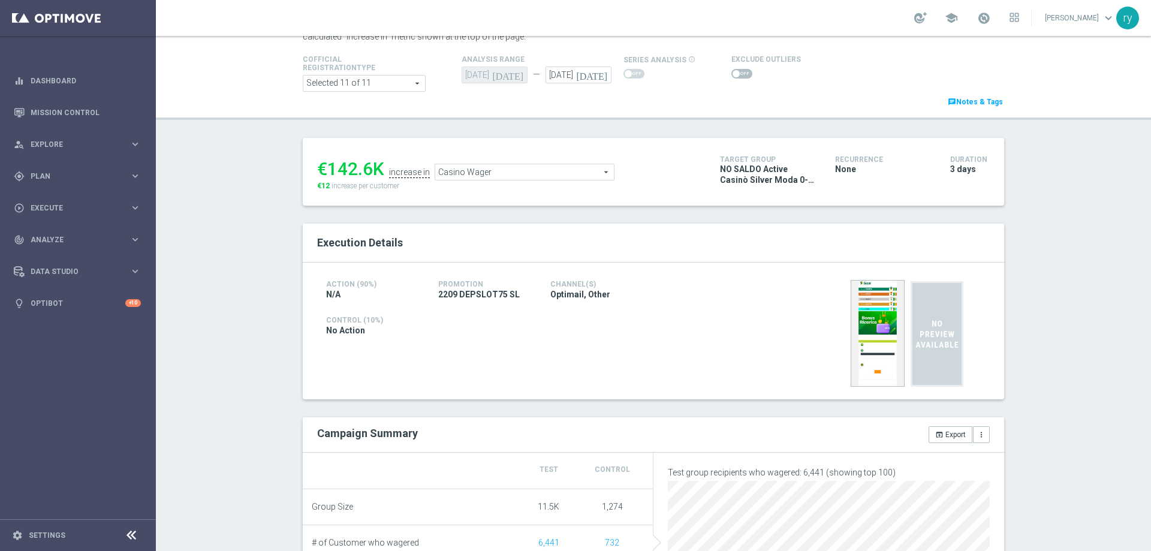
drag, startPoint x: 367, startPoint y: 176, endPoint x: 325, endPoint y: 169, distance: 42.0
click at [325, 169] on div "€142.6K" at bounding box center [350, 169] width 67 height 22
copy div "142.6"
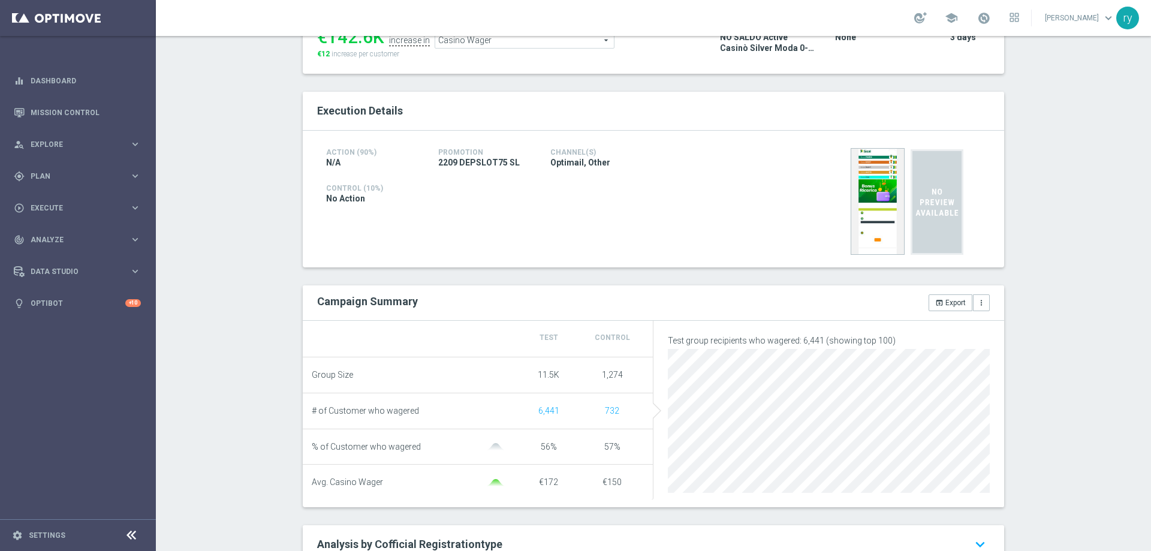
scroll to position [120, 0]
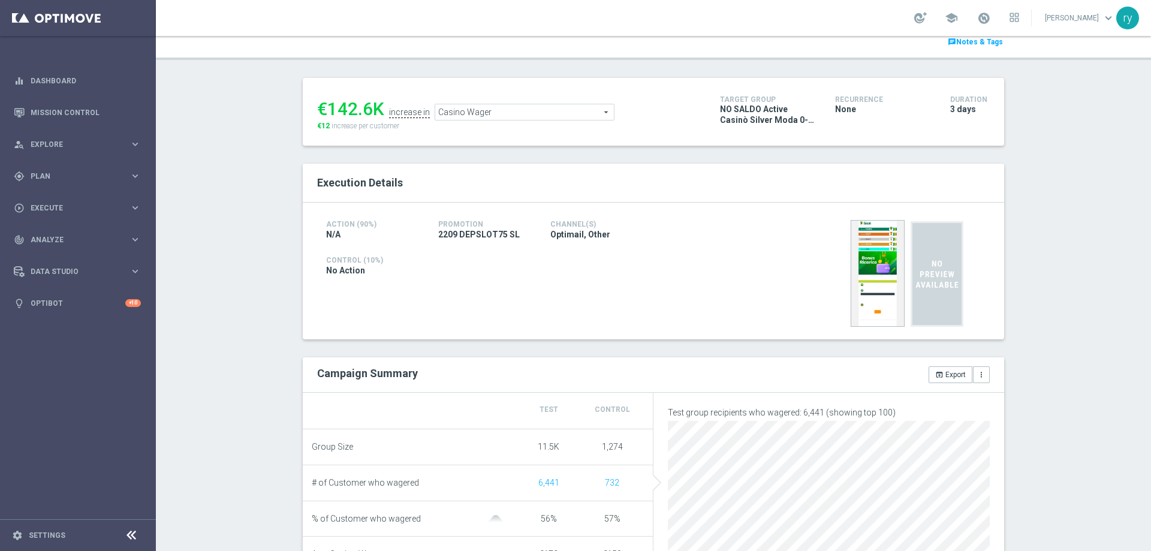
click at [462, 113] on span "Casino Wager" at bounding box center [524, 112] width 179 height 16
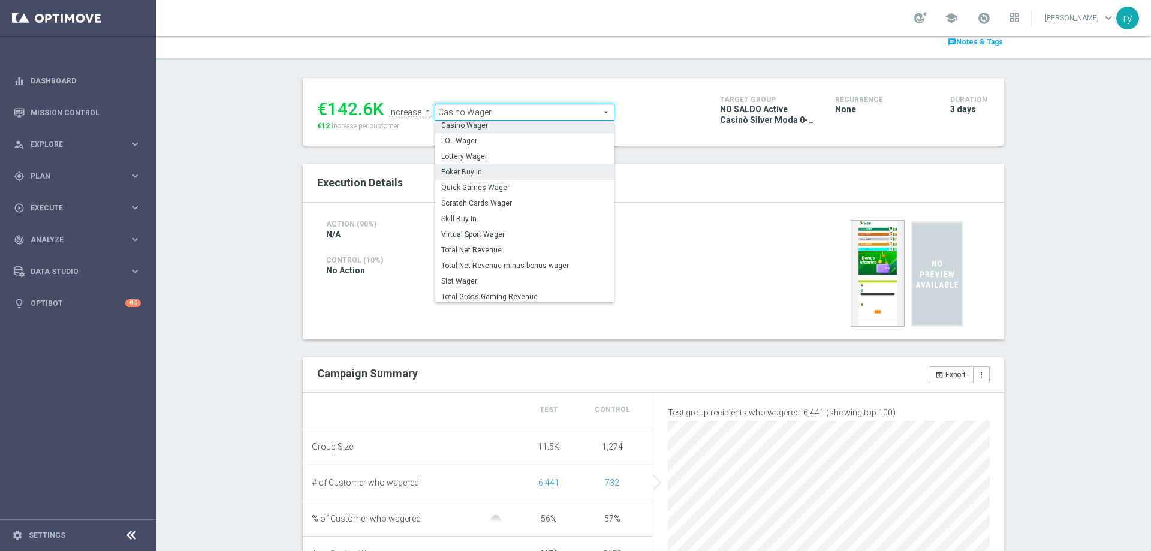
scroll to position [180, 0]
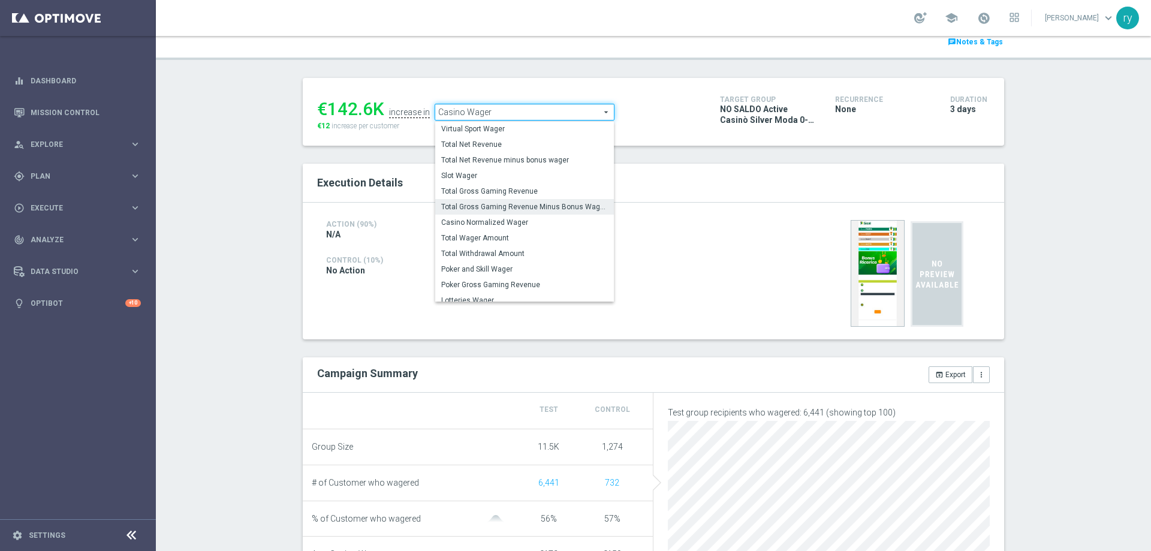
click at [498, 204] on span "Total Gross Gaming Revenue Minus Bonus Wagared" at bounding box center [524, 207] width 167 height 10
type input "Total Gross Gaming Revenue Minus Bonus Wagared"
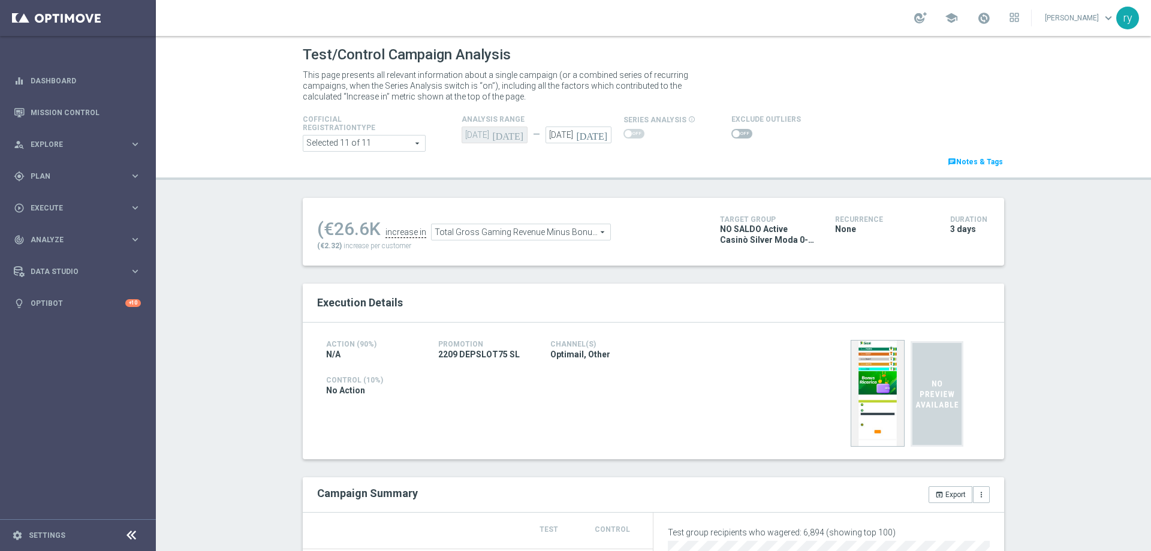
click at [736, 134] on span at bounding box center [741, 134] width 21 height 10
click at [736, 134] on input "checkbox" at bounding box center [741, 134] width 21 height 10
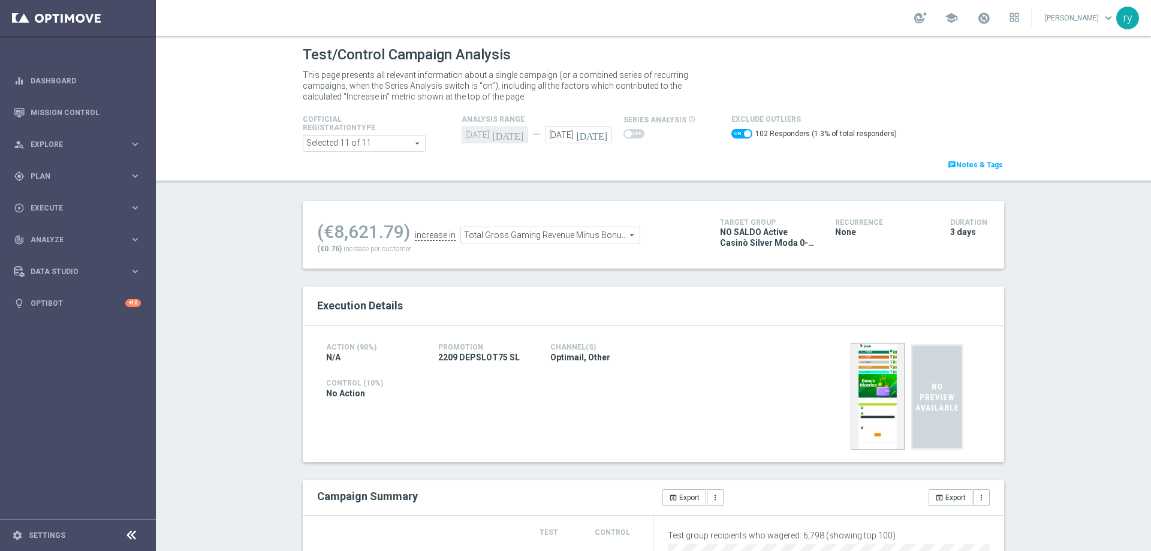
click at [731, 132] on span at bounding box center [741, 134] width 21 height 10
click at [731, 132] on input "checkbox" at bounding box center [741, 134] width 21 height 10
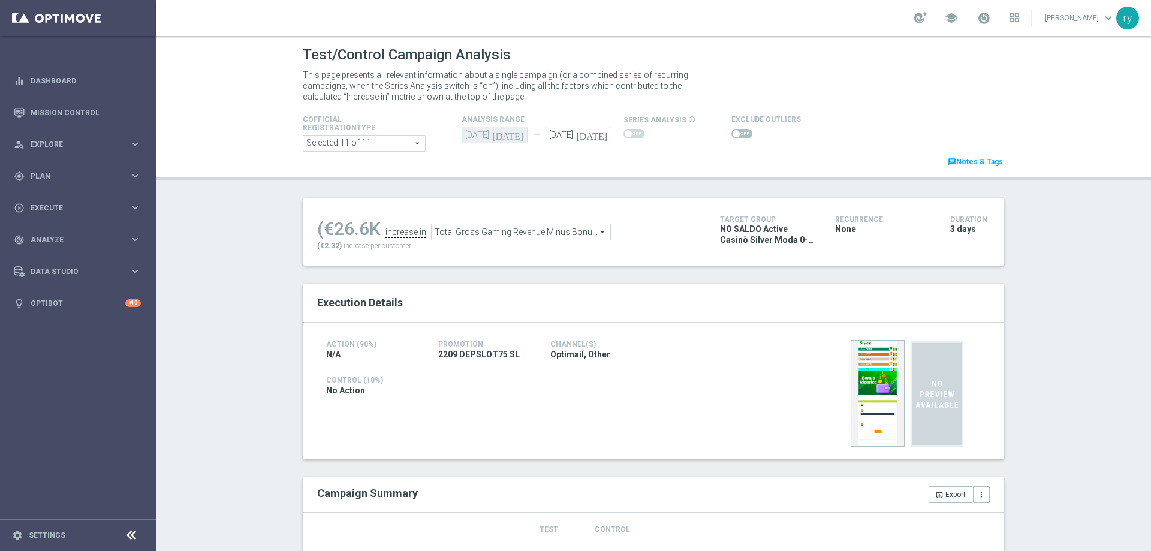
click at [733, 132] on span at bounding box center [736, 133] width 7 height 7
click at [731, 132] on input "checkbox" at bounding box center [741, 134] width 21 height 10
checkbox input "true"
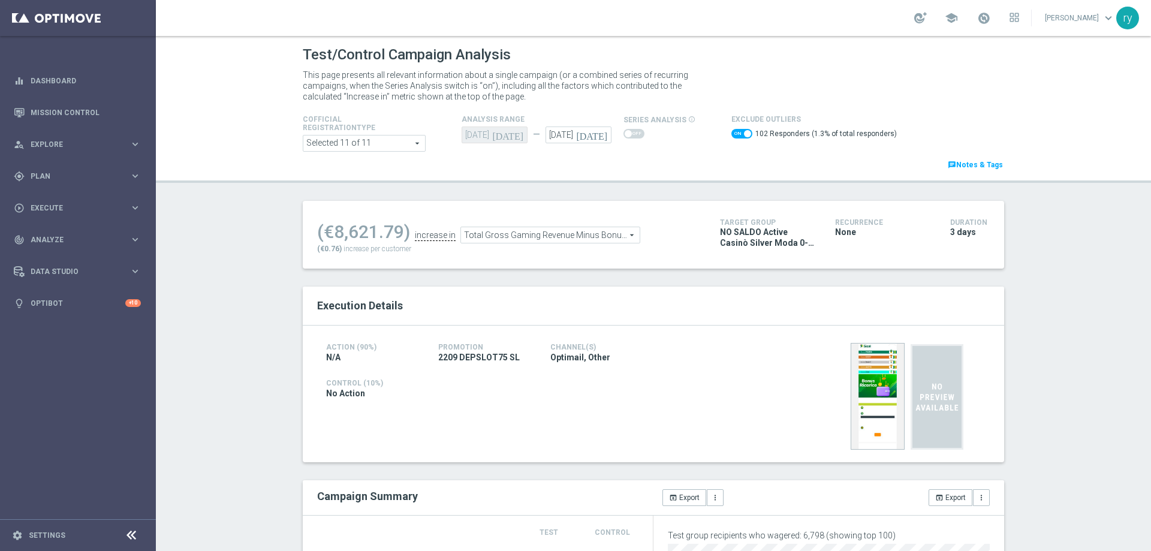
drag, startPoint x: 396, startPoint y: 236, endPoint x: 327, endPoint y: 237, distance: 68.3
click at [327, 237] on div "(€8,621.79)" at bounding box center [363, 232] width 93 height 22
copy div "8,621.79"
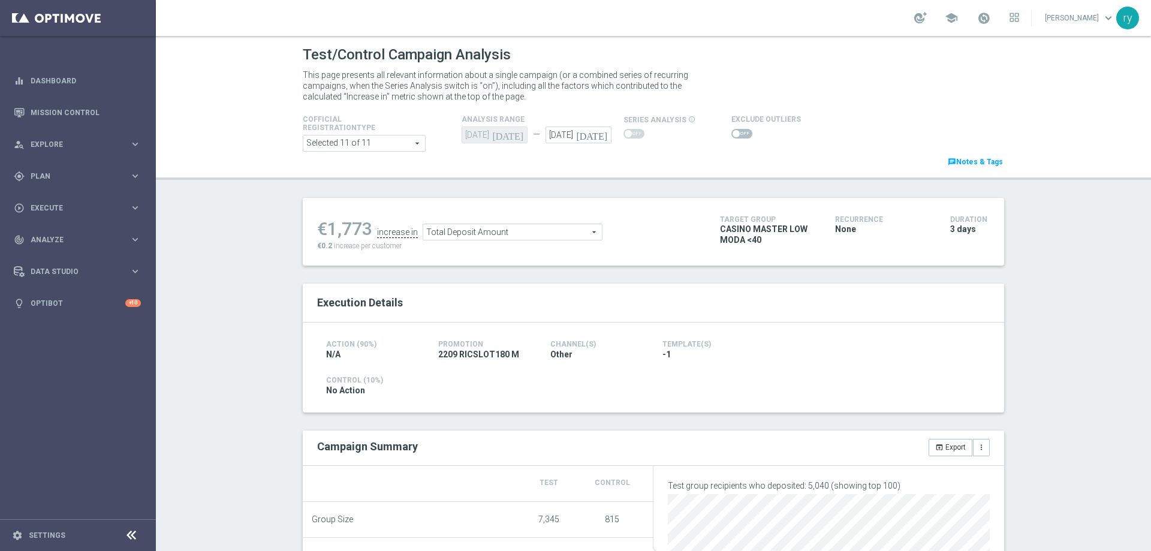
click at [733, 133] on span at bounding box center [736, 133] width 7 height 7
click at [731, 133] on input "checkbox" at bounding box center [741, 134] width 21 height 10
click at [731, 135] on span at bounding box center [741, 134] width 21 height 10
click at [731, 135] on input "checkbox" at bounding box center [741, 134] width 21 height 10
checkbox input "false"
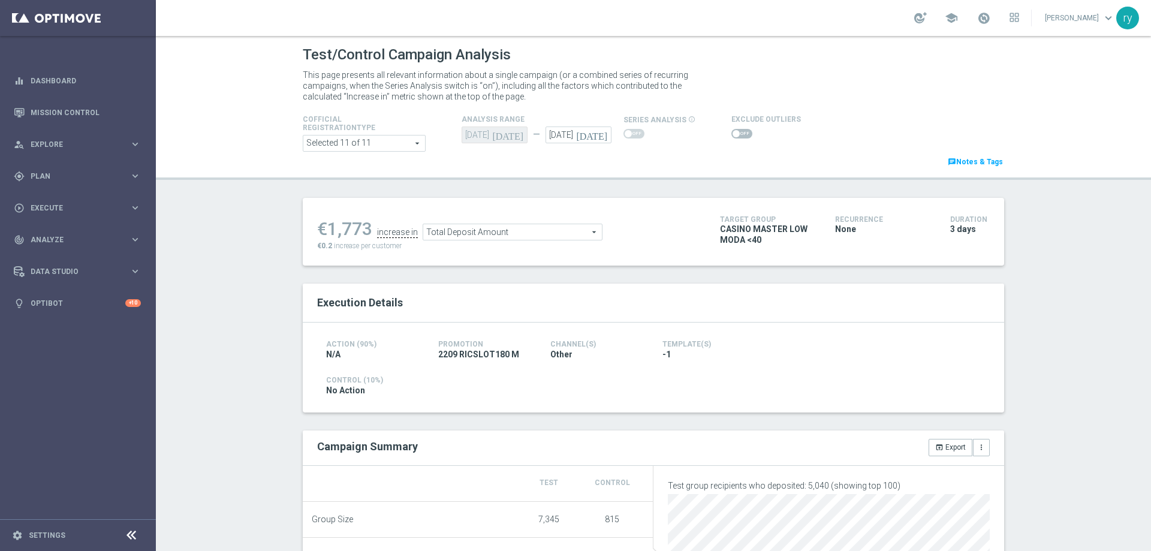
drag, startPoint x: 369, startPoint y: 230, endPoint x: 328, endPoint y: 234, distance: 41.0
click at [328, 234] on ul "€1,773 increase in Total Deposit Amount Total Deposit Amount arrow_drop_down se…" at bounding box center [509, 226] width 391 height 28
copy li "1,773"
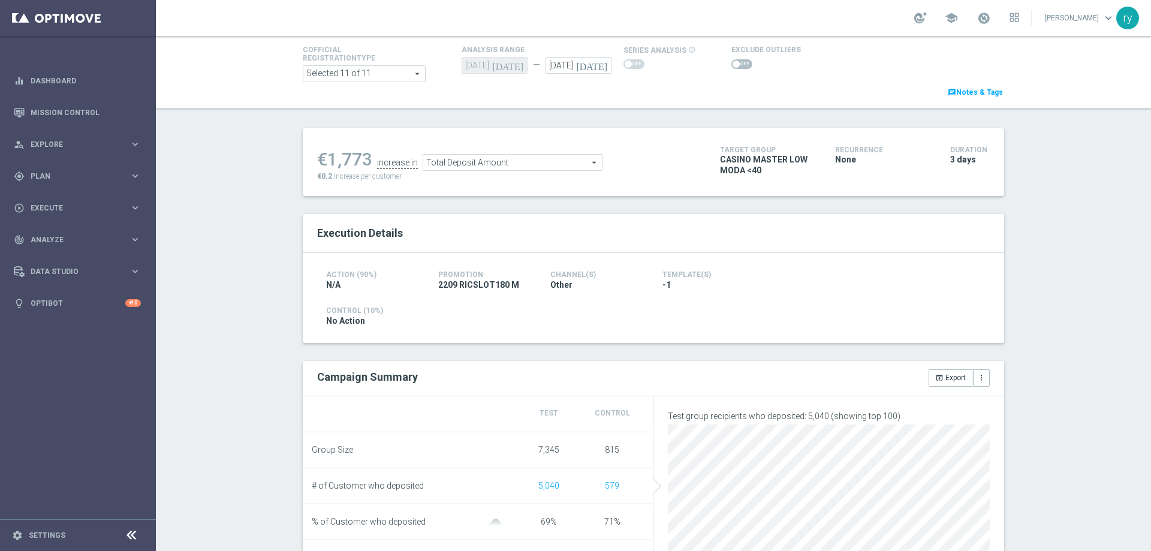
scroll to position [64, 0]
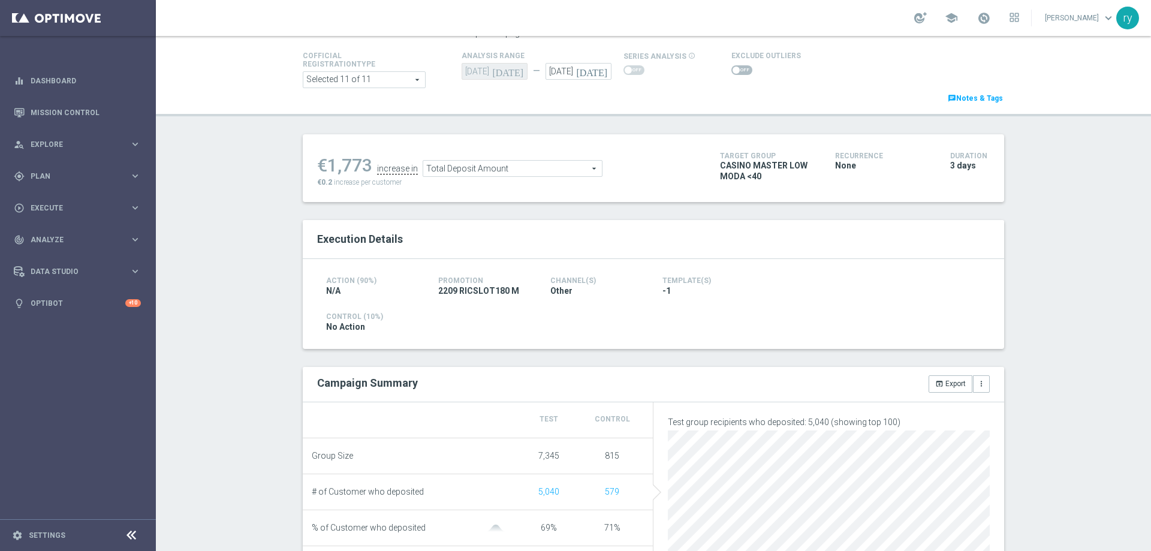
click at [476, 171] on span "Total Deposit Amount" at bounding box center [512, 169] width 179 height 16
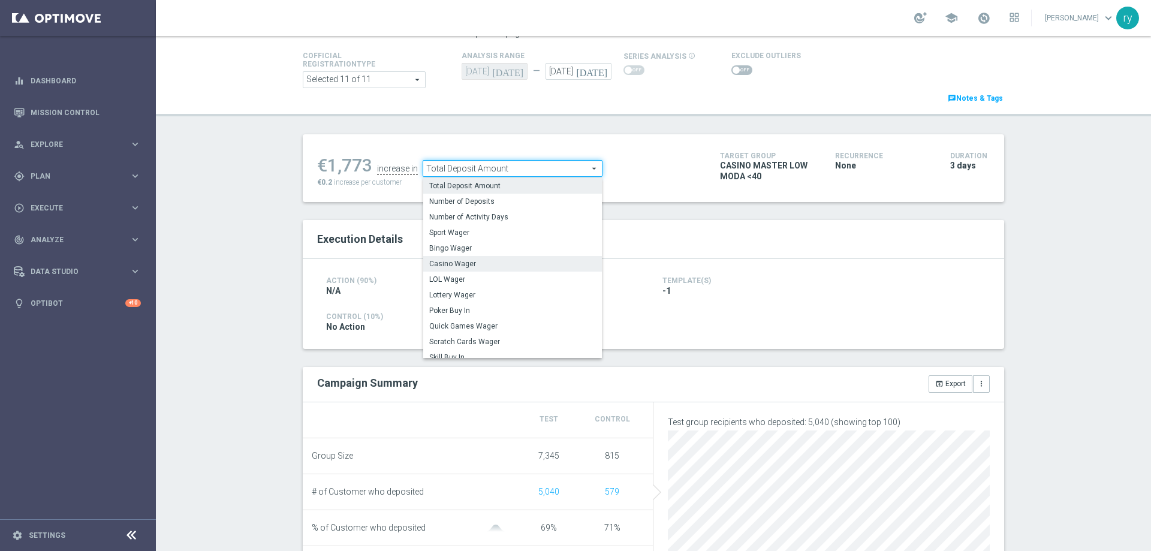
click at [472, 263] on span "Casino Wager" at bounding box center [512, 264] width 167 height 10
type input "Casino Wager"
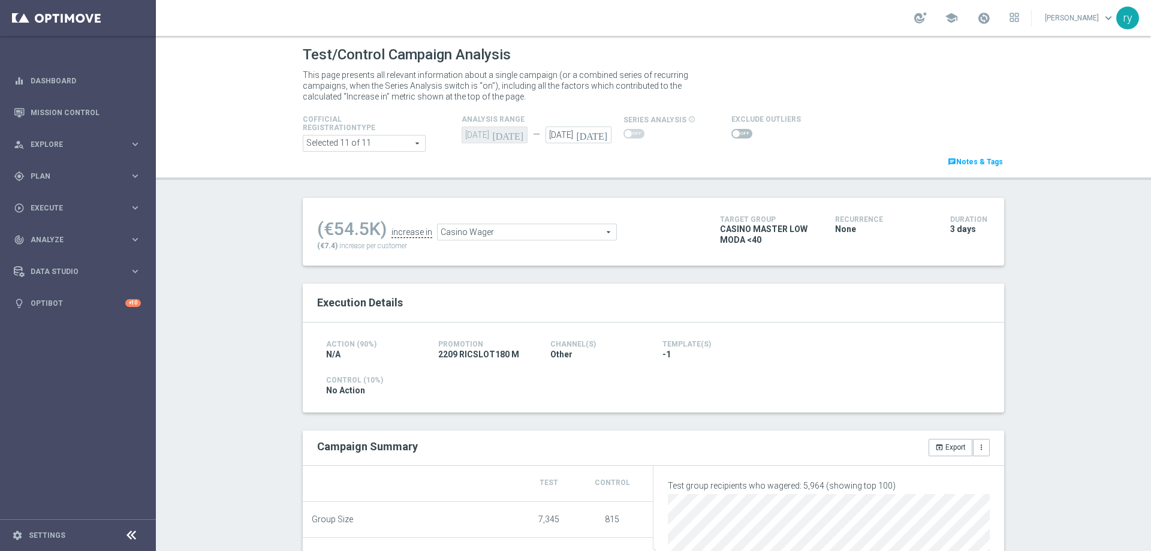
click at [733, 131] on span at bounding box center [736, 133] width 7 height 7
click at [731, 131] on input "checkbox" at bounding box center [741, 134] width 21 height 10
click at [731, 132] on span at bounding box center [741, 134] width 21 height 10
click at [731, 132] on input "checkbox" at bounding box center [741, 134] width 21 height 10
checkbox input "false"
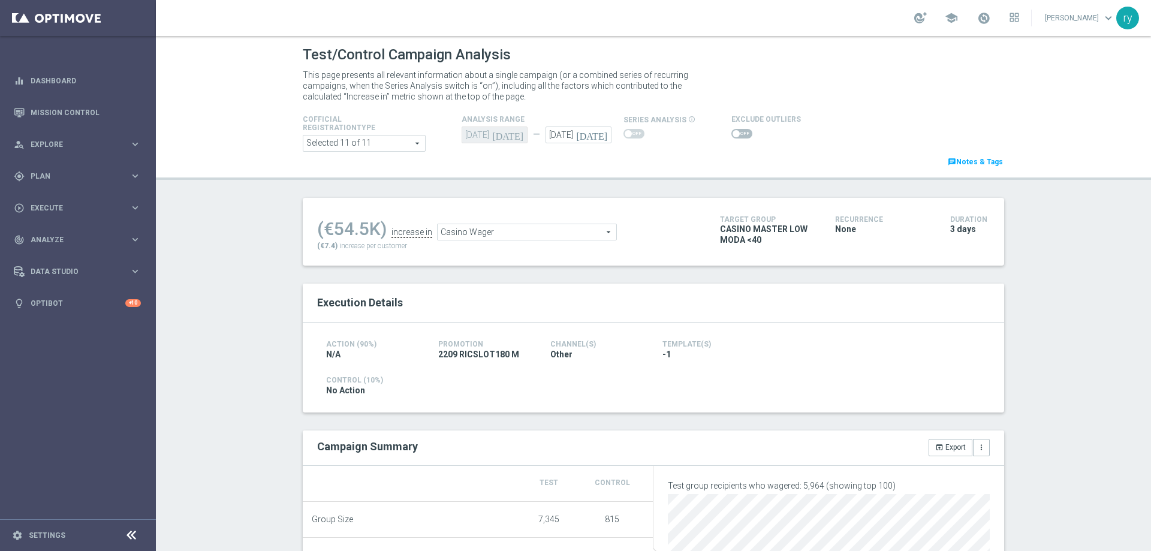
drag, startPoint x: 364, startPoint y: 227, endPoint x: 330, endPoint y: 228, distance: 34.8
click at [330, 228] on div "(€54.5K)" at bounding box center [352, 229] width 70 height 22
copy div "54.5"
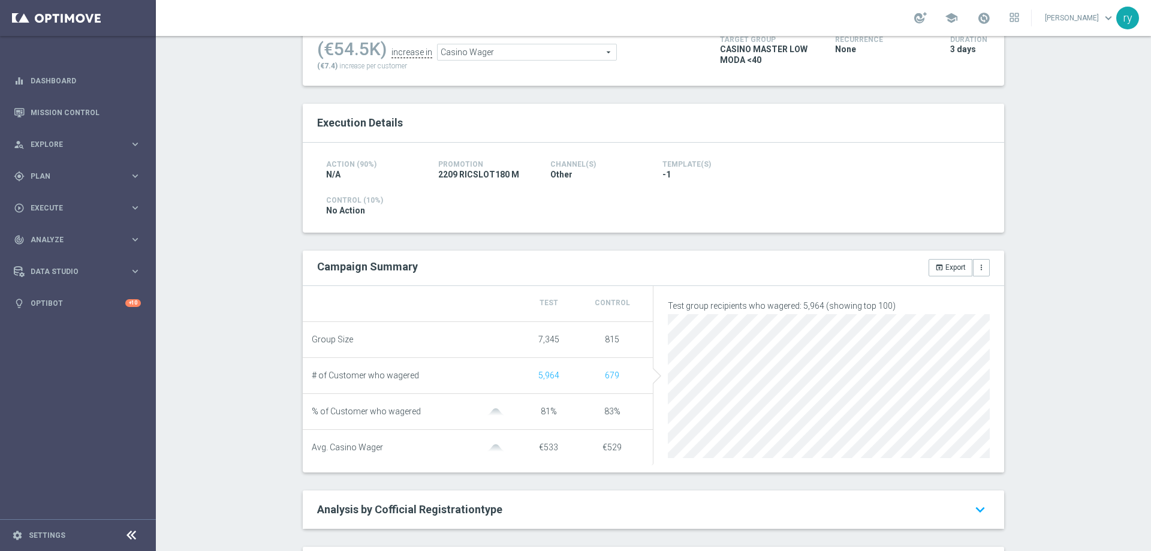
click at [505, 46] on span "Casino Wager" at bounding box center [527, 52] width 179 height 16
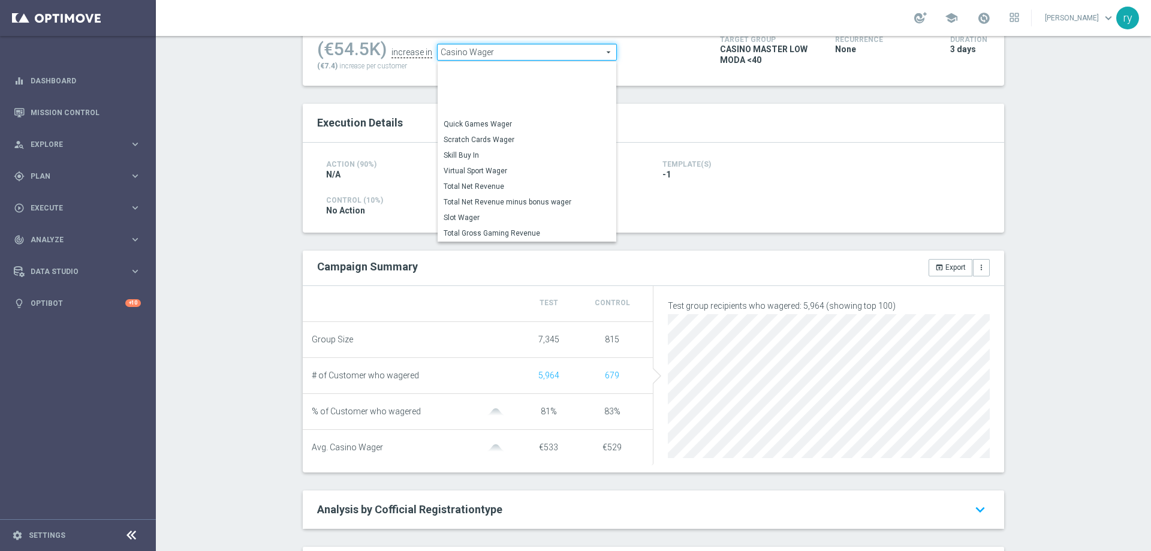
scroll to position [182, 0]
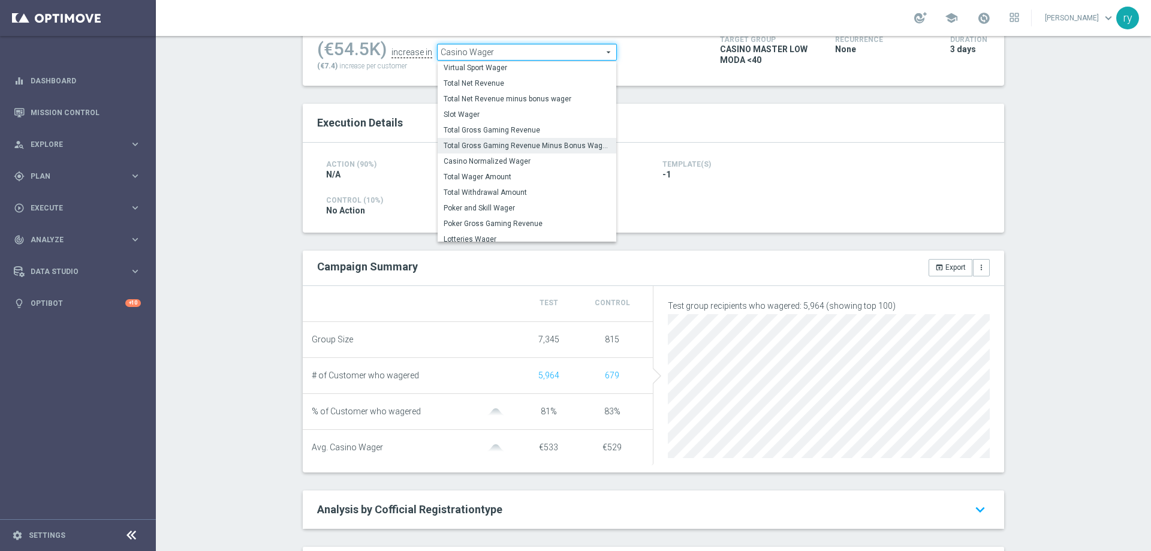
click at [507, 148] on span "Total Gross Gaming Revenue Minus Bonus Wagared" at bounding box center [527, 146] width 167 height 10
type input "Total Gross Gaming Revenue Minus Bonus Wagared"
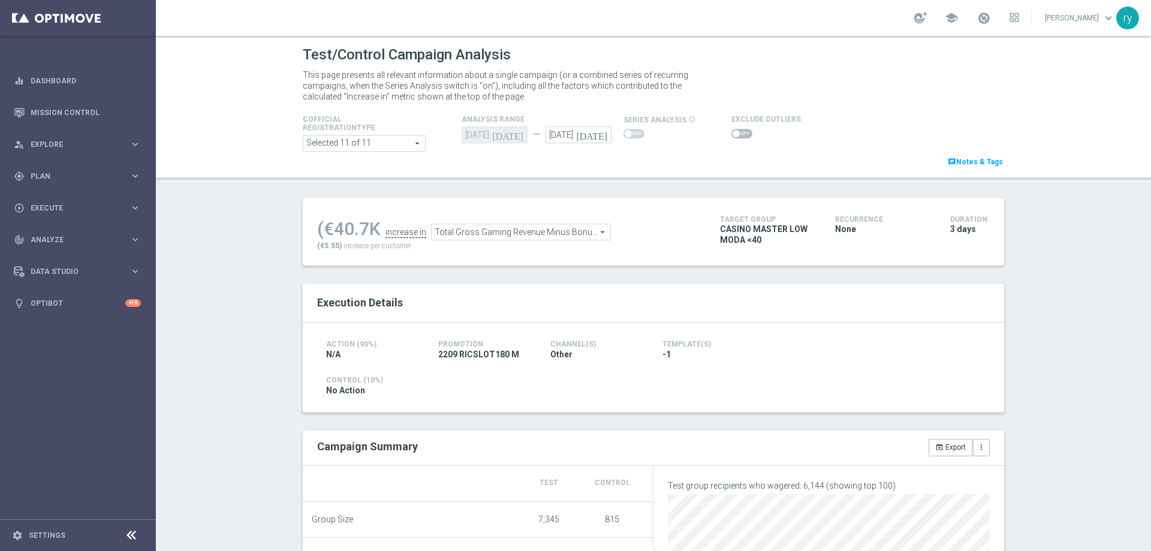
click at [733, 134] on span at bounding box center [736, 133] width 7 height 7
click at [731, 134] on input "checkbox" at bounding box center [741, 134] width 21 height 10
click at [731, 132] on span at bounding box center [741, 134] width 21 height 10
click at [731, 132] on input "checkbox" at bounding box center [741, 134] width 21 height 10
click at [733, 132] on span at bounding box center [736, 133] width 7 height 7
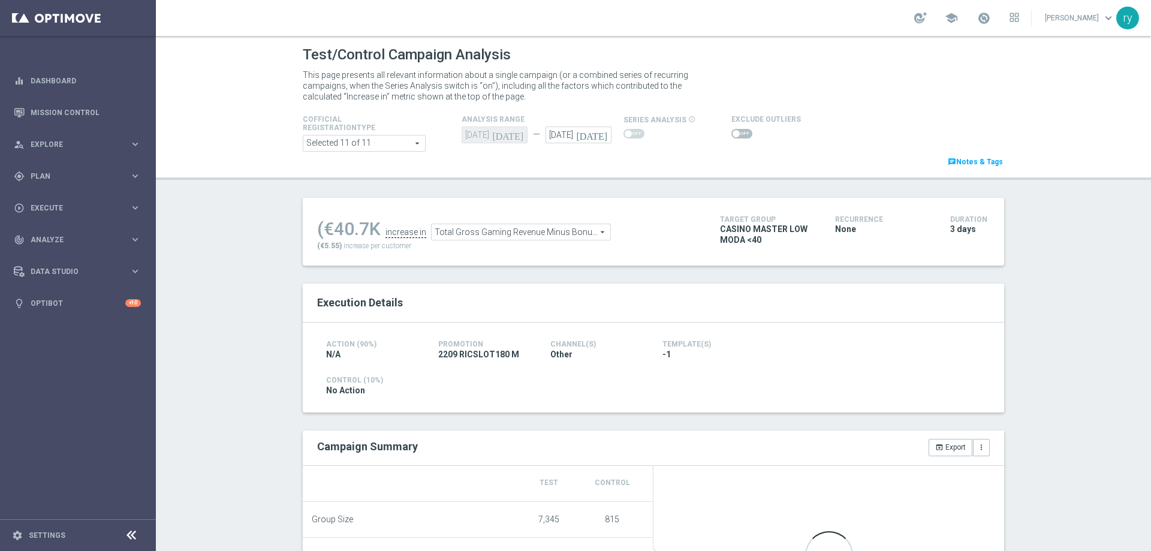
click at [731, 132] on input "checkbox" at bounding box center [741, 134] width 21 height 10
checkbox input "true"
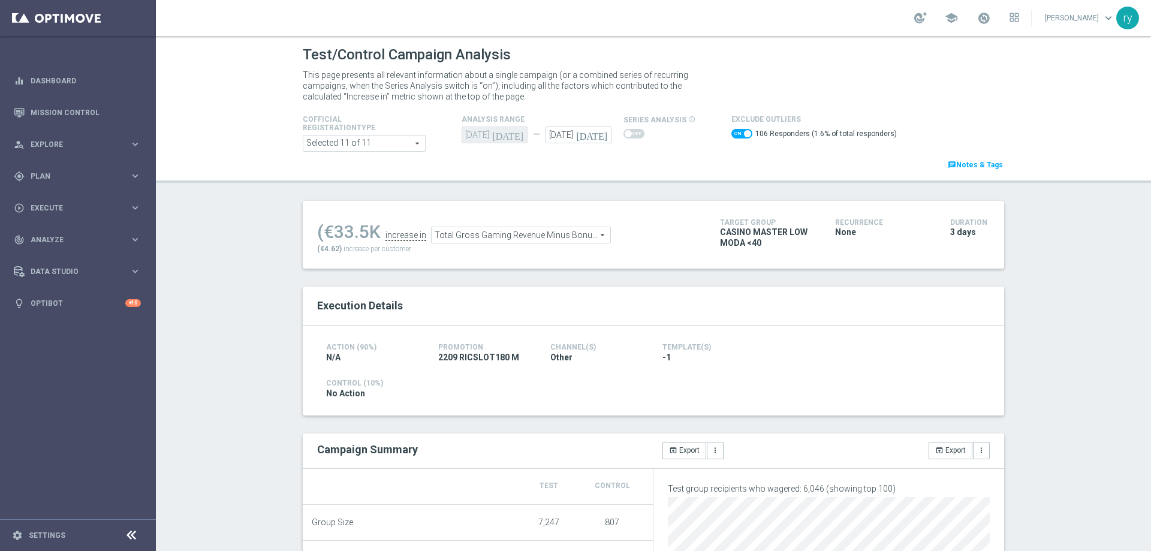
drag, startPoint x: 363, startPoint y: 230, endPoint x: 333, endPoint y: 231, distance: 29.4
click at [333, 231] on div "(€33.5K" at bounding box center [349, 232] width 64 height 22
copy div "33.5"
